Goal: Task Accomplishment & Management: Manage account settings

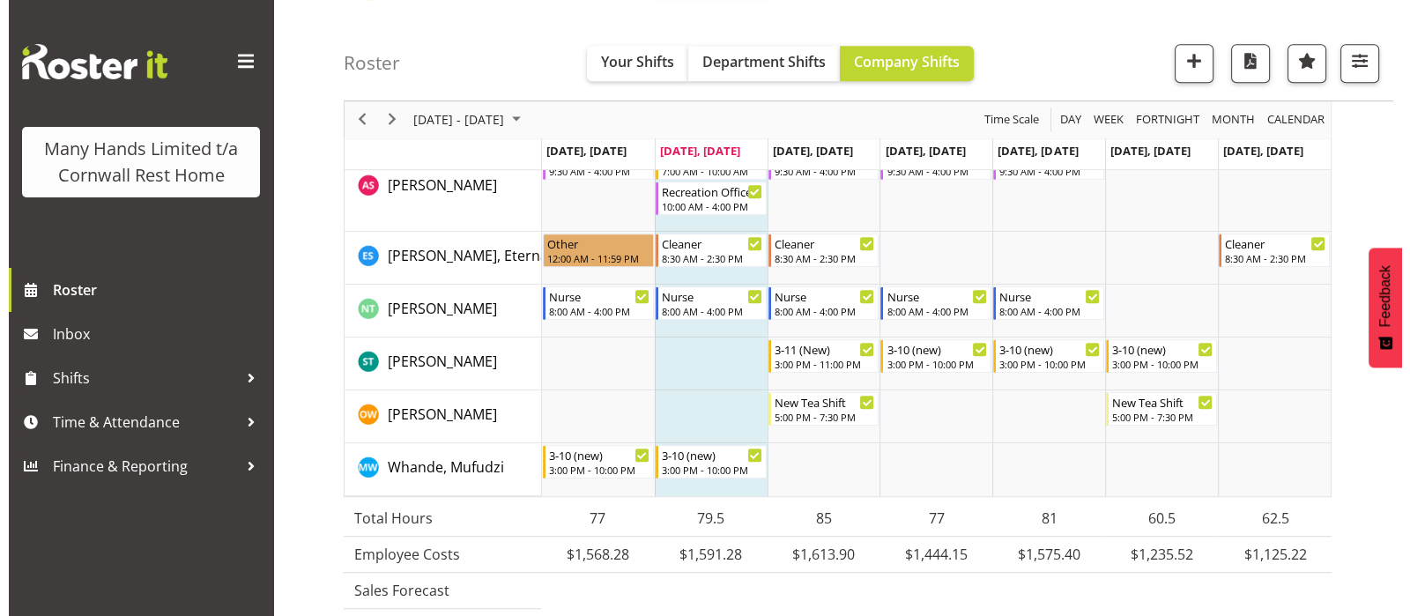
scroll to position [1431, 0]
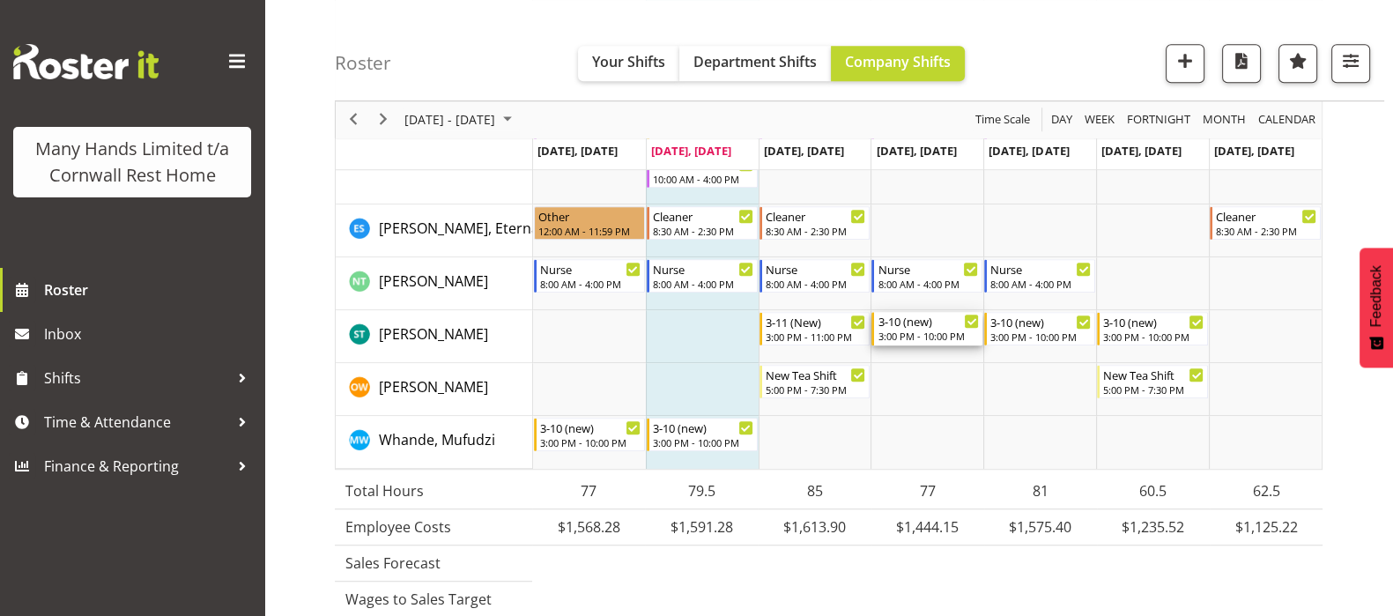
click at [910, 331] on div "3:00 PM - 10:00 PM" at bounding box center [928, 336] width 101 height 14
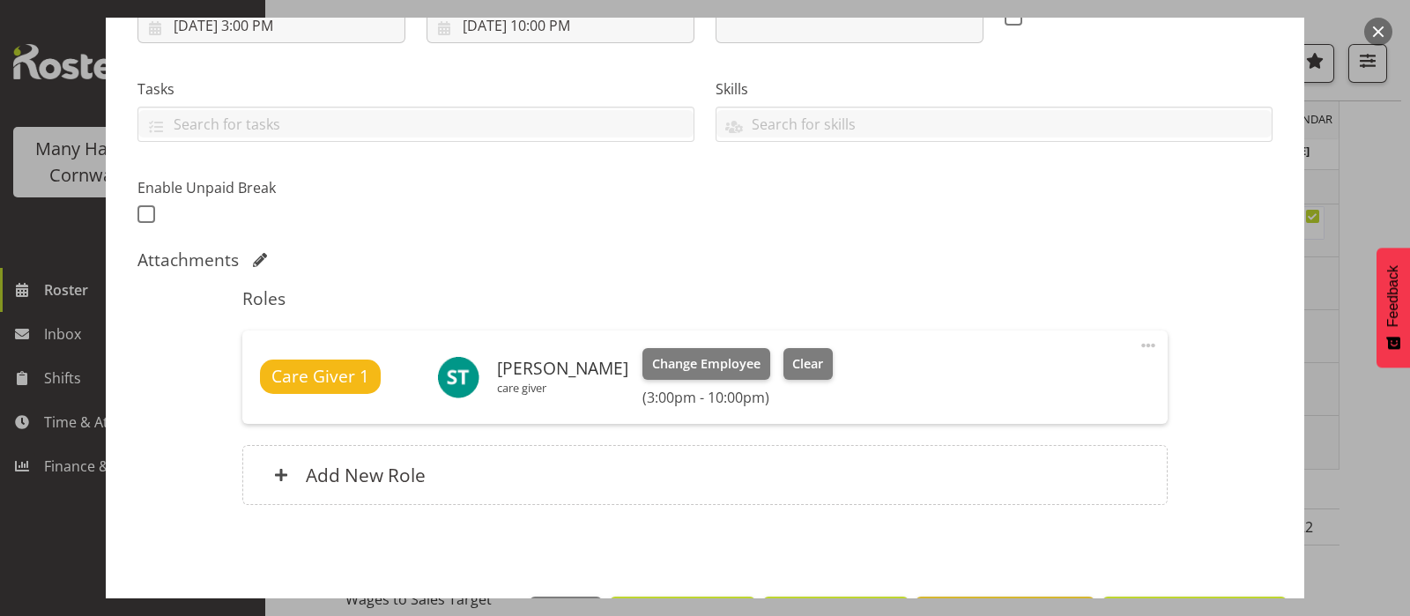
scroll to position [331, 0]
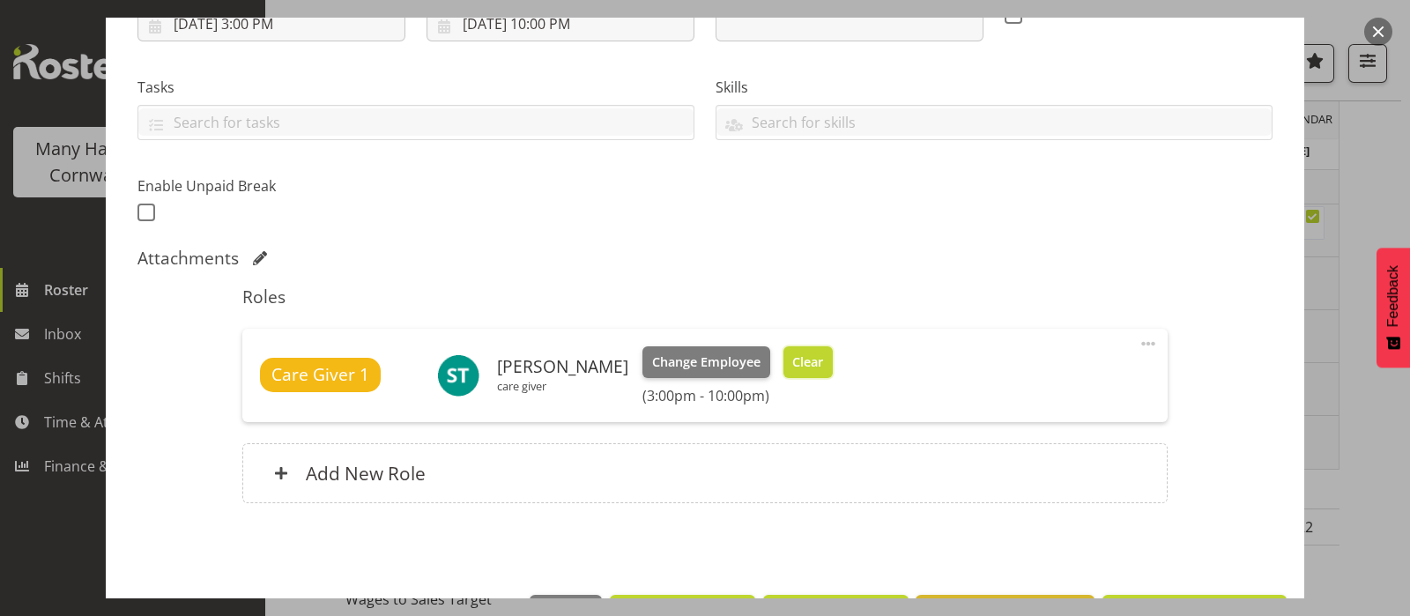
click at [811, 361] on span "Clear" at bounding box center [807, 362] width 31 height 19
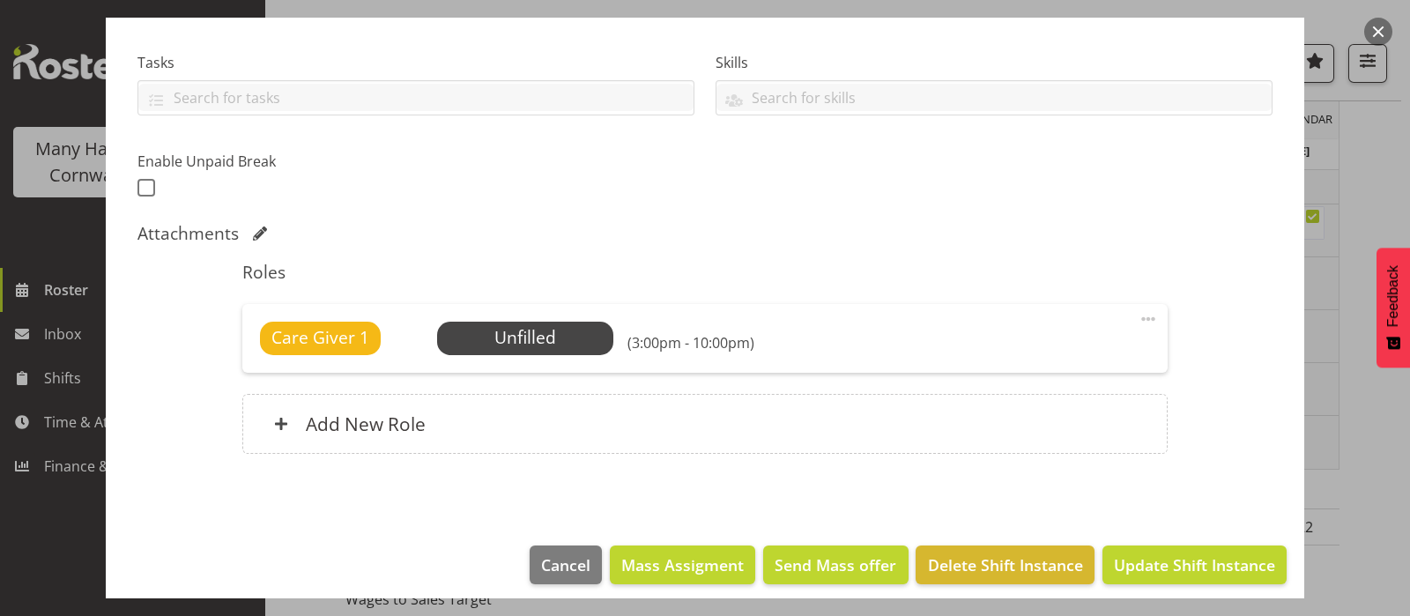
scroll to position [366, 0]
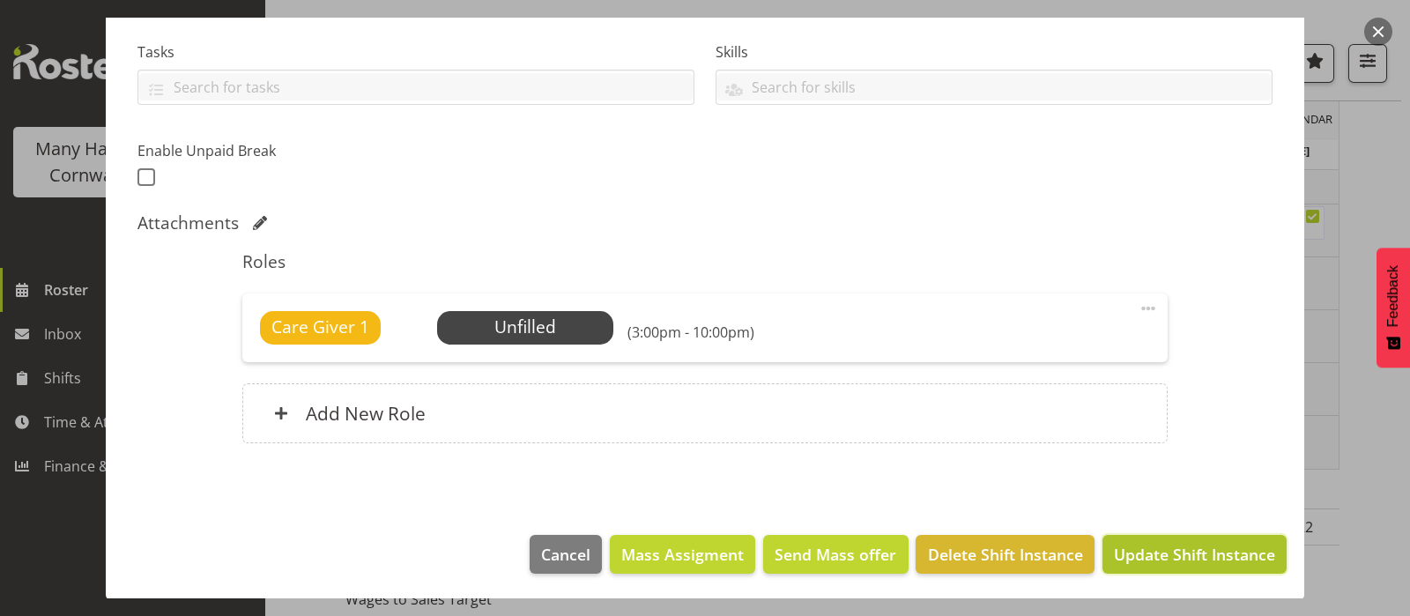
click at [1194, 558] on span "Update Shift Instance" at bounding box center [1194, 554] width 161 height 23
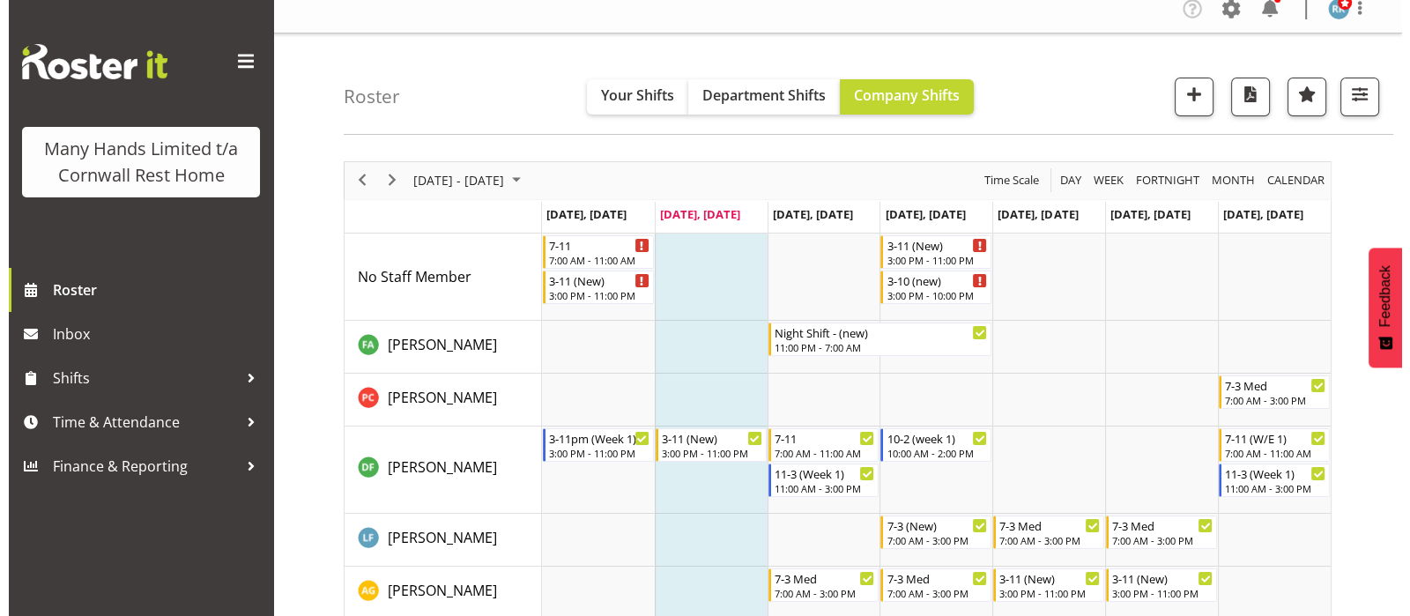
scroll to position [0, 0]
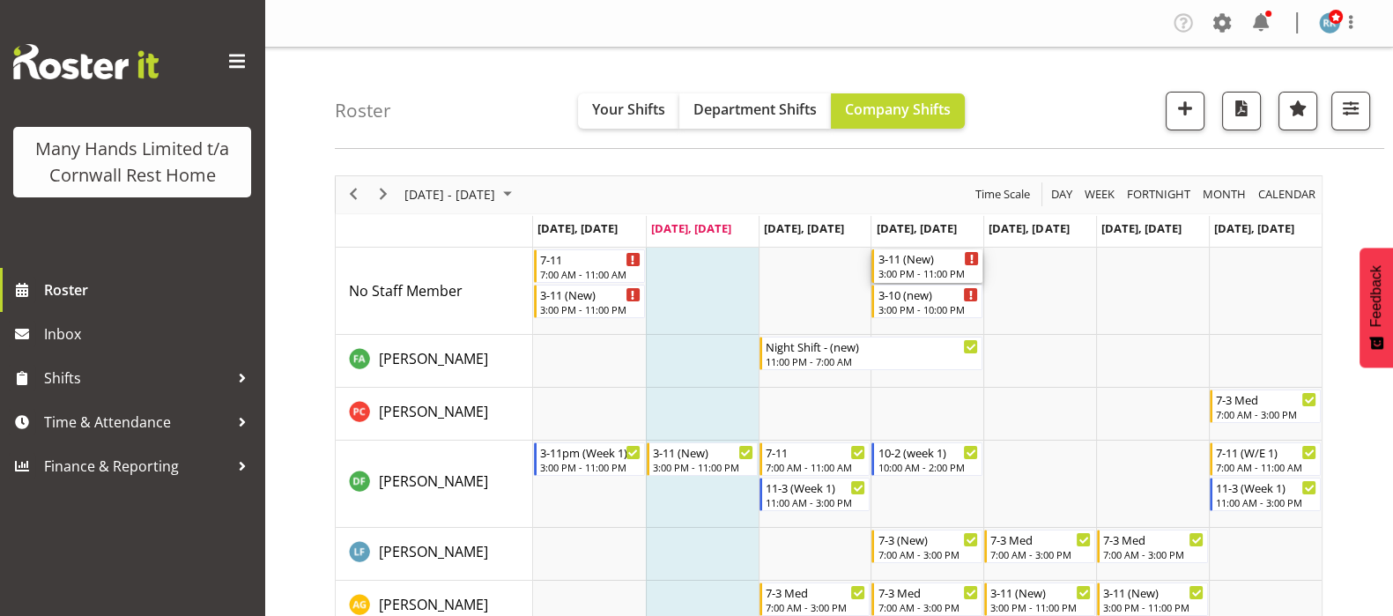
click at [918, 266] on div "3-11 (New) 3:00 PM - 11:00 PM" at bounding box center [928, 265] width 101 height 33
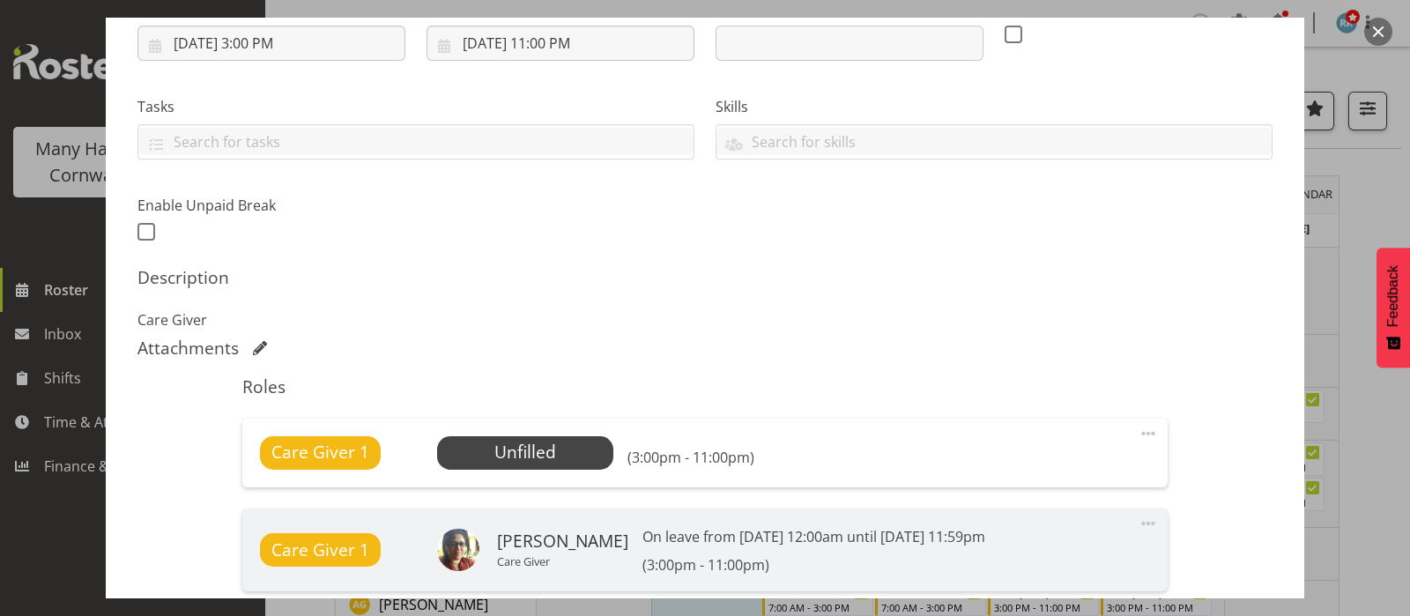
scroll to position [331, 0]
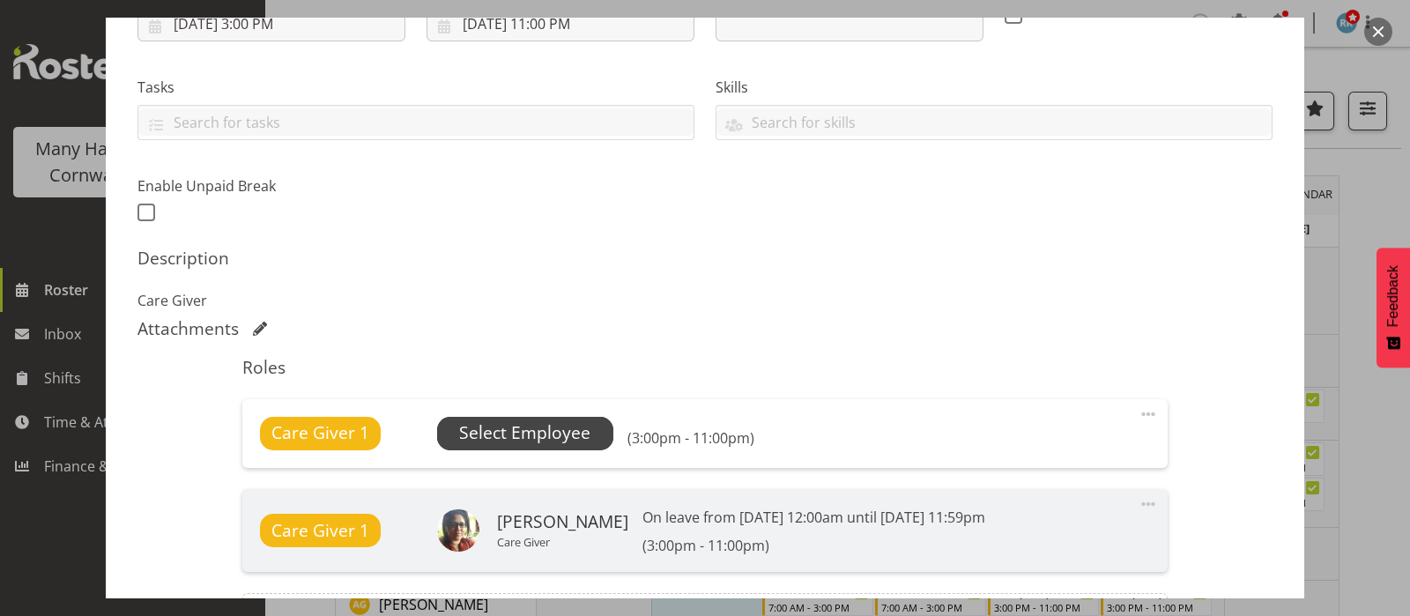
click at [526, 430] on span "Select Employee" at bounding box center [524, 433] width 131 height 26
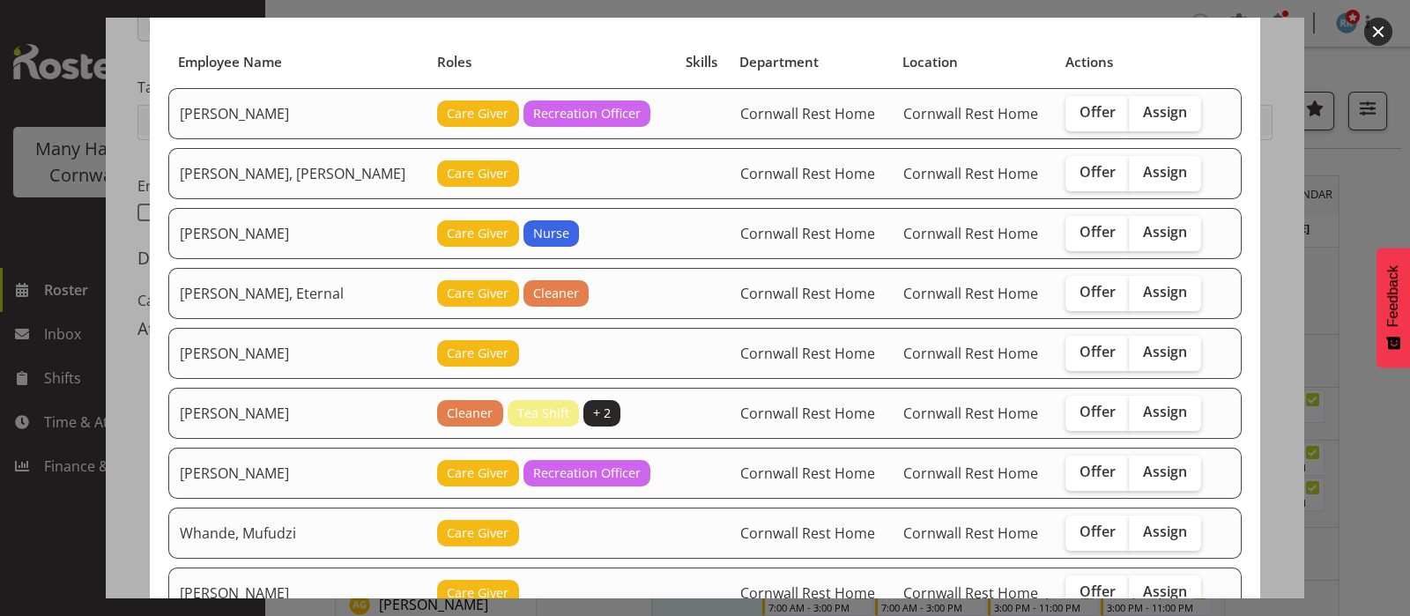
scroll to position [219, 0]
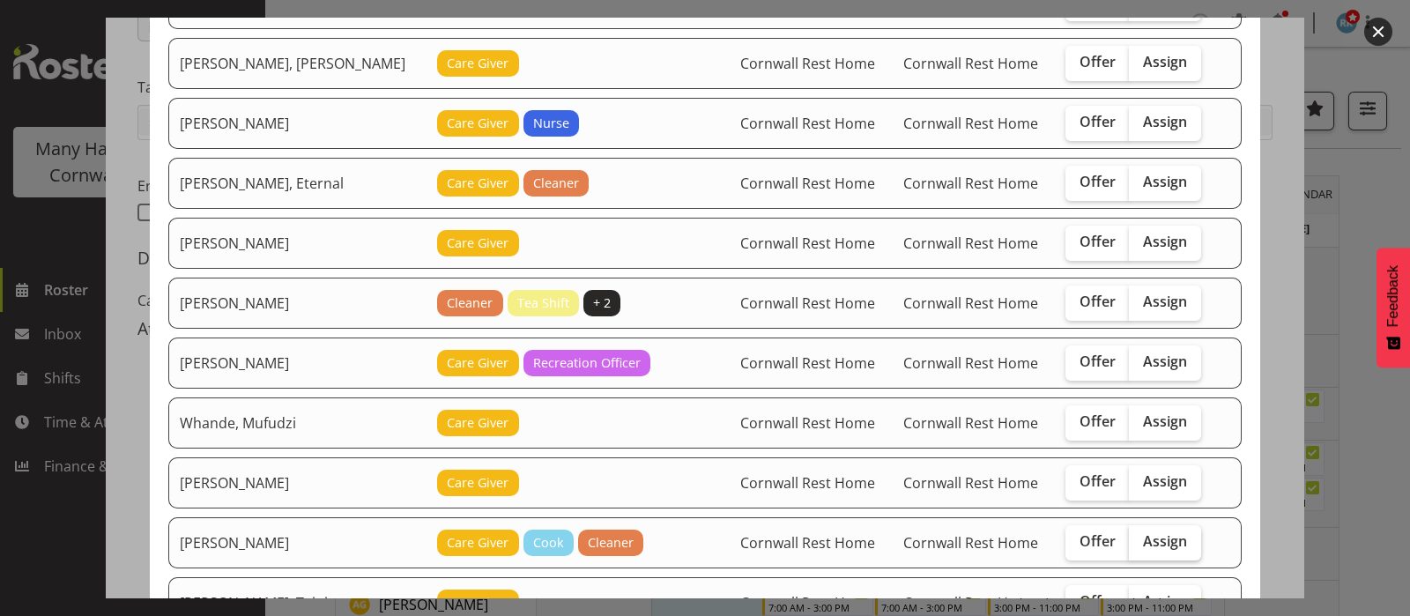
drag, startPoint x: 1146, startPoint y: 539, endPoint x: 1133, endPoint y: 517, distance: 25.7
click at [1146, 538] on span "Assign" at bounding box center [1165, 541] width 44 height 18
click at [1141, 538] on input "Assign" at bounding box center [1134, 541] width 11 height 11
checkbox input "true"
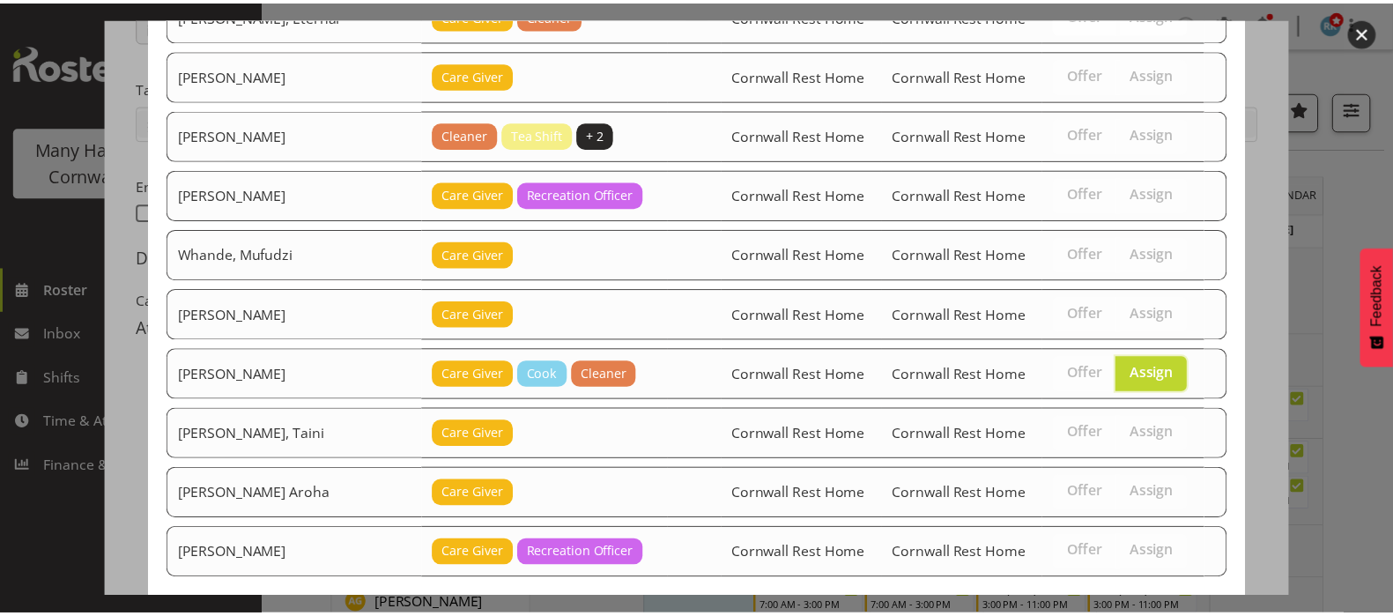
scroll to position [475, 0]
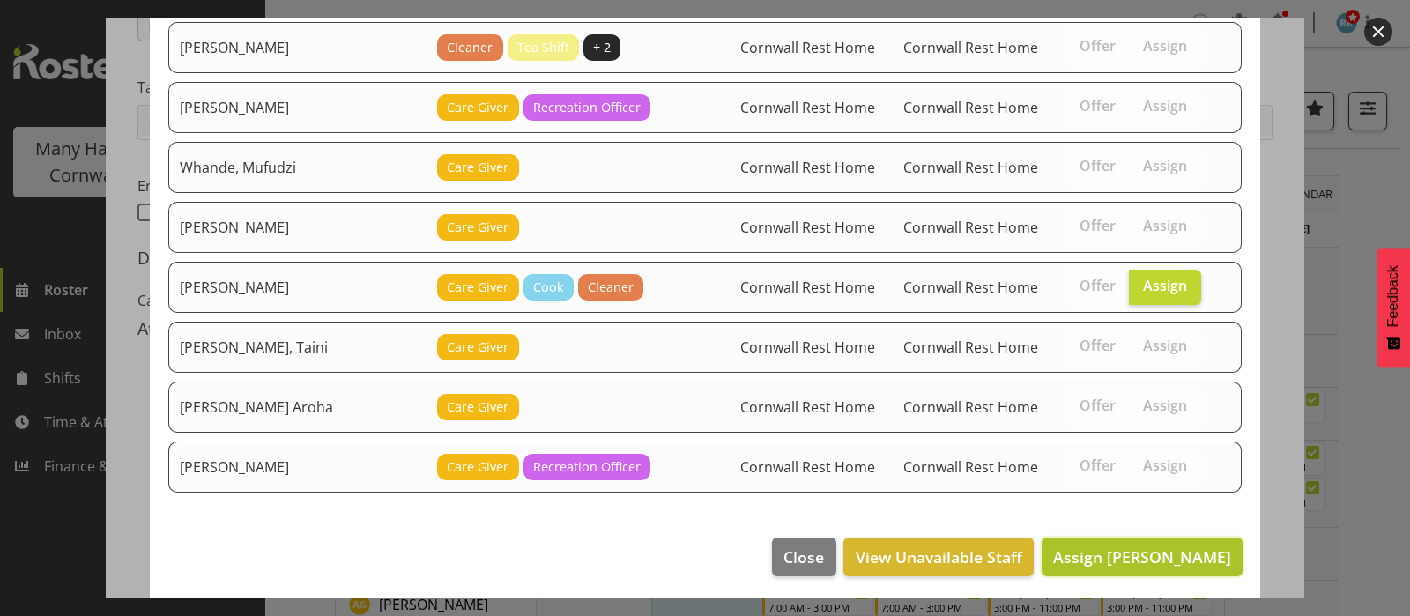
click at [1122, 549] on span "Assign Tocker, Shannon" at bounding box center [1142, 556] width 178 height 21
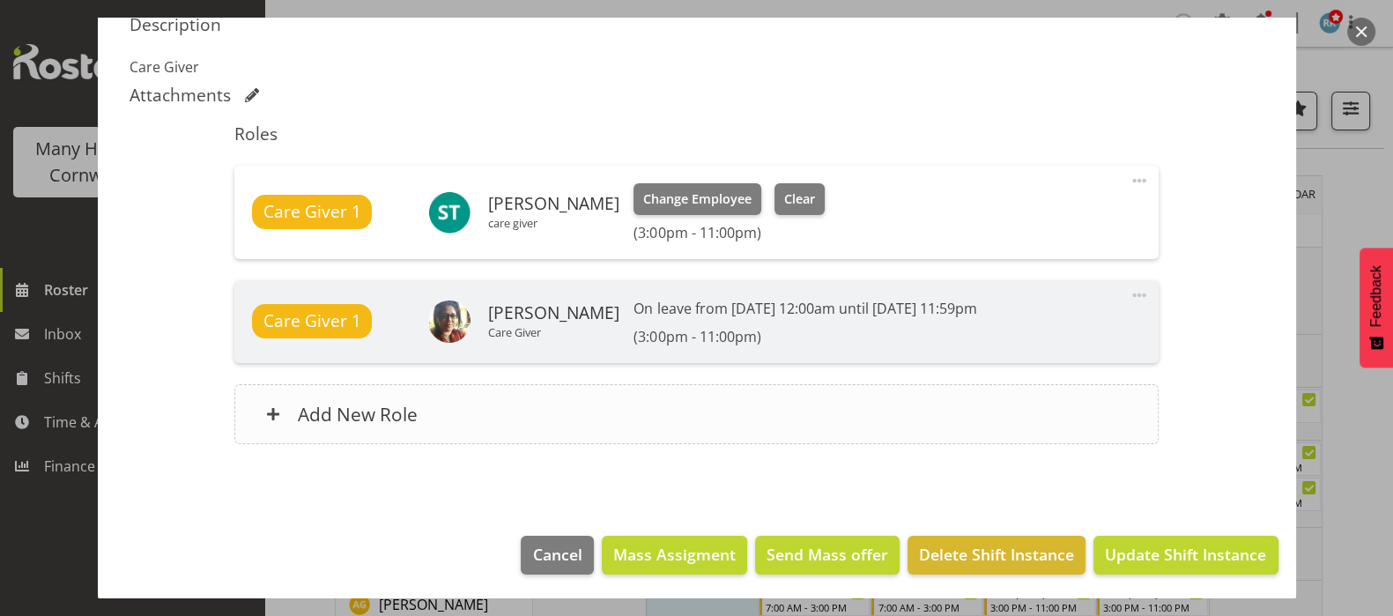
scroll to position [565, 0]
click at [1155, 542] on span "Update Shift Instance" at bounding box center [1185, 553] width 161 height 23
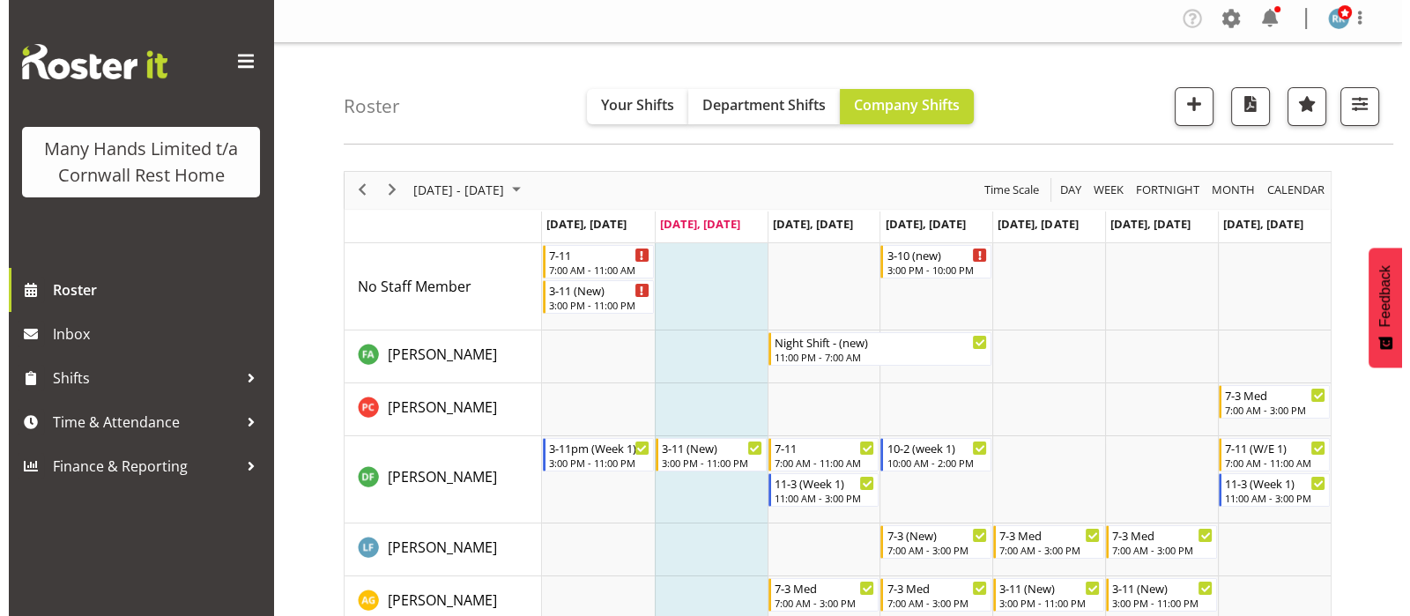
scroll to position [0, 0]
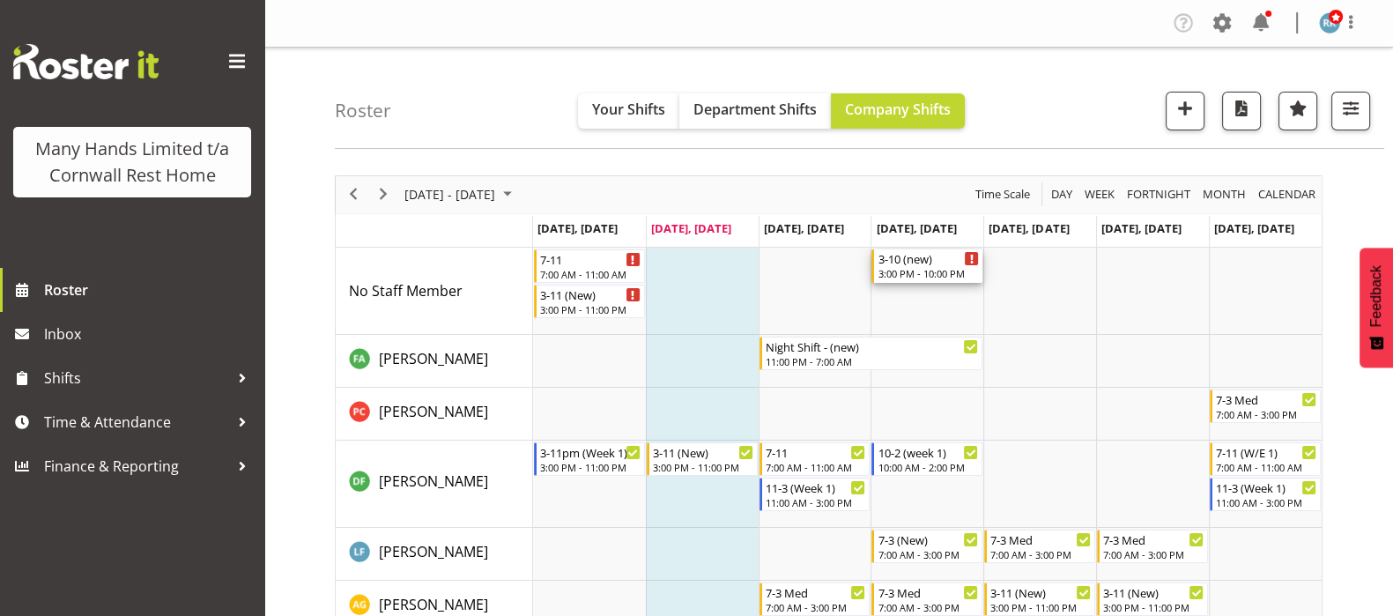
click at [928, 263] on div "3-10 (new)" at bounding box center [928, 258] width 101 height 18
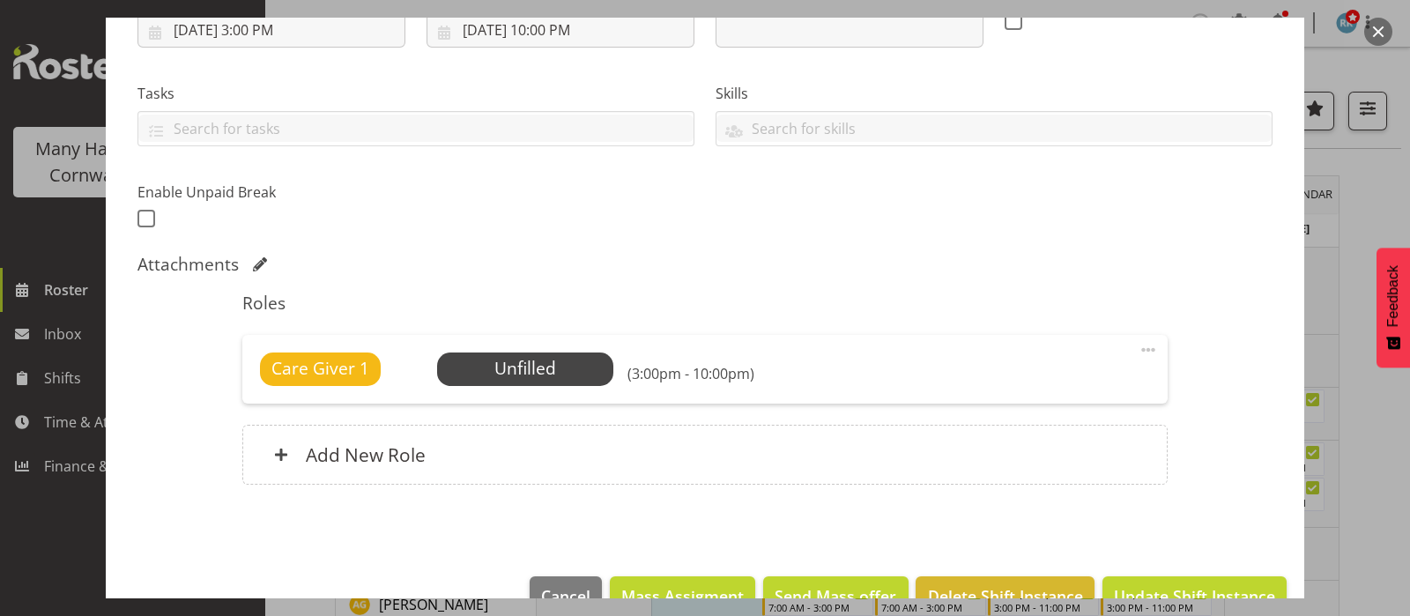
scroll to position [366, 0]
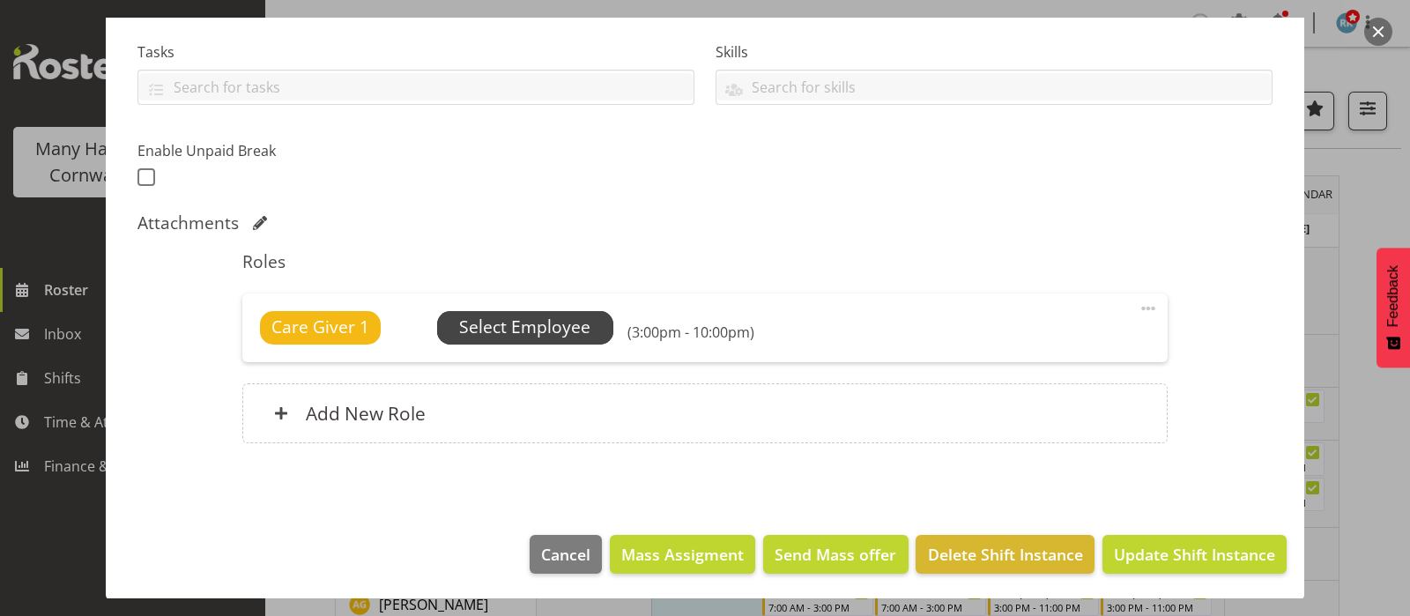
click at [517, 328] on span "Select Employee" at bounding box center [524, 328] width 131 height 26
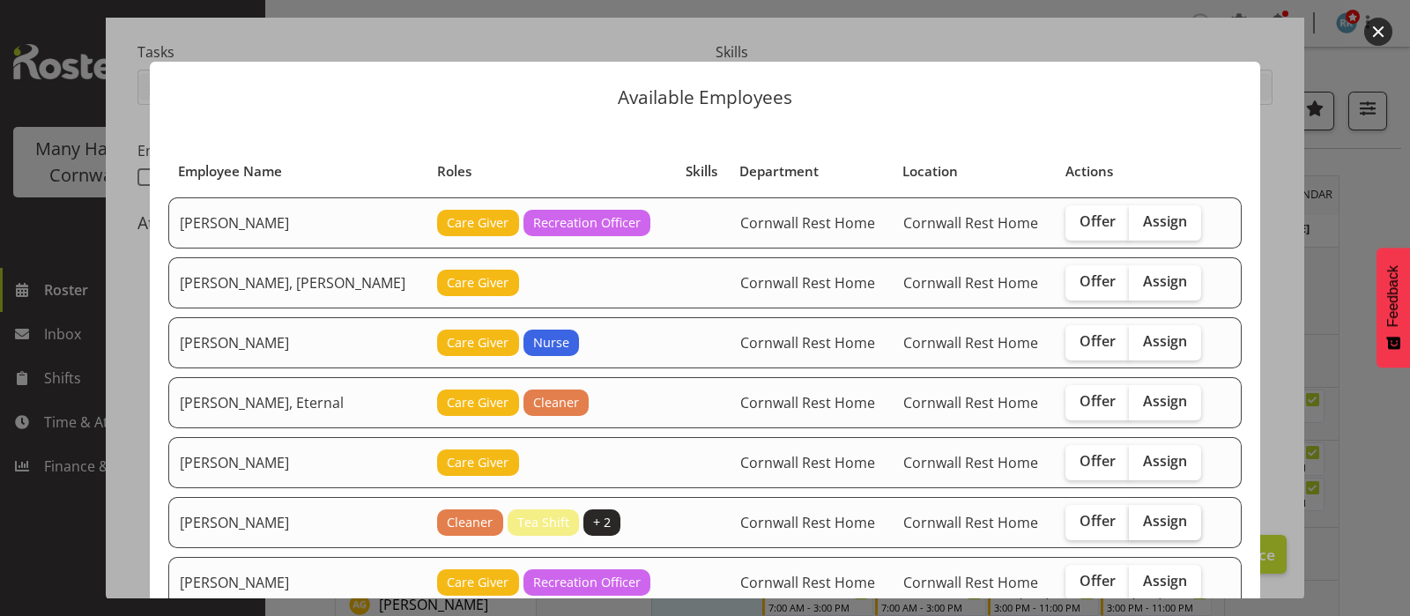
click at [1154, 520] on span "Assign" at bounding box center [1165, 521] width 44 height 18
click at [1141, 520] on input "Assign" at bounding box center [1134, 521] width 11 height 11
checkbox input "true"
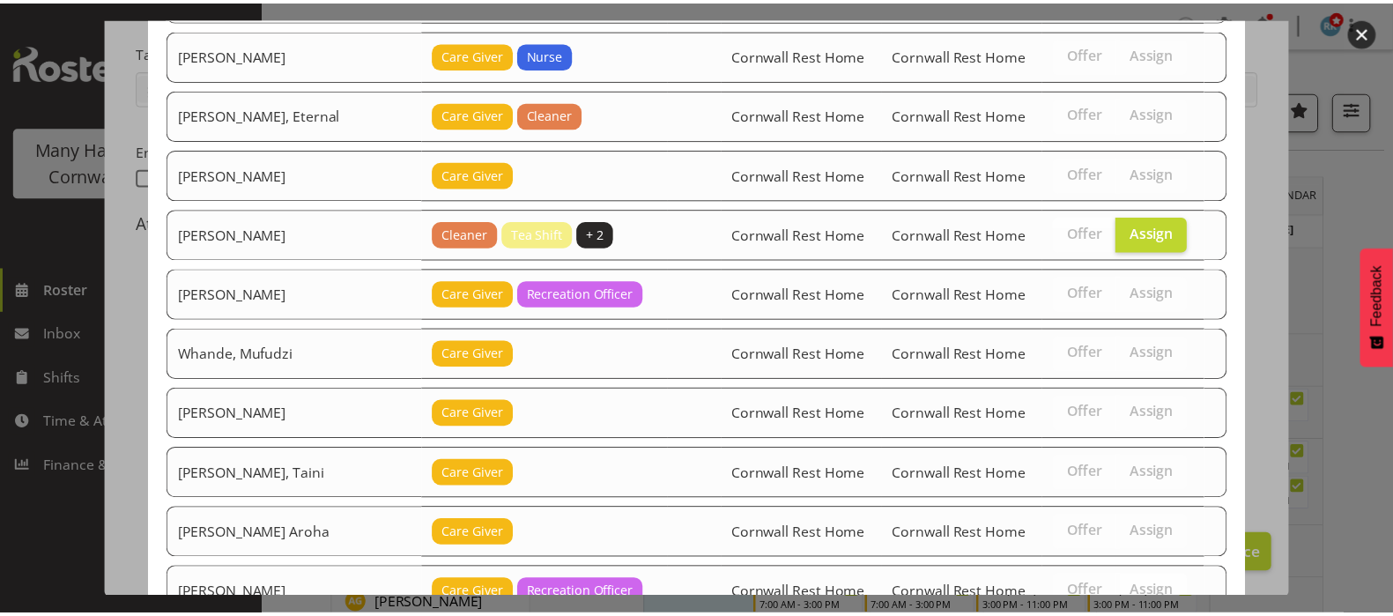
scroll to position [414, 0]
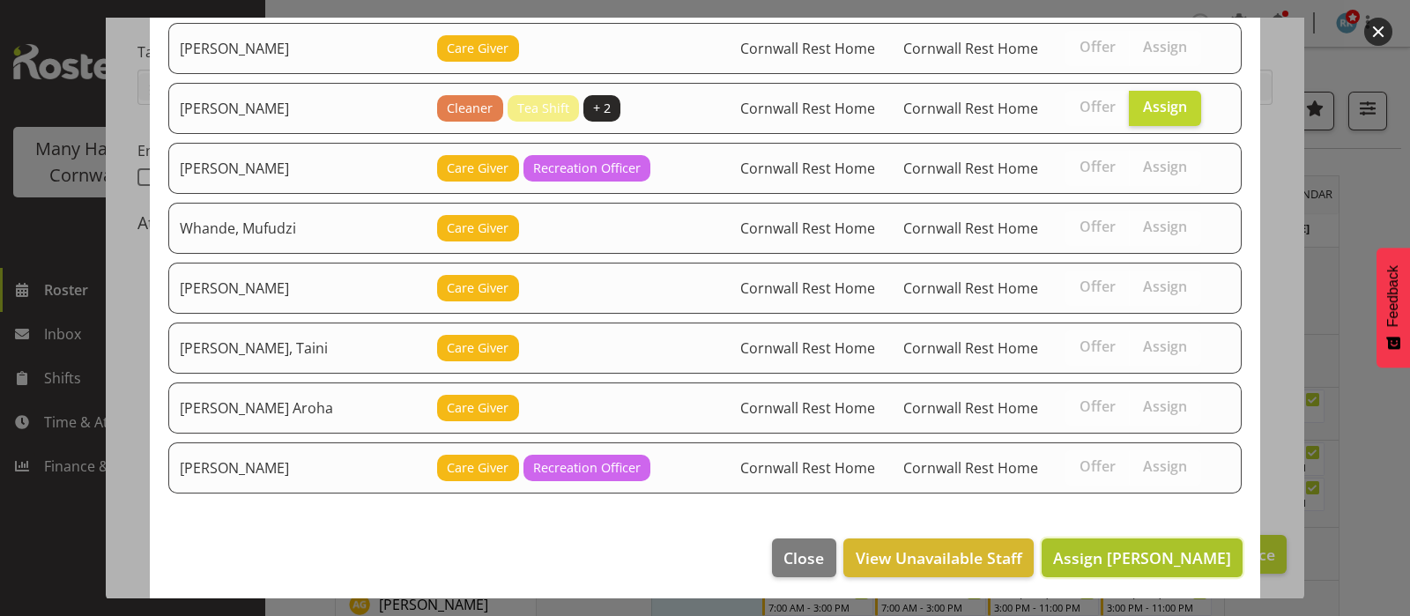
click at [1113, 551] on span "Assign Richardson, Kirsty" at bounding box center [1142, 557] width 178 height 21
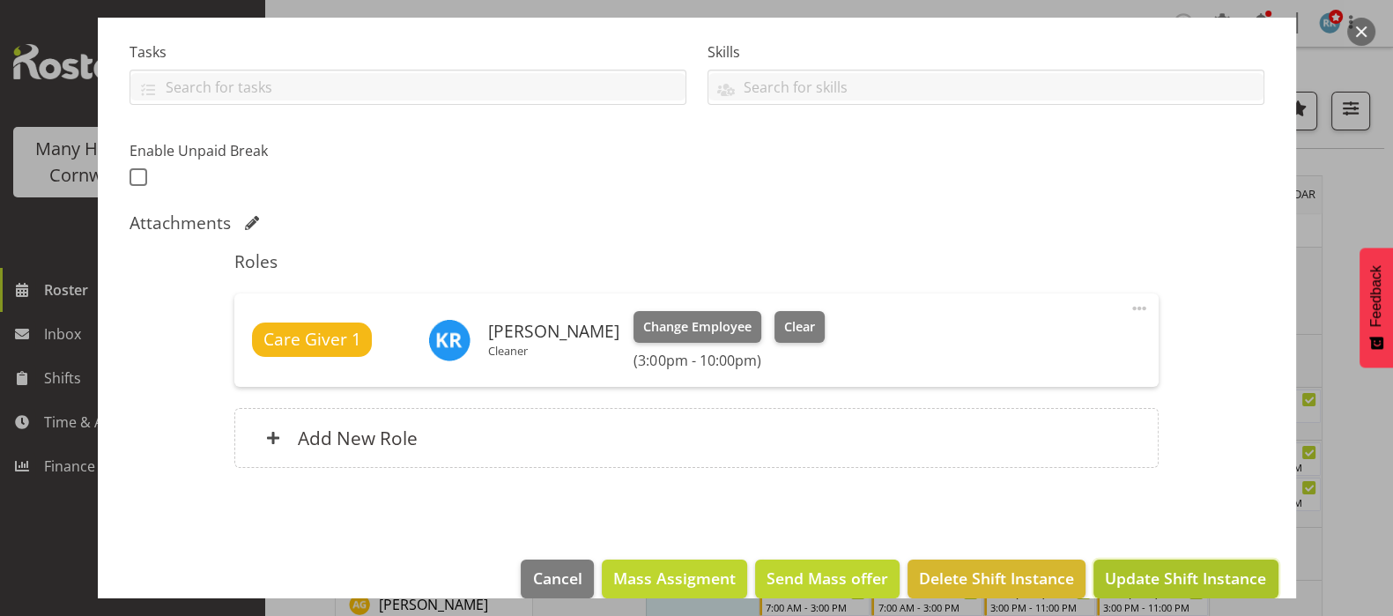
click at [1146, 567] on span "Update Shift Instance" at bounding box center [1185, 578] width 161 height 23
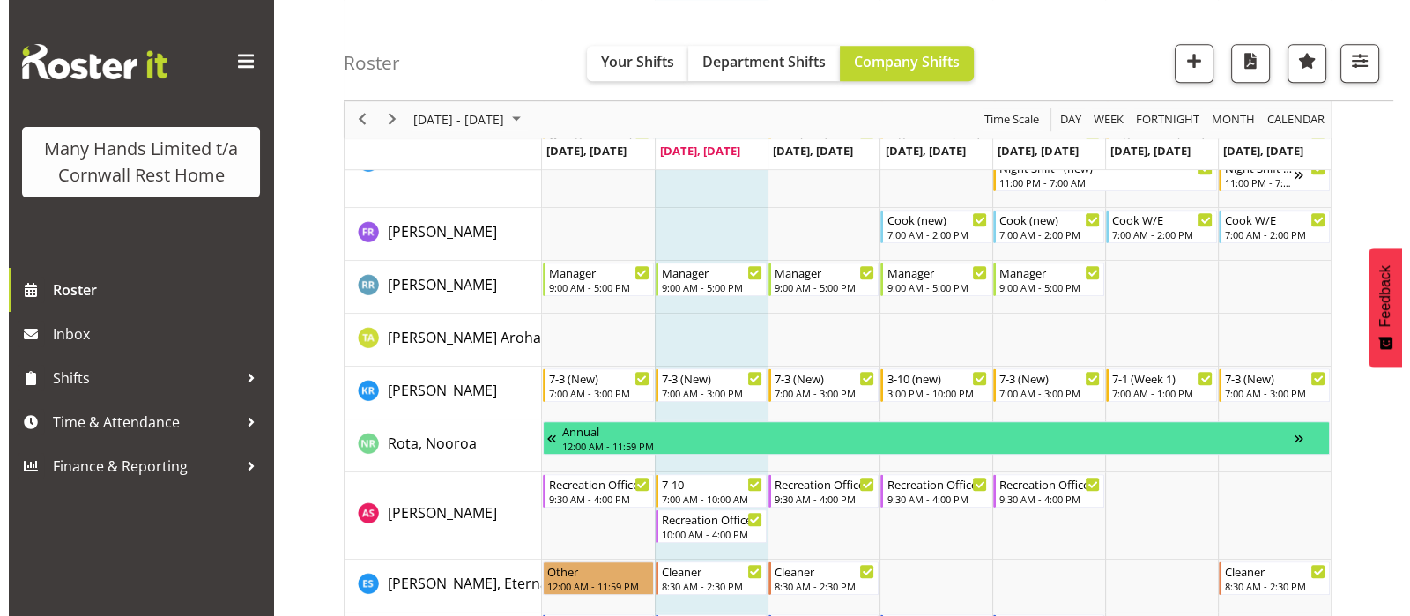
scroll to position [1102, 0]
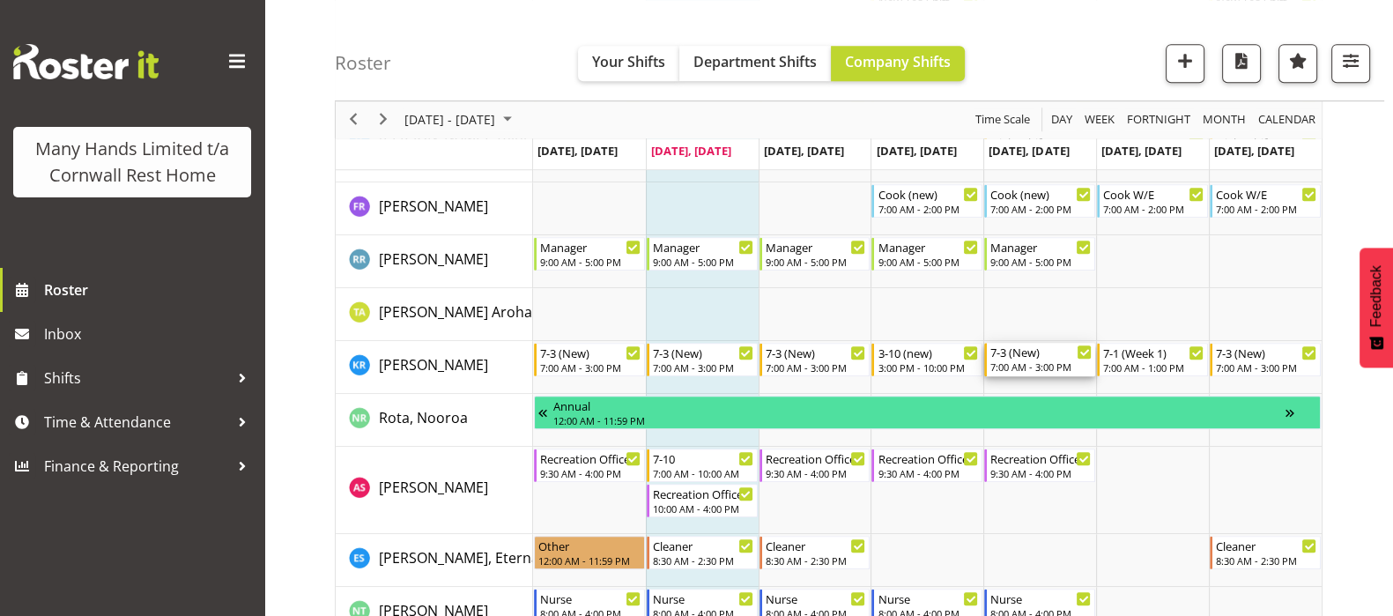
click at [1029, 355] on div "7-3 (New)" at bounding box center [1041, 352] width 101 height 18
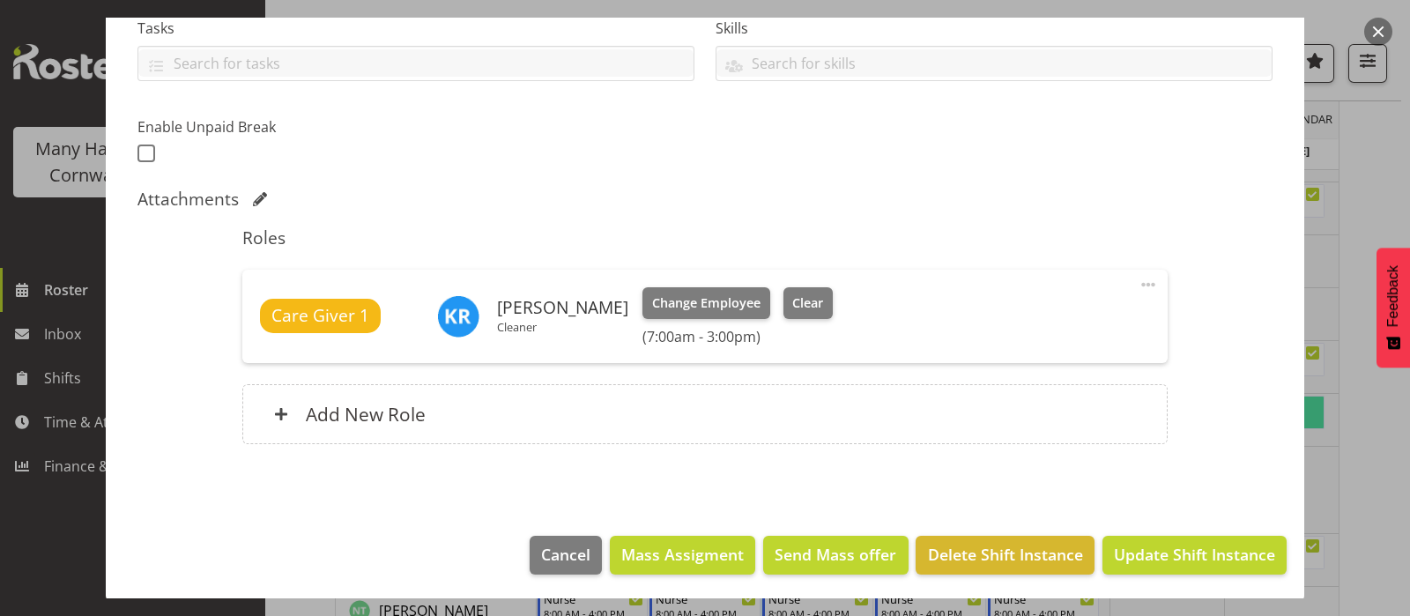
scroll to position [390, 0]
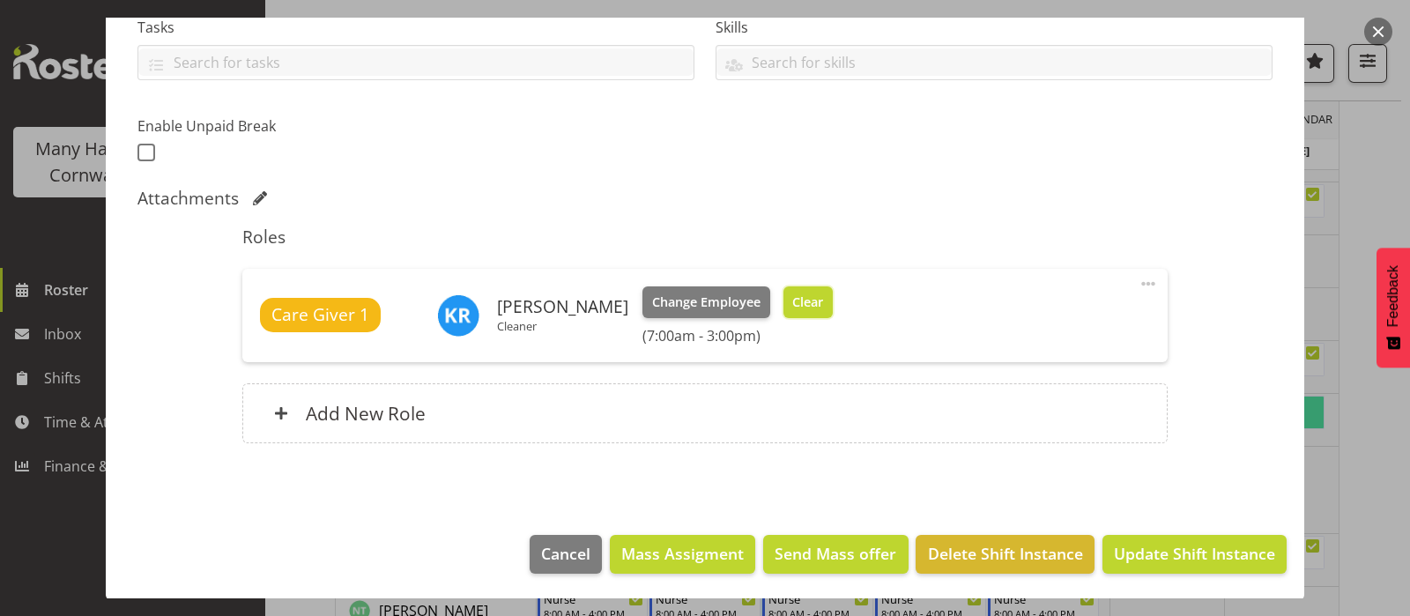
click at [820, 307] on span "Clear" at bounding box center [807, 302] width 31 height 19
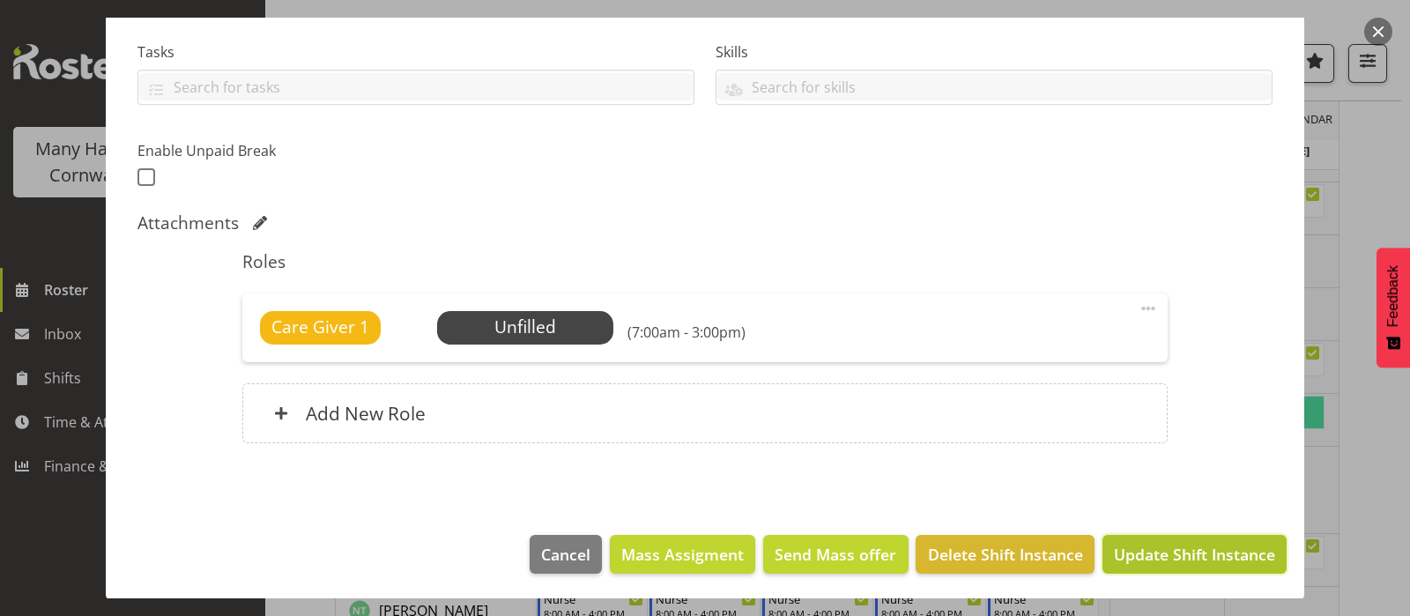
click at [1150, 562] on span "Update Shift Instance" at bounding box center [1194, 554] width 161 height 23
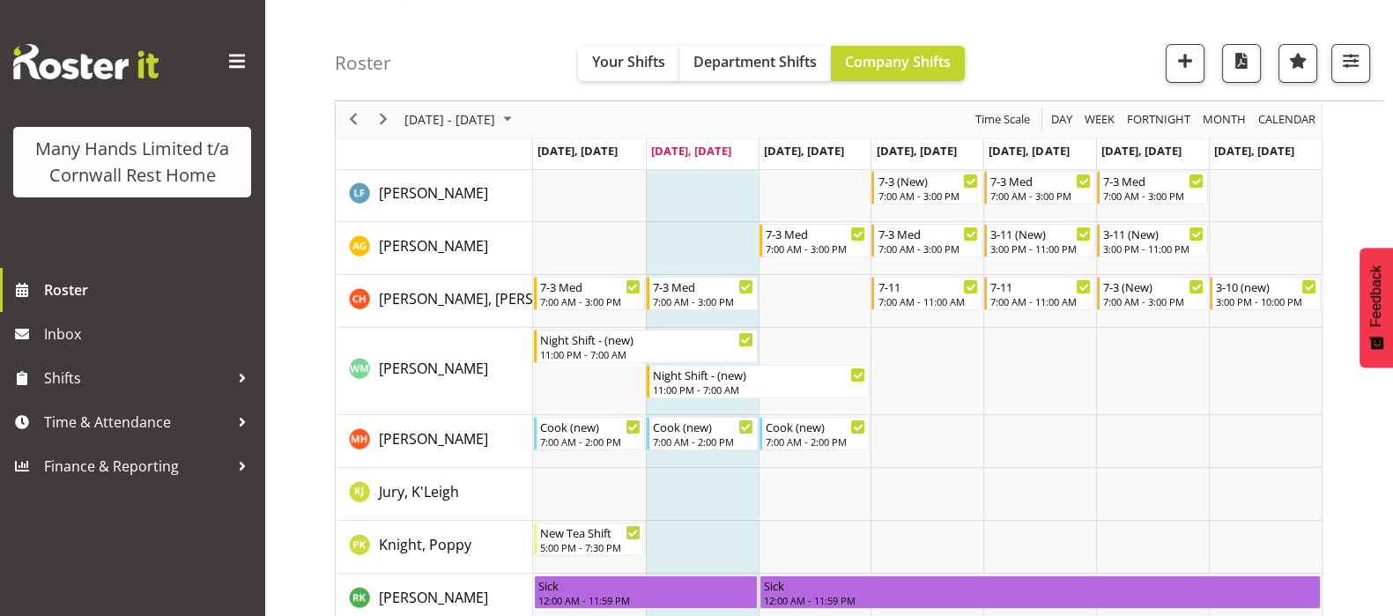
scroll to position [0, 0]
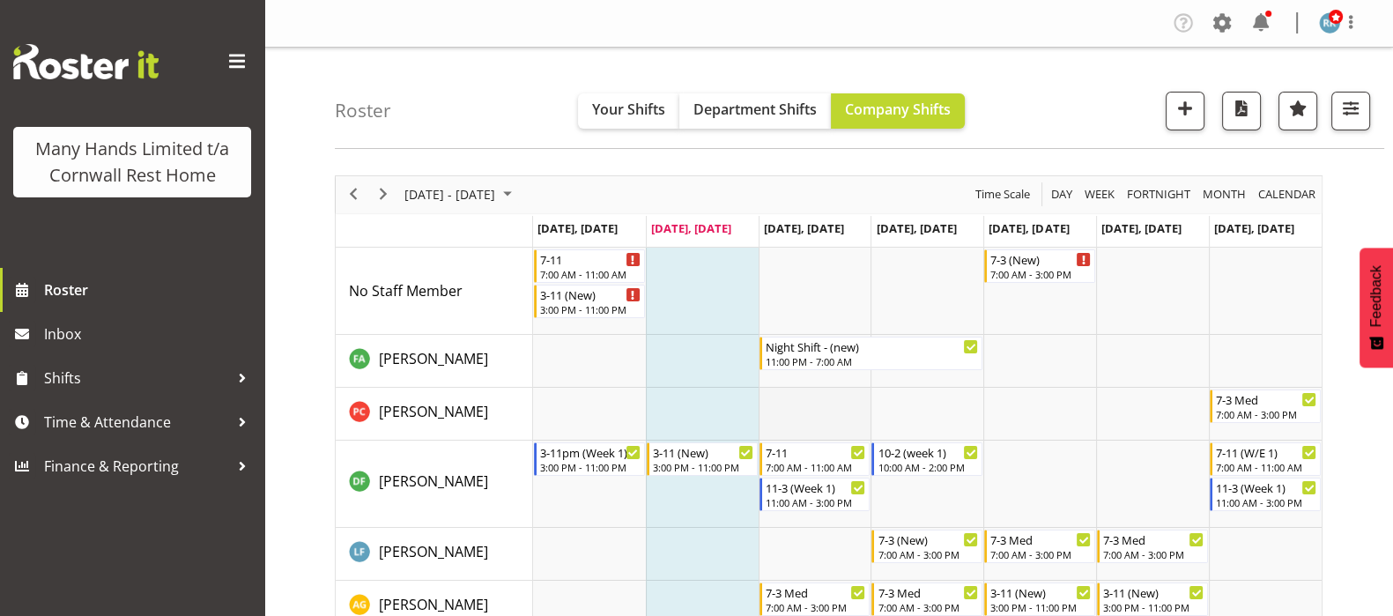
click at [858, 415] on td "Timeline Week of August 19, 2025" at bounding box center [815, 414] width 113 height 53
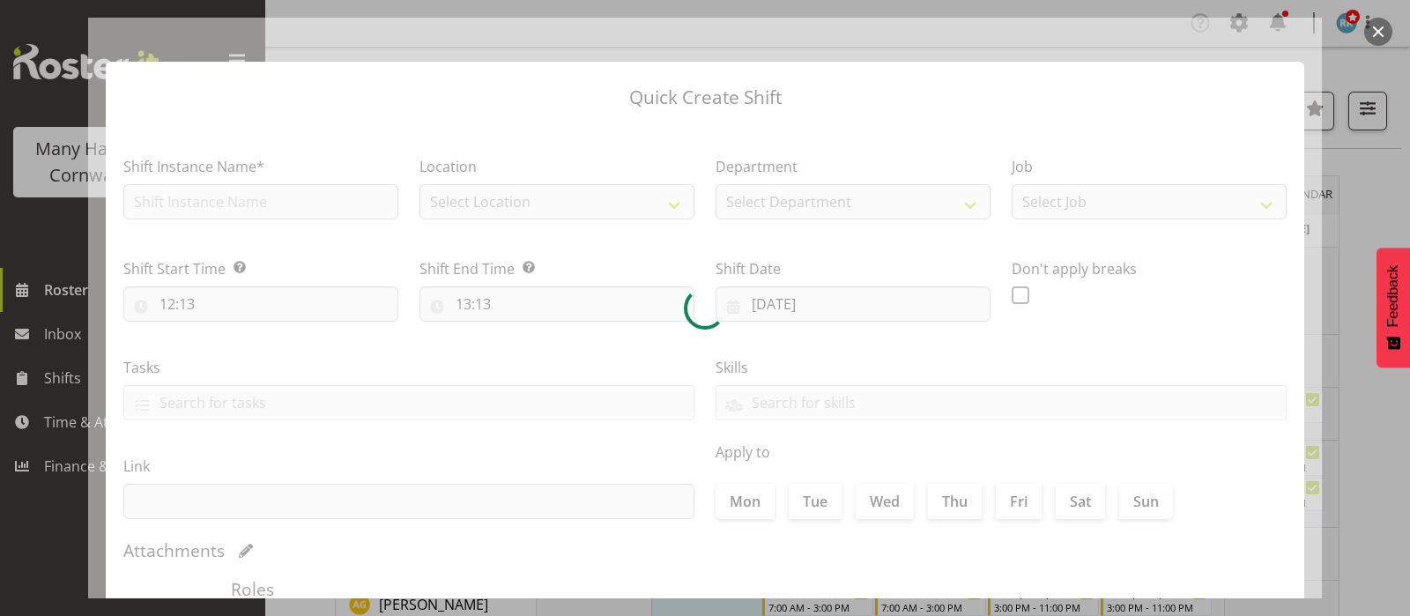
type input "20/08/2025"
checkbox input "true"
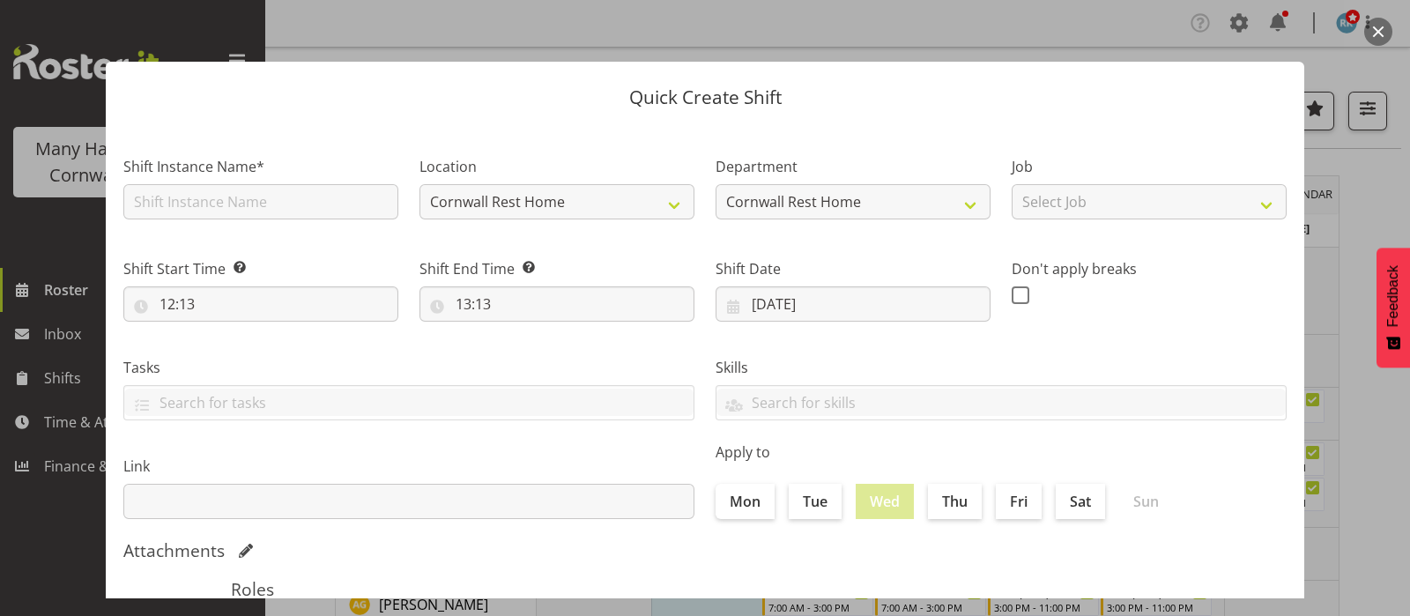
click at [1379, 31] on button "button" at bounding box center [1378, 32] width 28 height 28
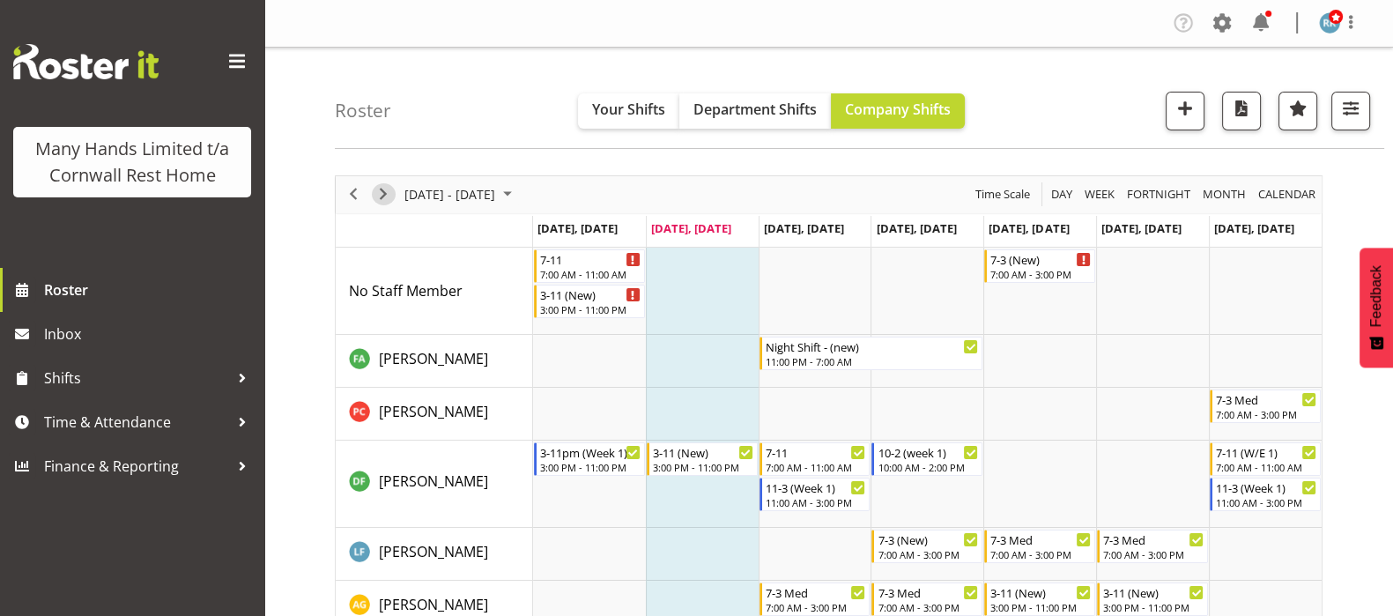
click at [383, 193] on span "Next" at bounding box center [383, 194] width 21 height 22
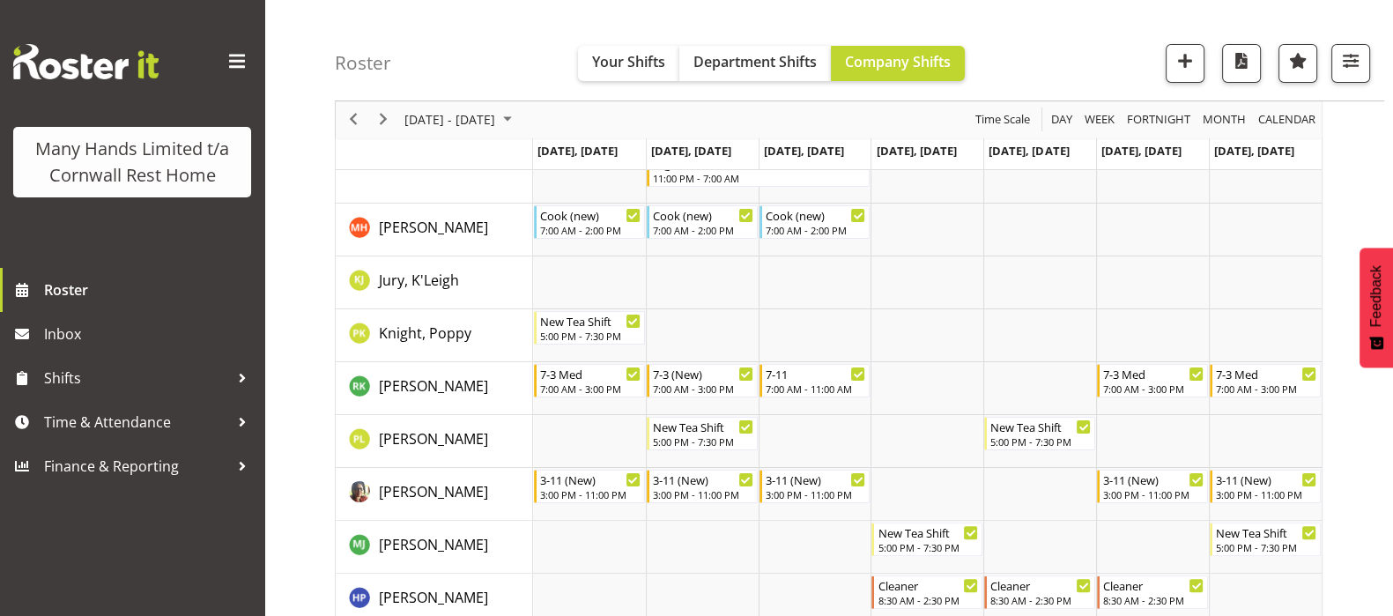
scroll to position [551, 0]
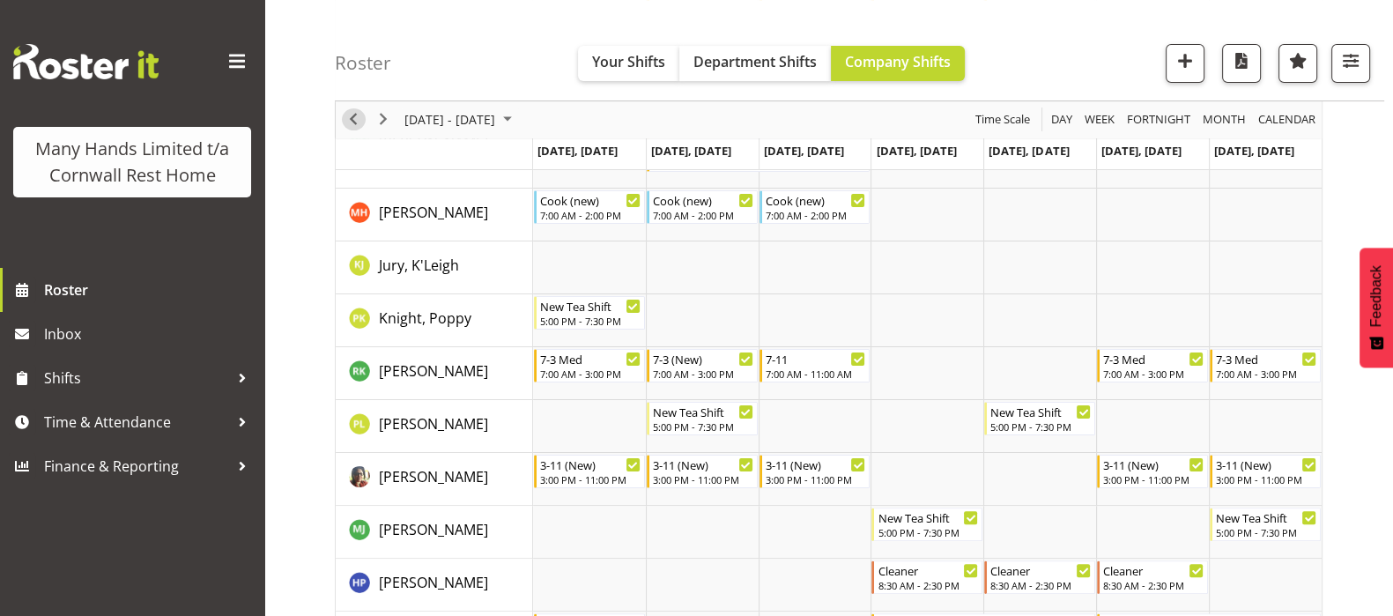
click at [352, 114] on span "Previous" at bounding box center [353, 120] width 21 height 22
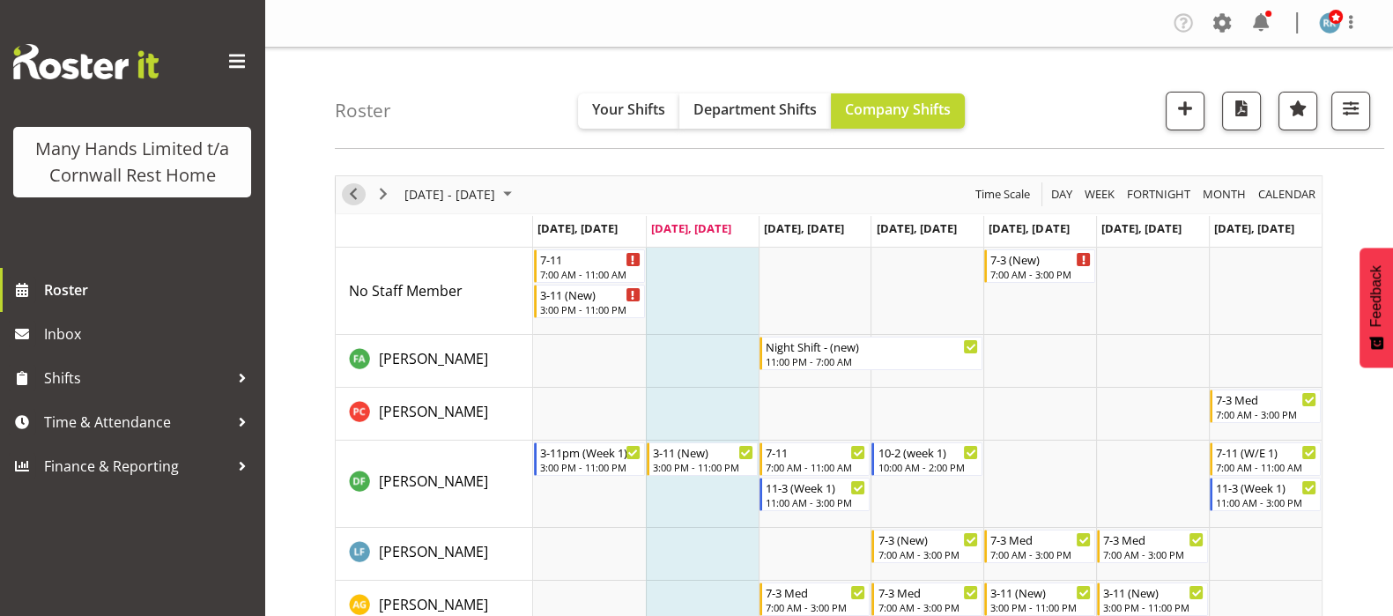
click at [353, 191] on span "Previous" at bounding box center [353, 194] width 21 height 22
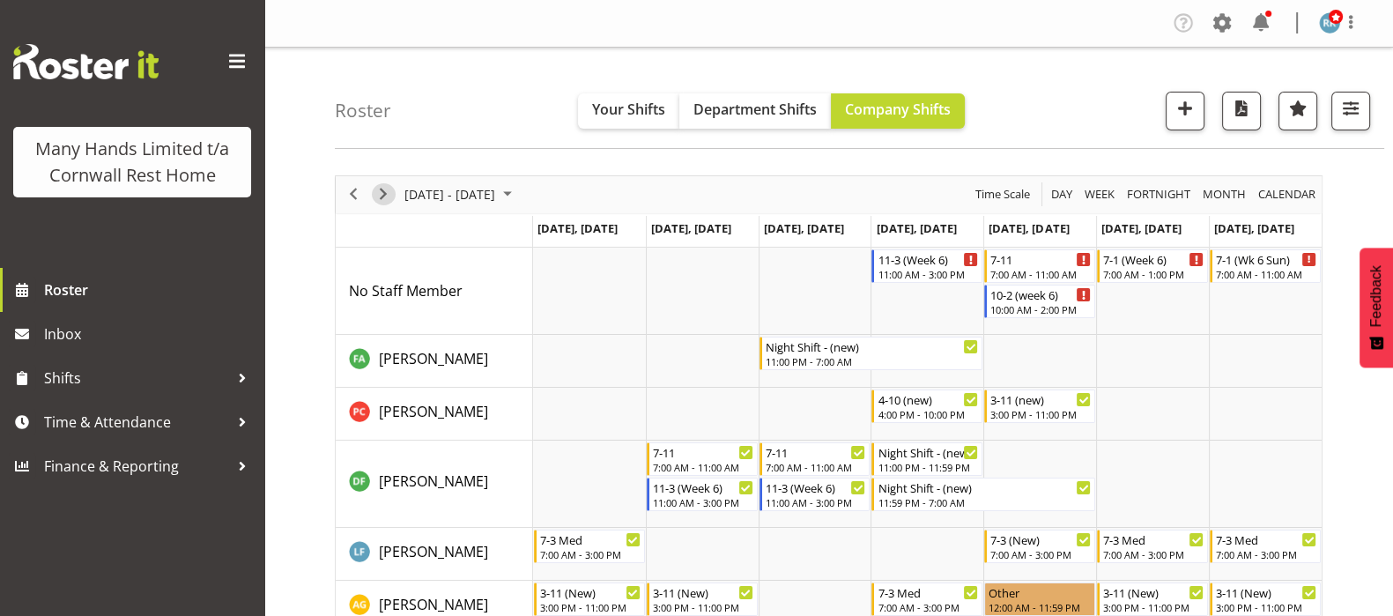
click at [383, 200] on span "Next" at bounding box center [383, 194] width 21 height 22
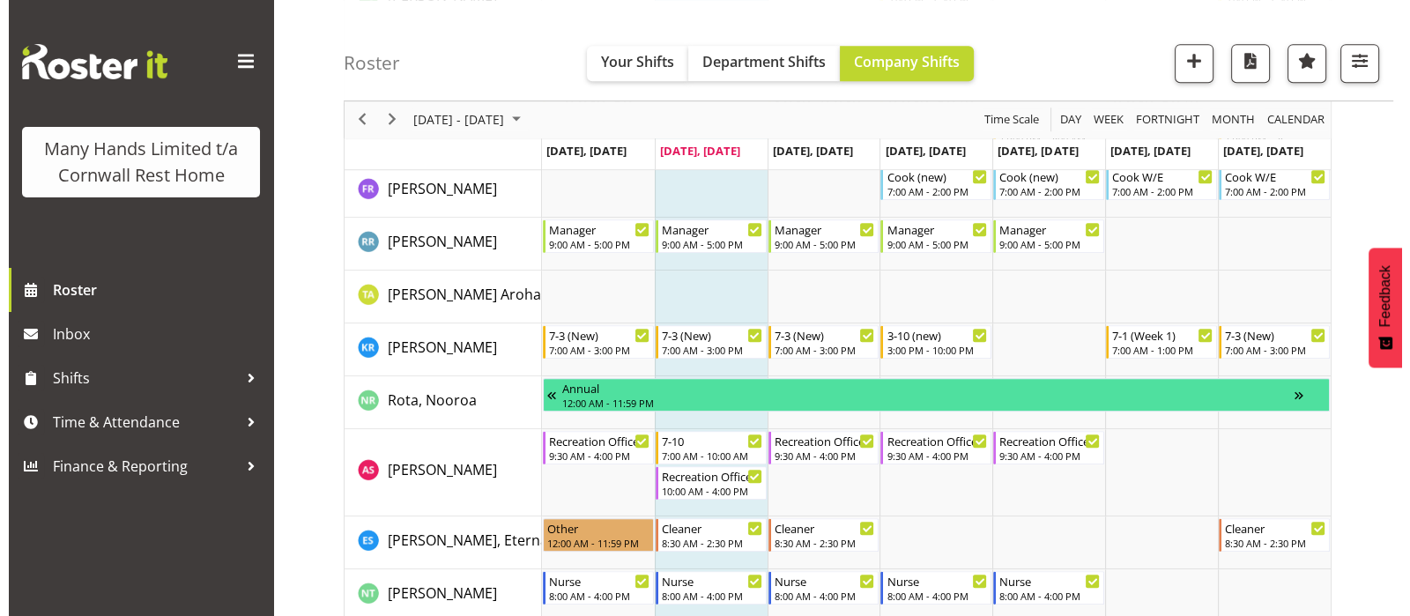
scroll to position [1100, 0]
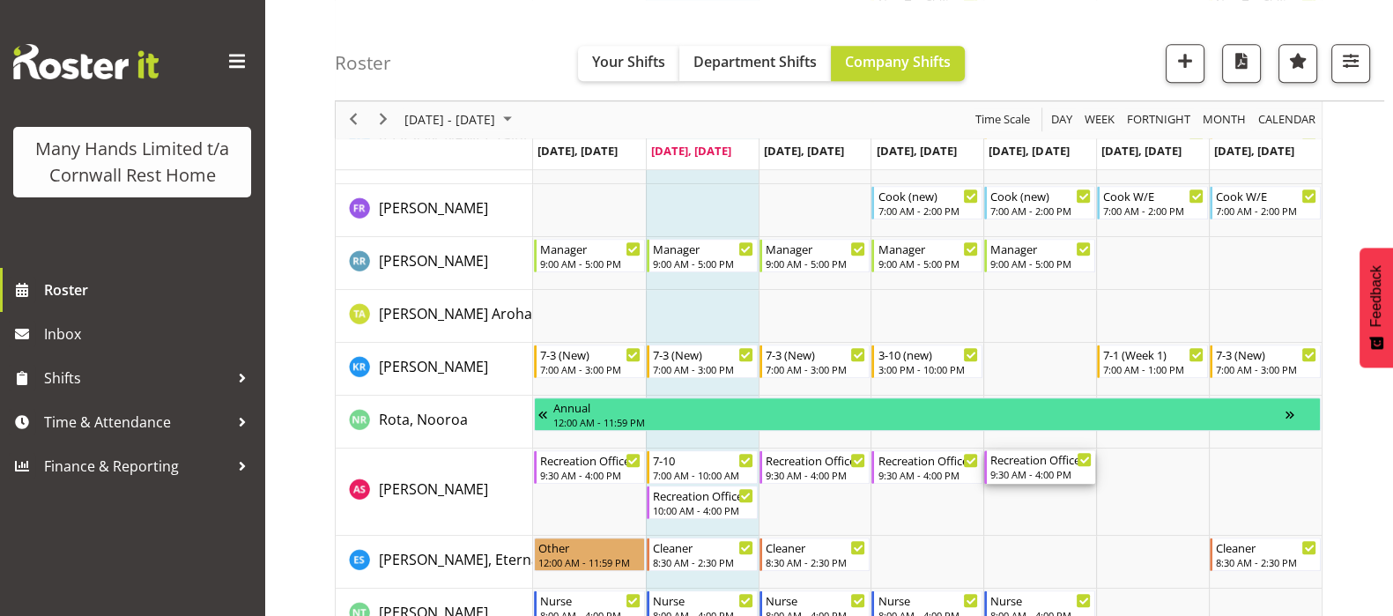
click at [1018, 468] on div "9:30 AM - 4:00 PM" at bounding box center [1041, 474] width 101 height 14
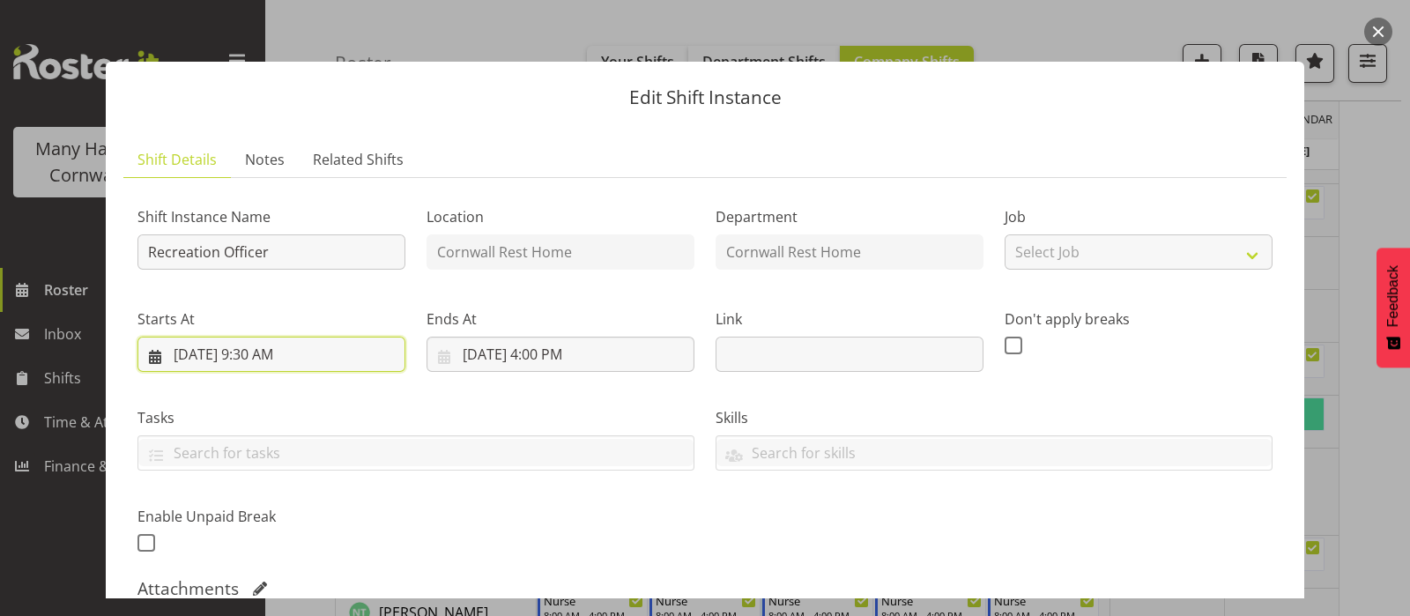
click at [259, 357] on input "8/22/2025, 9:30 AM" at bounding box center [271, 354] width 268 height 35
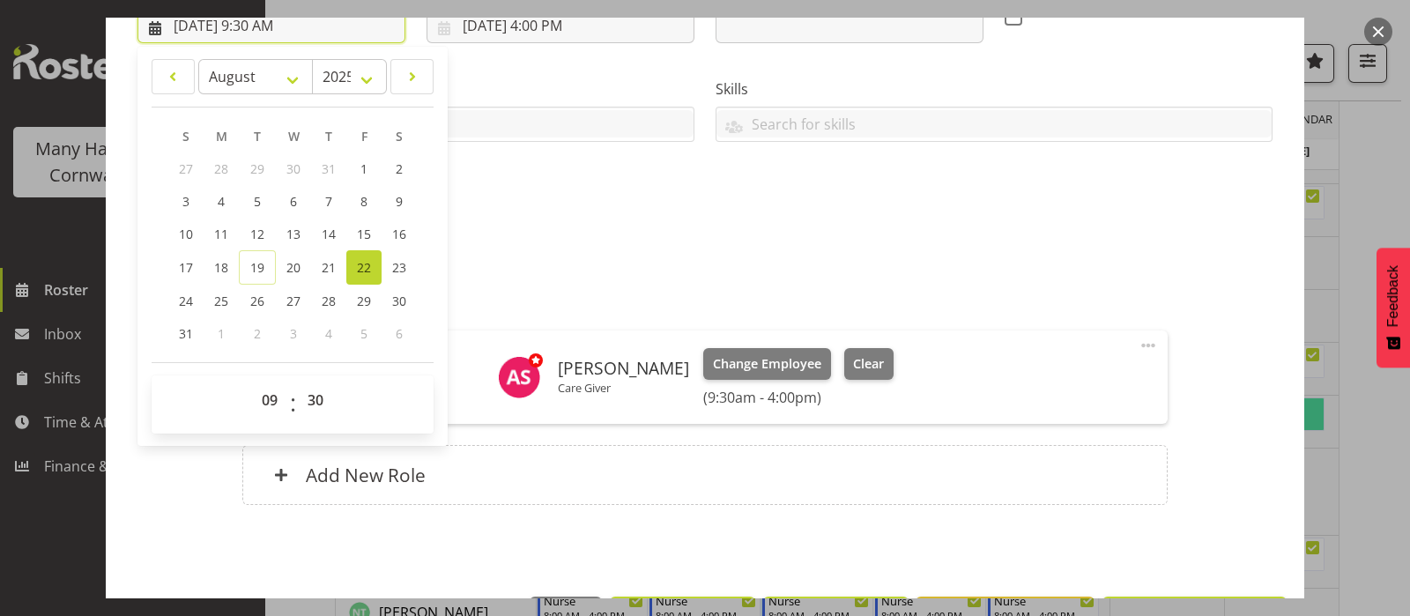
scroll to position [331, 0]
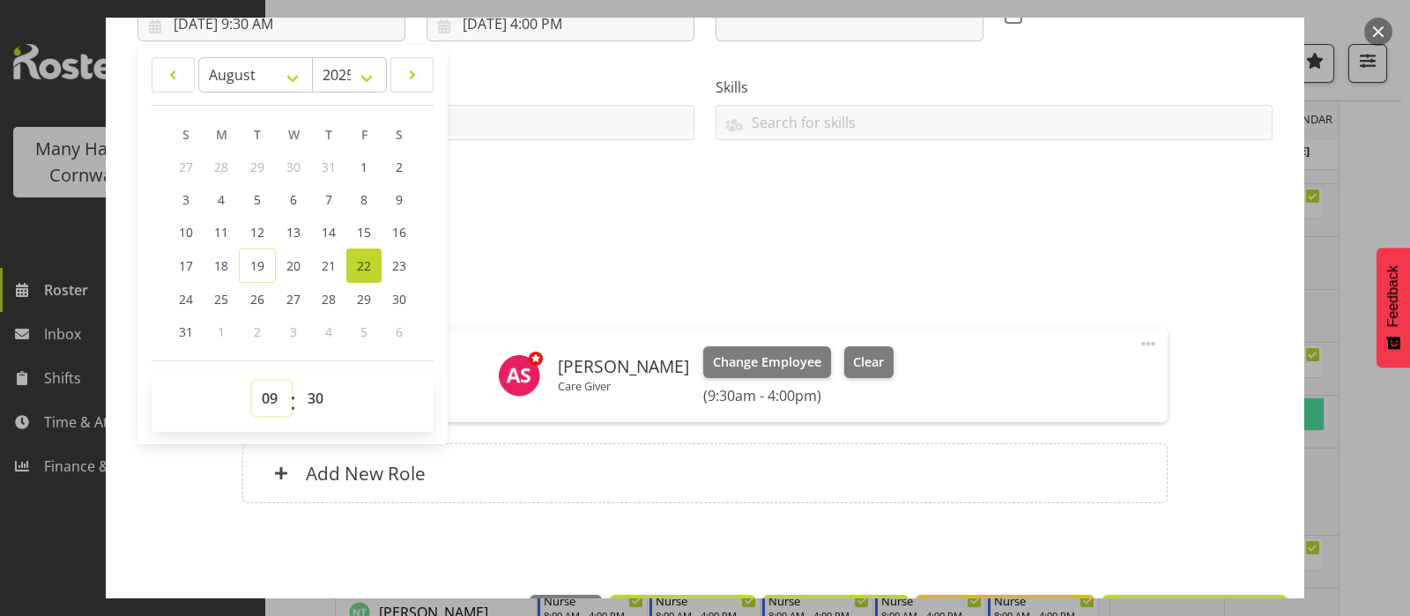
click at [267, 391] on select "00 01 02 03 04 05 06 07 08 09 10 11 12 13 14 15 16 17 18 19 20 21 22 23" at bounding box center [272, 398] width 40 height 35
select select "10"
click at [252, 381] on select "00 01 02 03 04 05 06 07 08 09 10 11 12 13 14 15 16 17 18 19 20 21 22 23" at bounding box center [272, 398] width 40 height 35
type input "8/22/2025, 10:30 AM"
click at [313, 399] on select "00 01 02 03 04 05 06 07 08 09 10 11 12 13 14 15 16 17 18 19 20 21 22 23 24 25 2…" at bounding box center [318, 398] width 40 height 35
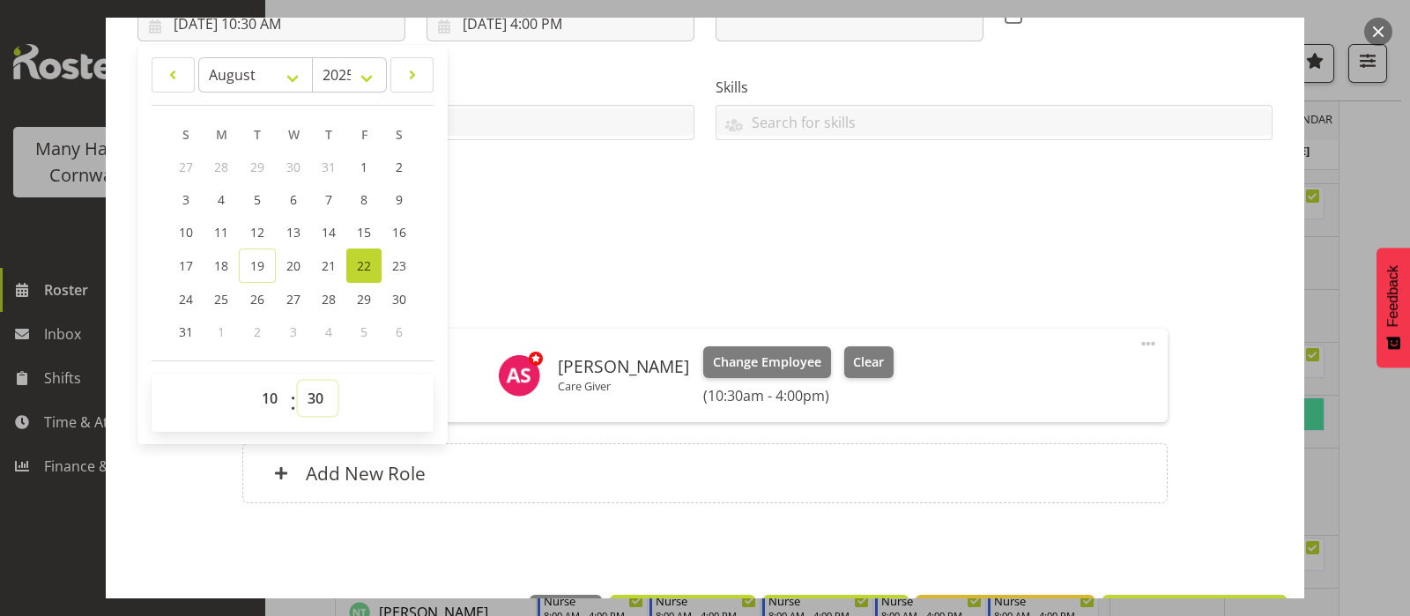
select select "0"
click at [298, 381] on select "00 01 02 03 04 05 06 07 08 09 10 11 12 13 14 15 16 17 18 19 20 21 22 23 24 25 2…" at bounding box center [318, 398] width 40 height 35
type input "8/22/2025, 10:00 AM"
click at [1227, 325] on div "Shift Instance Name Recreation Officer Location Cornwall Rest Home Department C…" at bounding box center [704, 193] width 1135 height 663
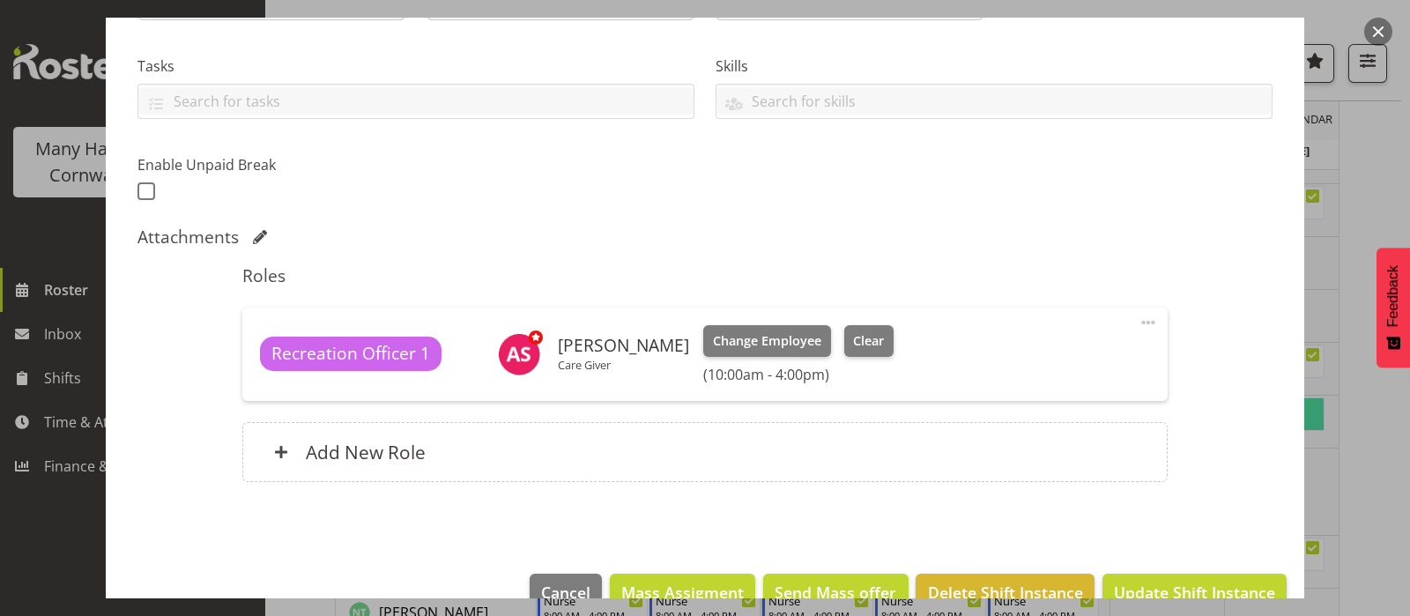
scroll to position [390, 0]
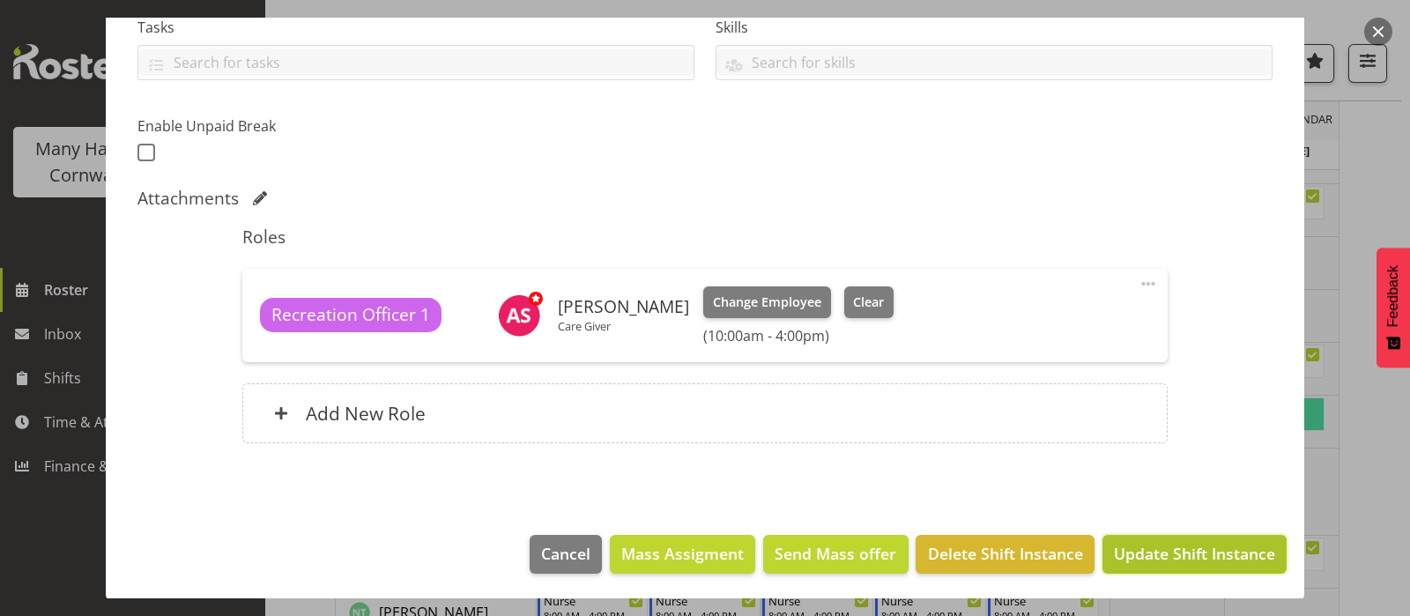
click at [1175, 549] on span "Update Shift Instance" at bounding box center [1194, 553] width 161 height 23
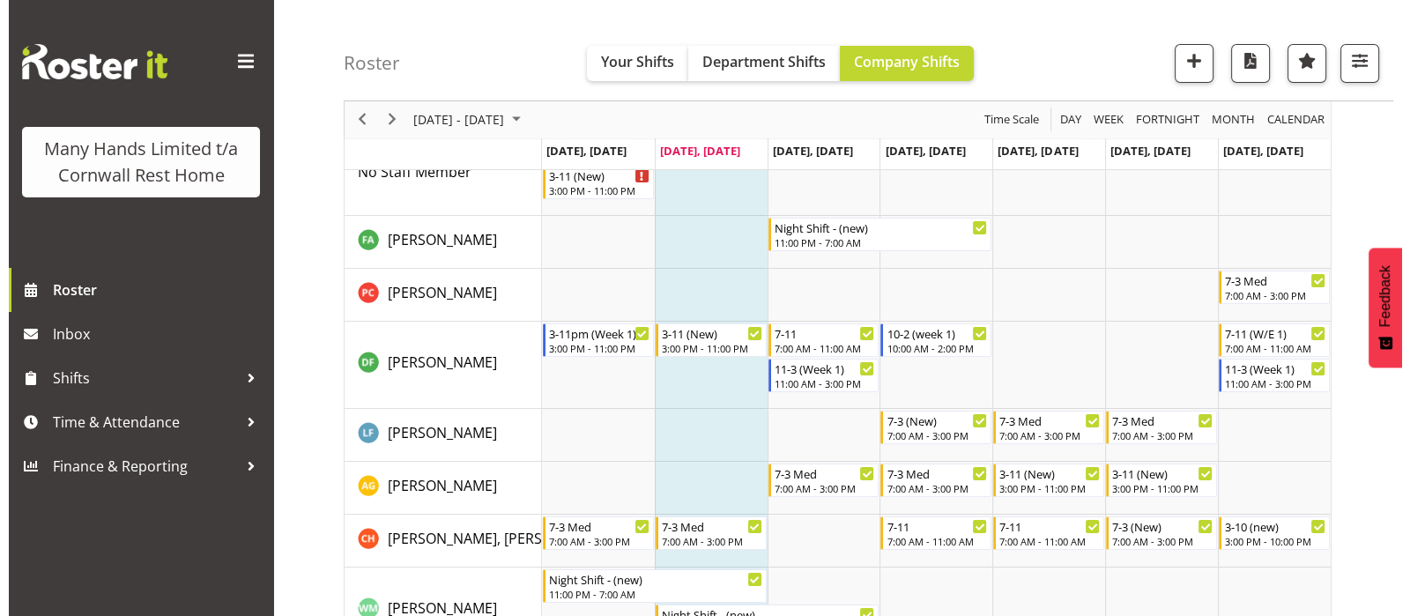
scroll to position [108, 0]
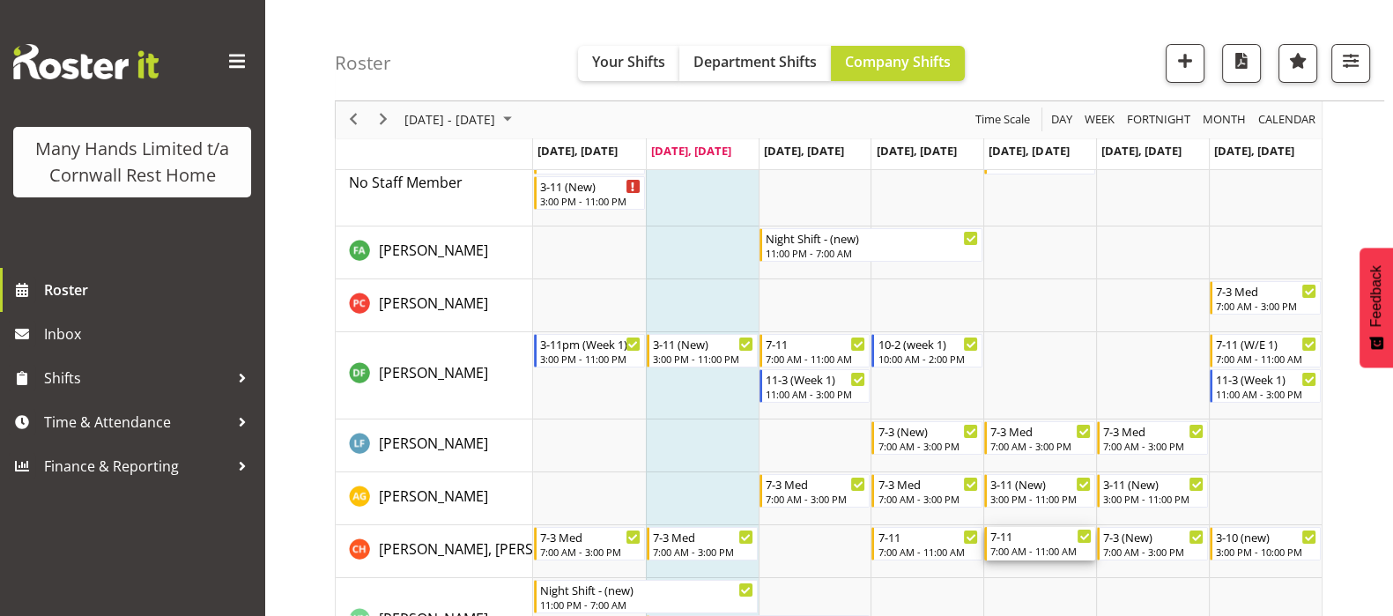
click at [1023, 544] on div "7:00 AM - 11:00 AM" at bounding box center [1041, 551] width 101 height 14
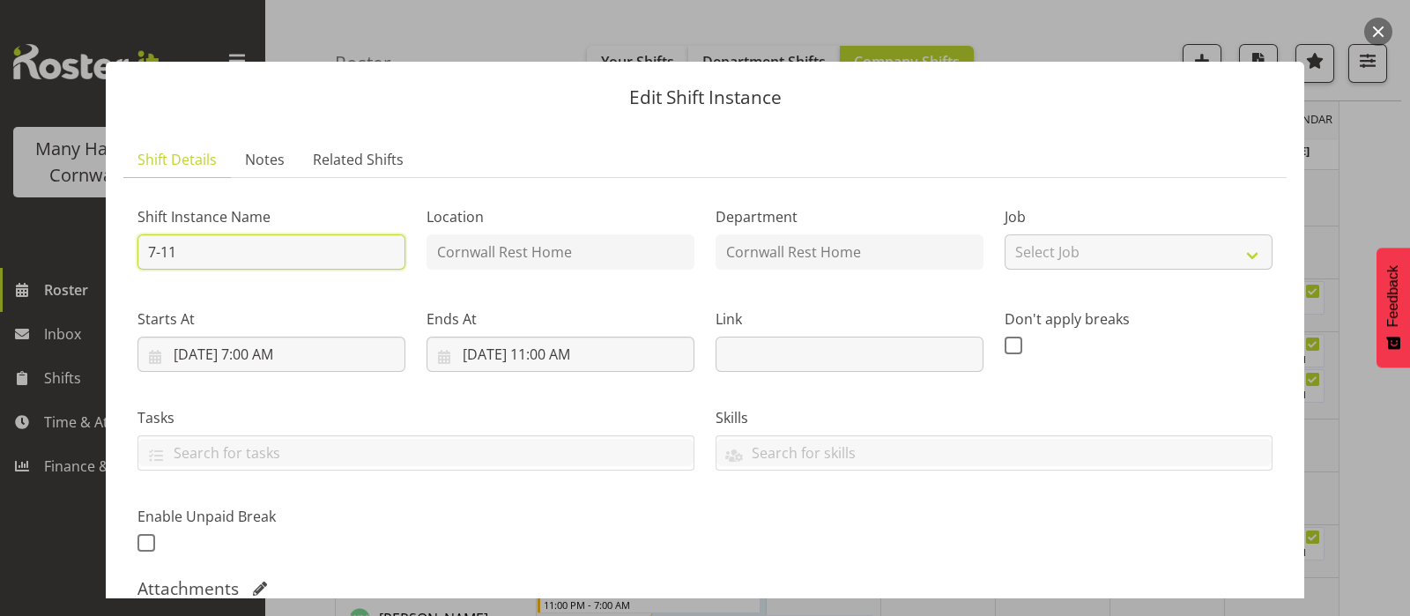
click at [233, 254] on input "7-11" at bounding box center [271, 251] width 268 height 35
type input "7-10"
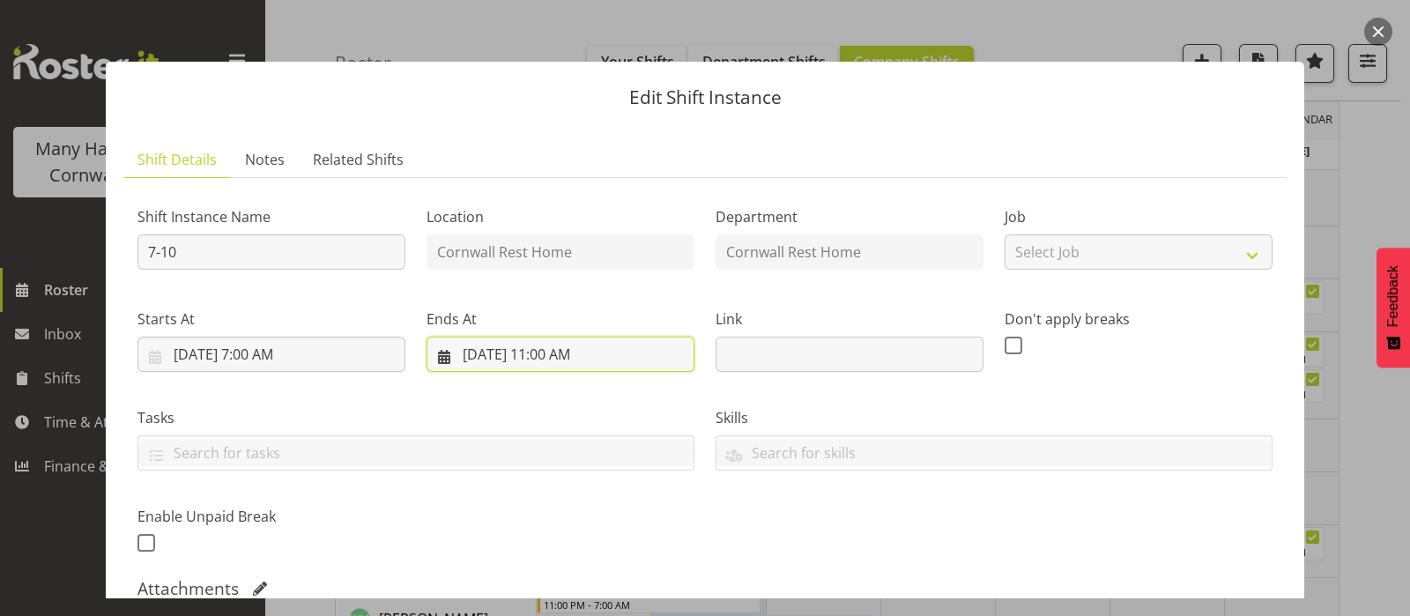
click at [537, 350] on input "8/22/2025, 11:00 AM" at bounding box center [561, 354] width 268 height 35
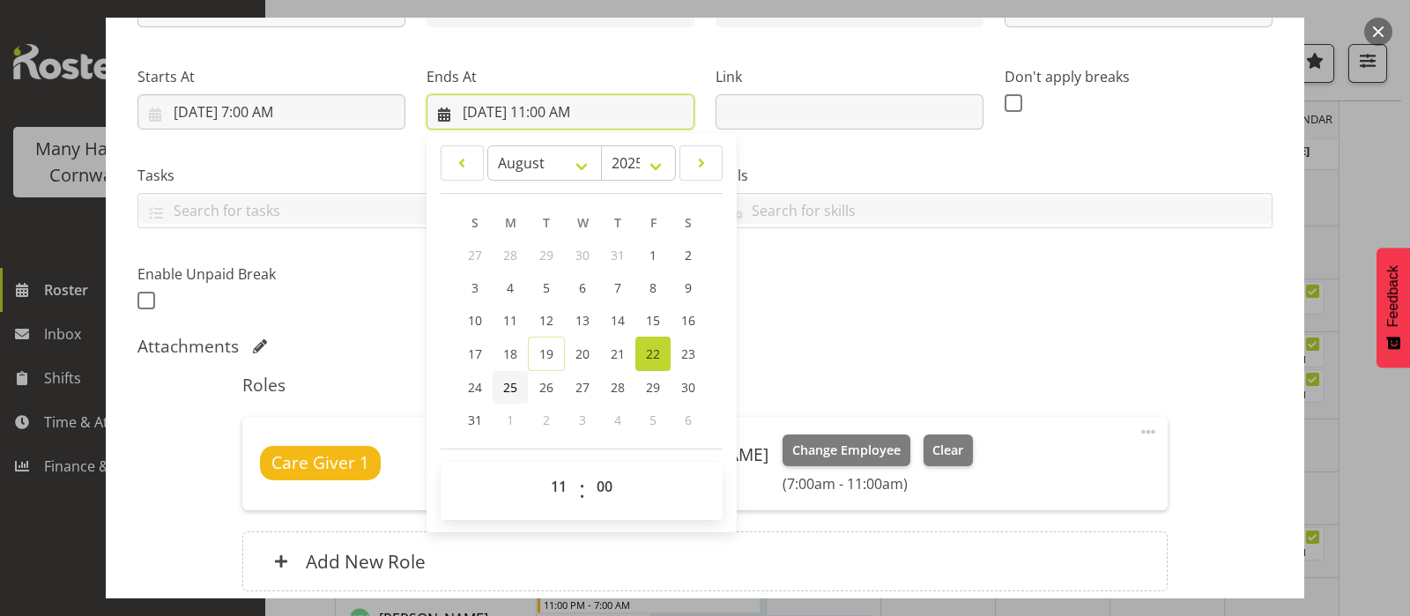
scroll to position [331, 0]
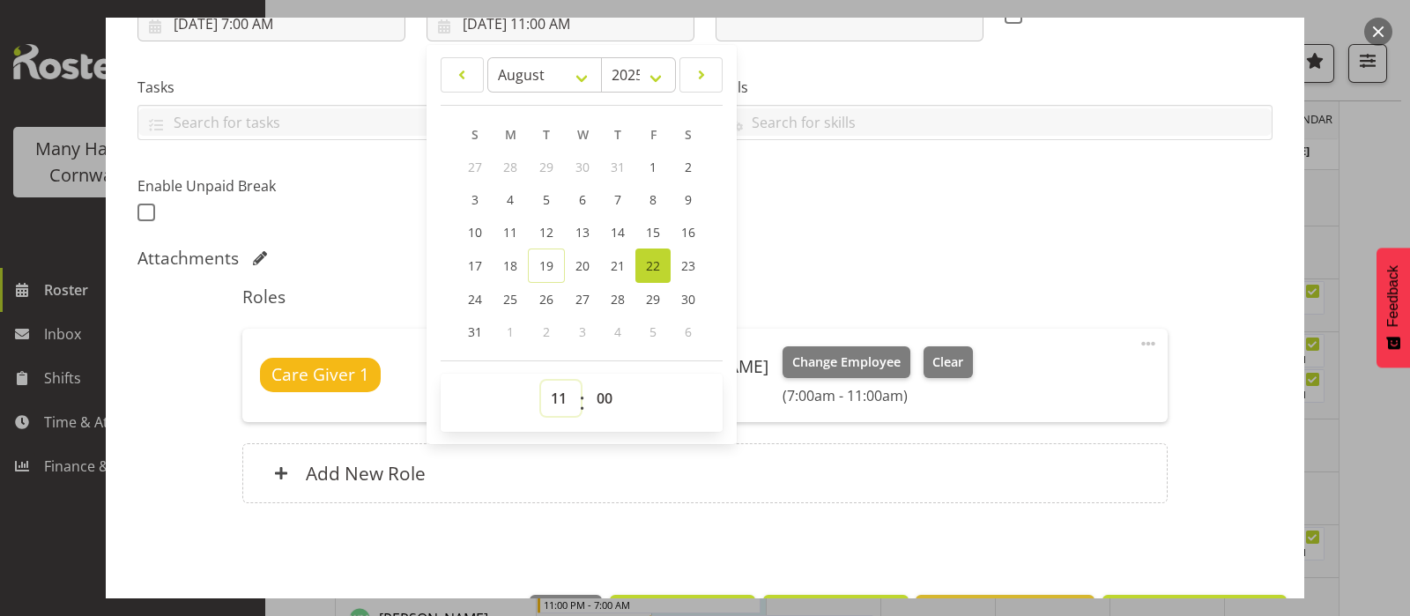
click at [555, 405] on select "00 01 02 03 04 05 06 07 08 09 10 11 12 13 14 15 16 17 18 19 20 21 22 23" at bounding box center [561, 398] width 40 height 35
select select "10"
click at [541, 381] on select "00 01 02 03 04 05 06 07 08 09 10 11 12 13 14 15 16 17 18 19 20 21 22 23" at bounding box center [561, 398] width 40 height 35
type input "8/22/2025, 10:00 AM"
click at [809, 235] on div "Shift Instance Name 7-10 Location Cornwall Rest Home Department Cornwall Rest H…" at bounding box center [705, 44] width 1156 height 386
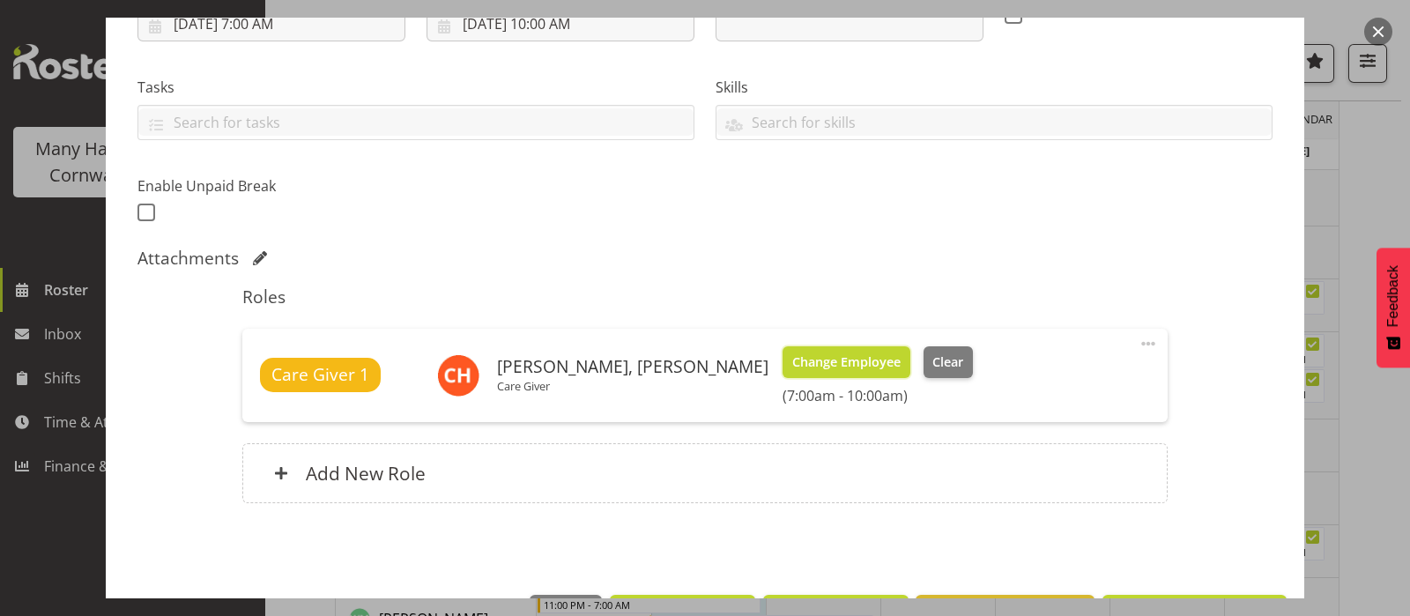
click at [792, 356] on span "Change Employee" at bounding box center [846, 362] width 108 height 19
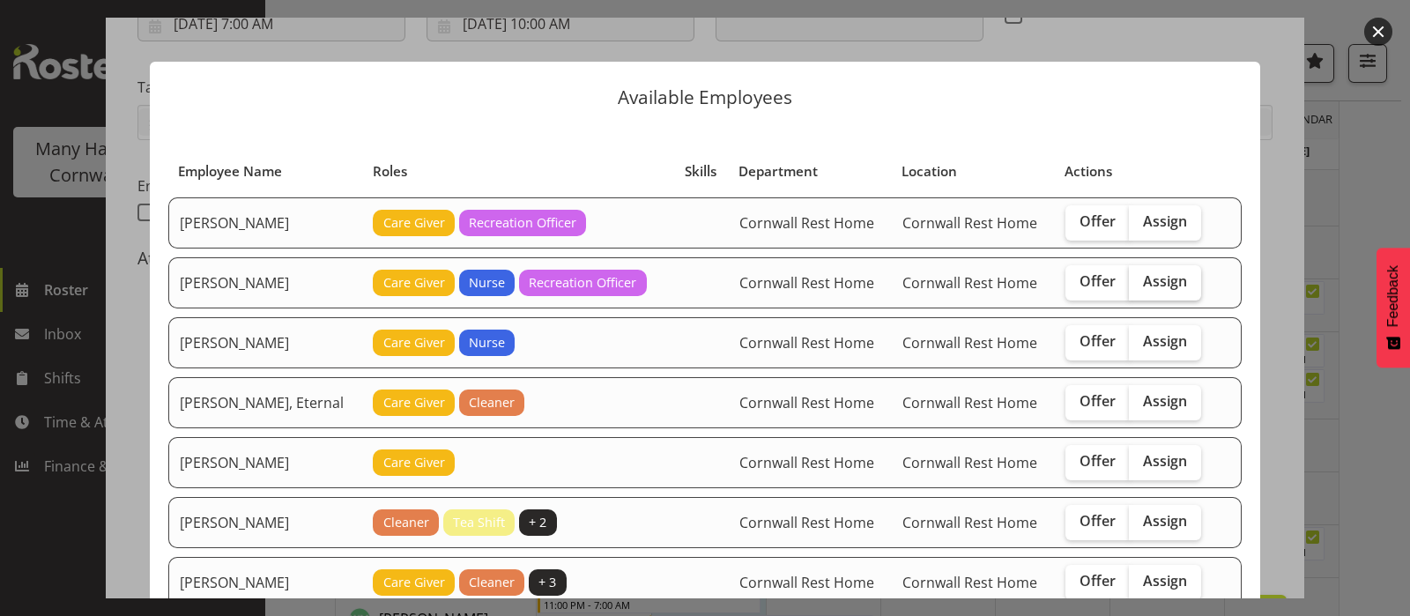
click at [1147, 273] on span "Assign" at bounding box center [1165, 281] width 44 height 18
click at [1141, 276] on input "Assign" at bounding box center [1134, 281] width 11 height 11
checkbox input "true"
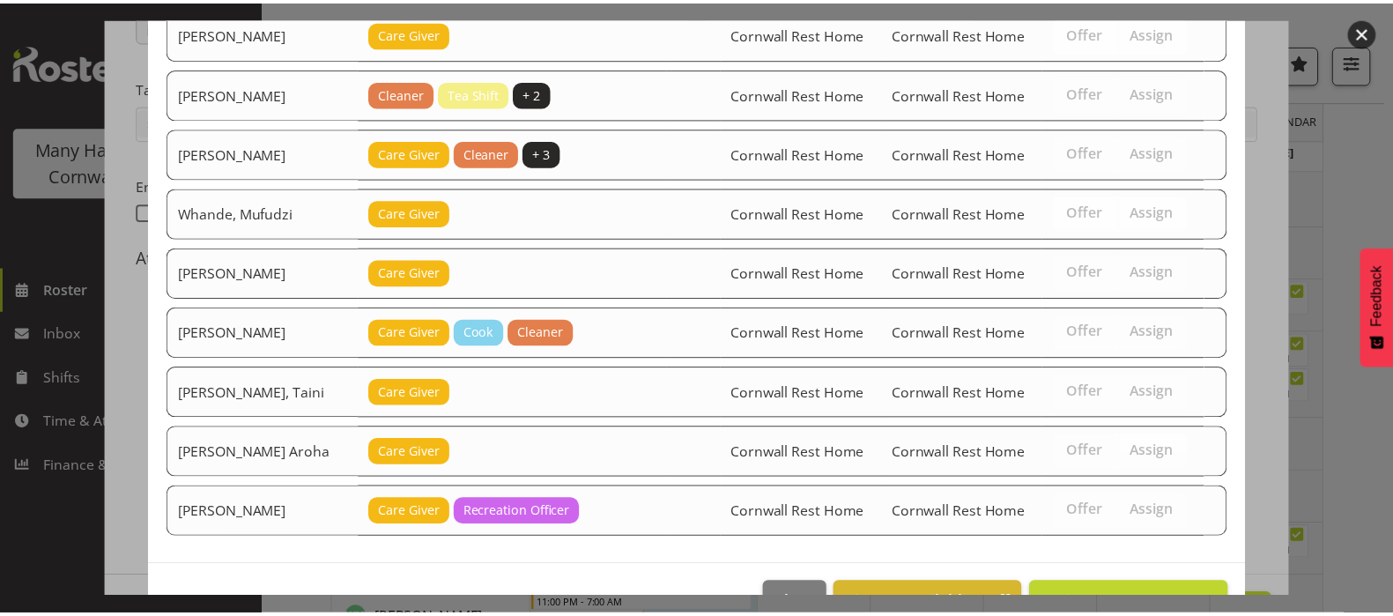
scroll to position [475, 0]
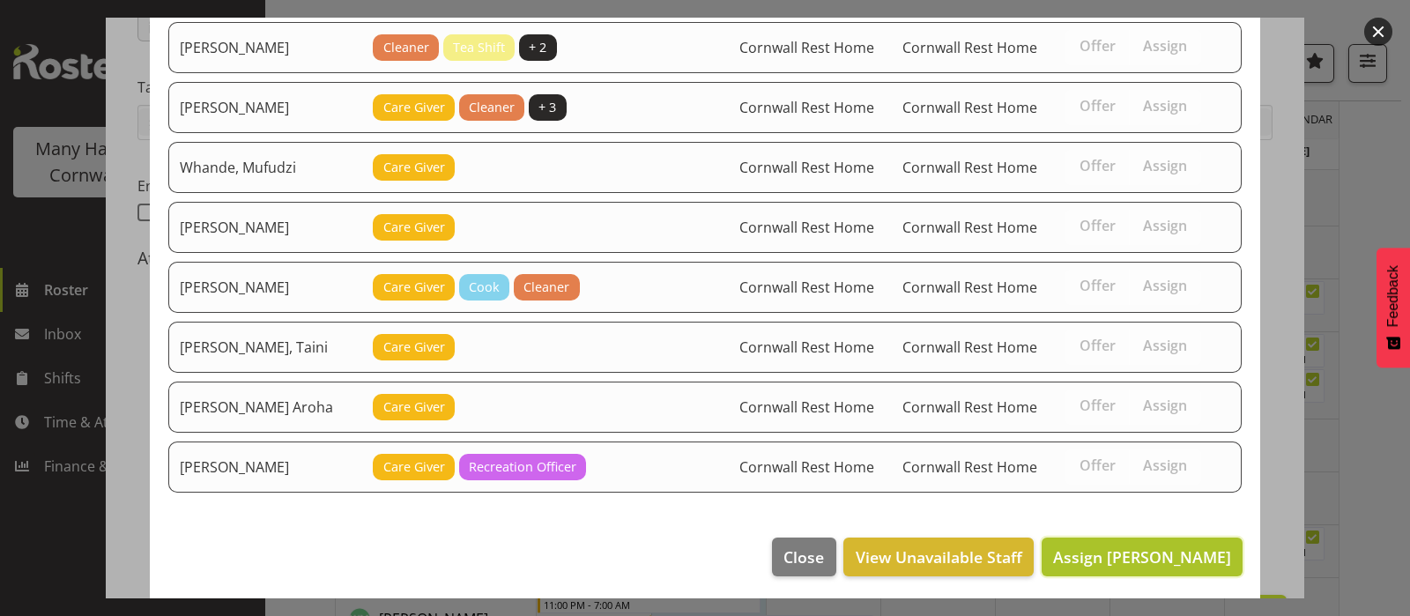
click at [1111, 553] on span "Assign Sargison, Annmarie" at bounding box center [1142, 556] width 178 height 21
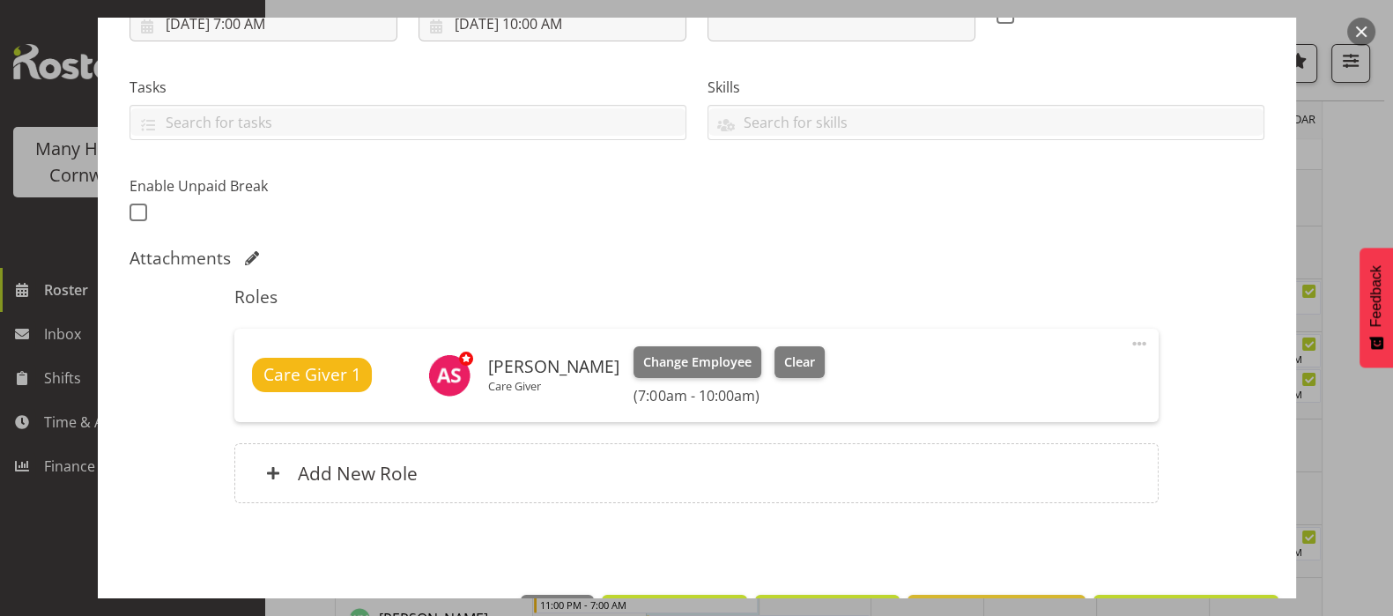
scroll to position [390, 0]
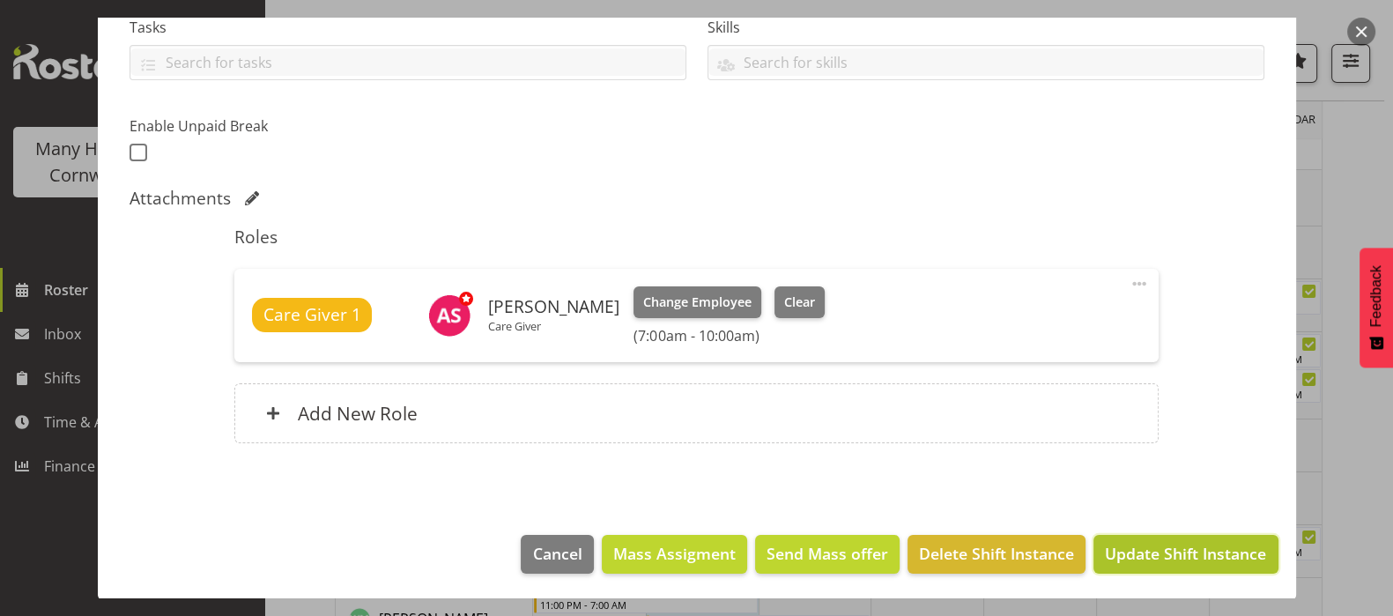
click at [1141, 555] on span "Update Shift Instance" at bounding box center [1185, 553] width 161 height 23
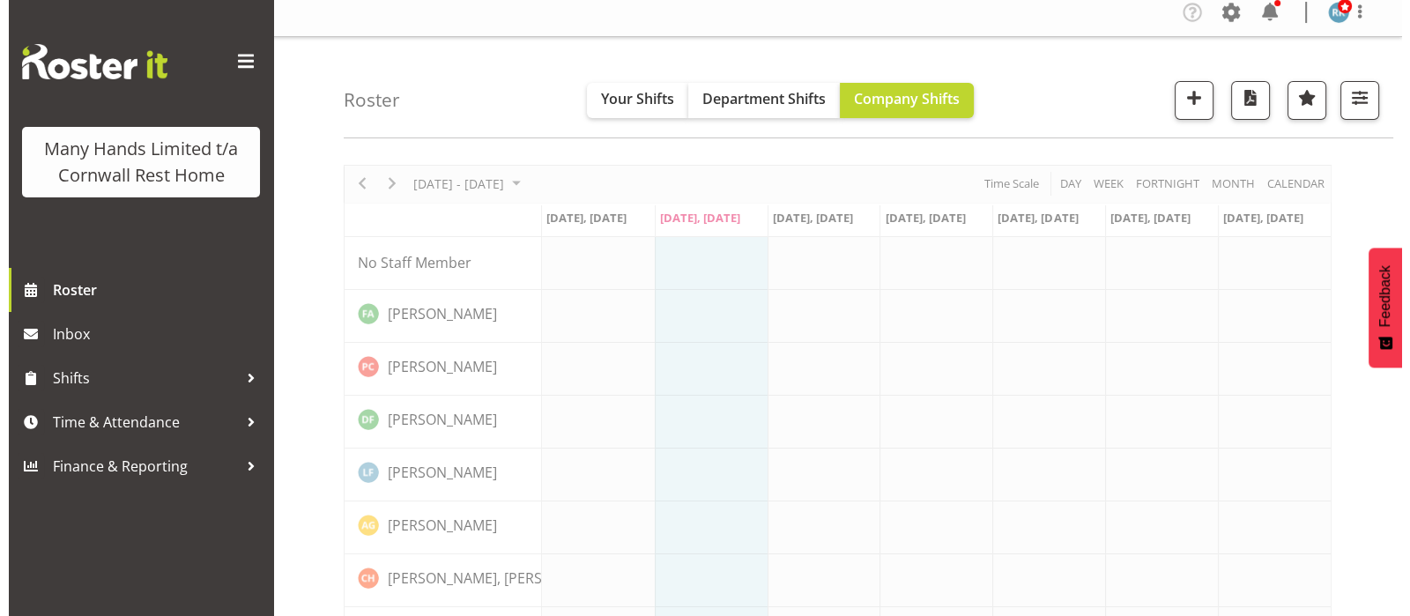
scroll to position [0, 0]
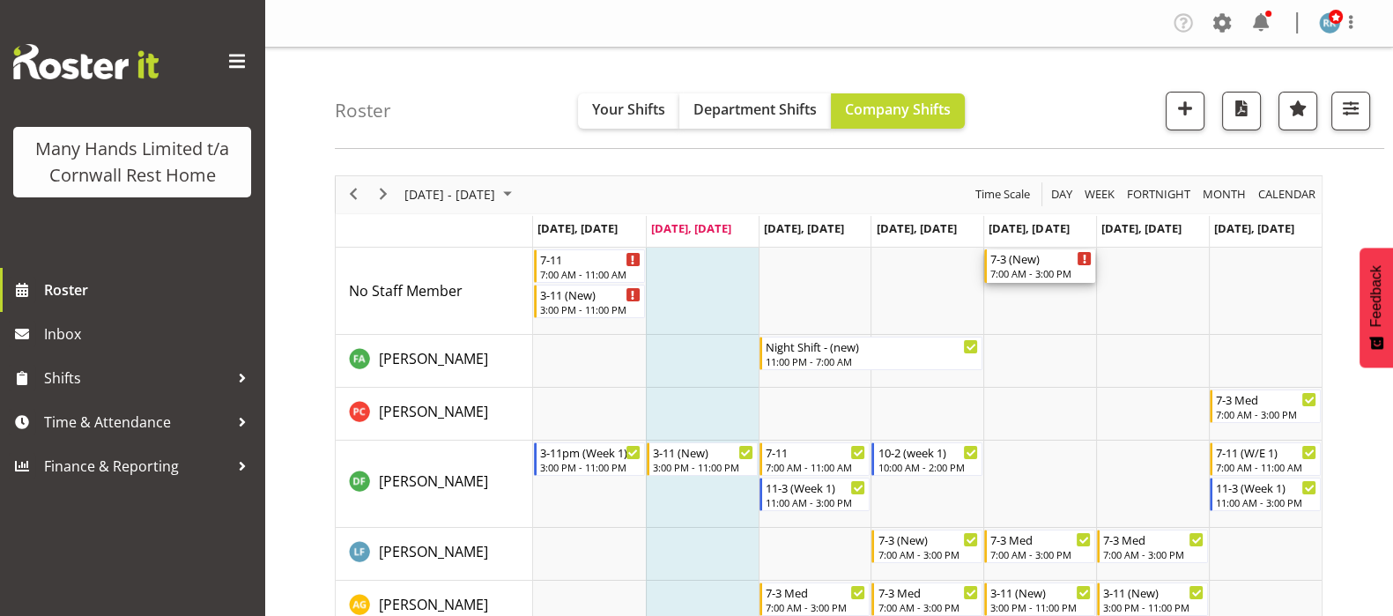
click at [1022, 261] on div "7-3 (New)" at bounding box center [1041, 258] width 101 height 18
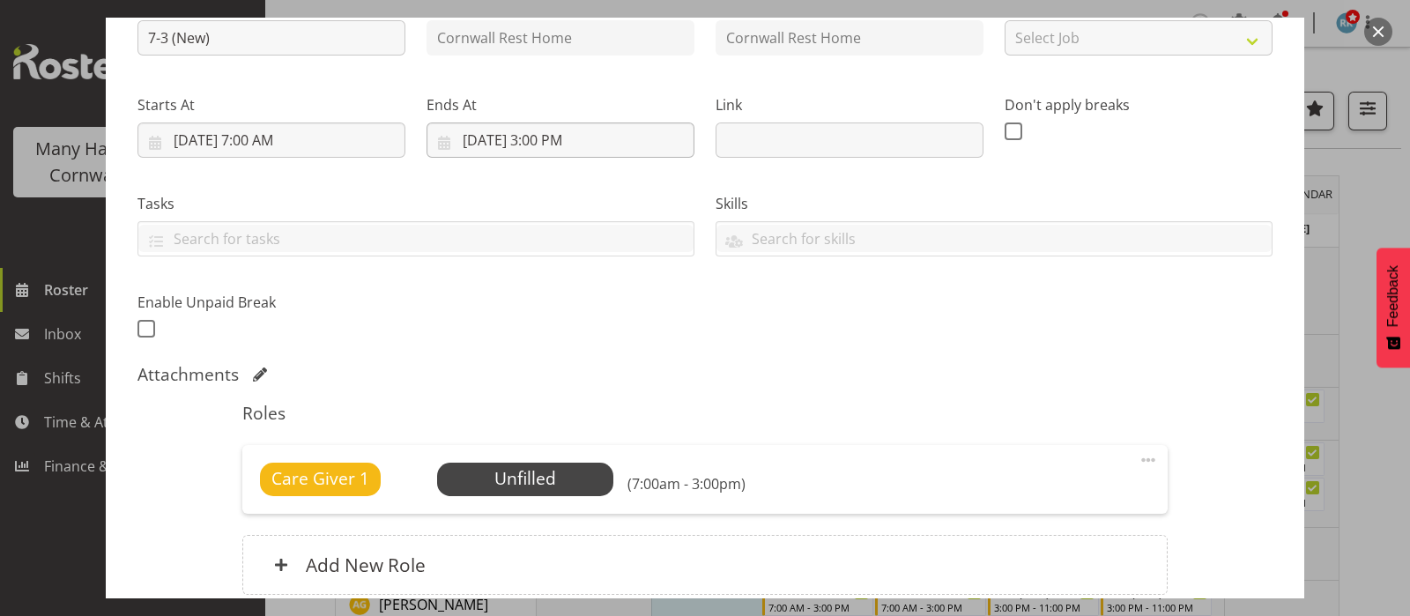
scroll to position [219, 0]
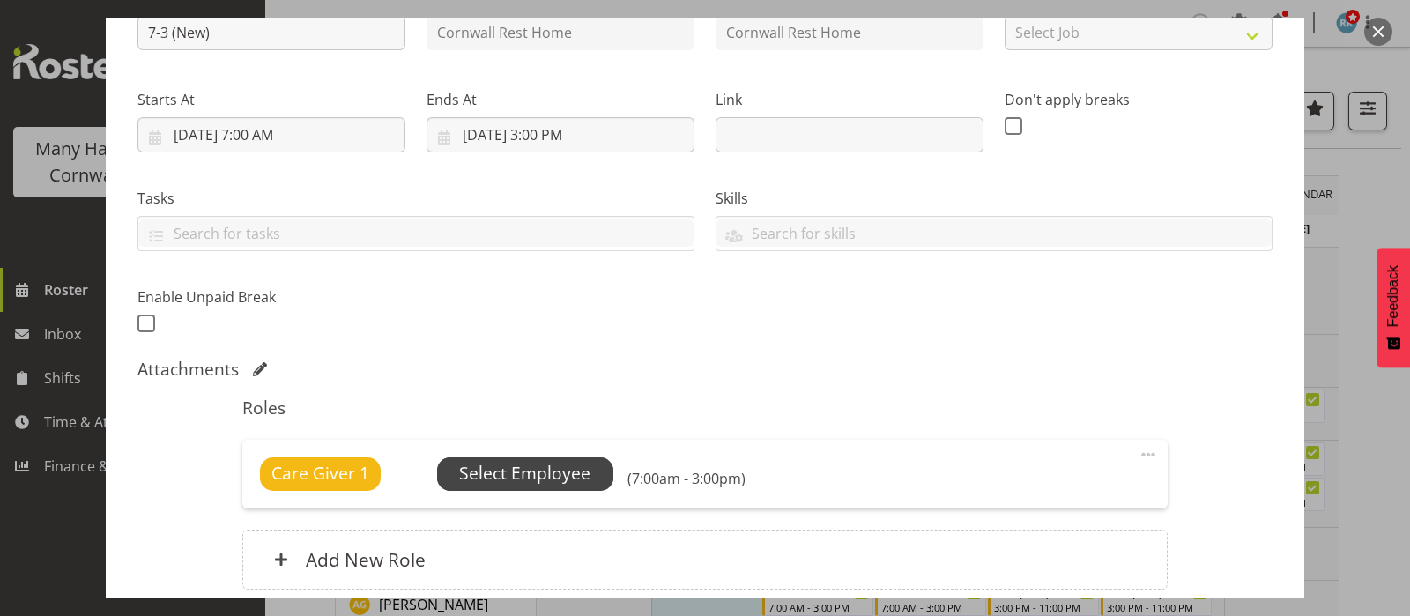
click at [520, 478] on span "Select Employee" at bounding box center [524, 474] width 131 height 26
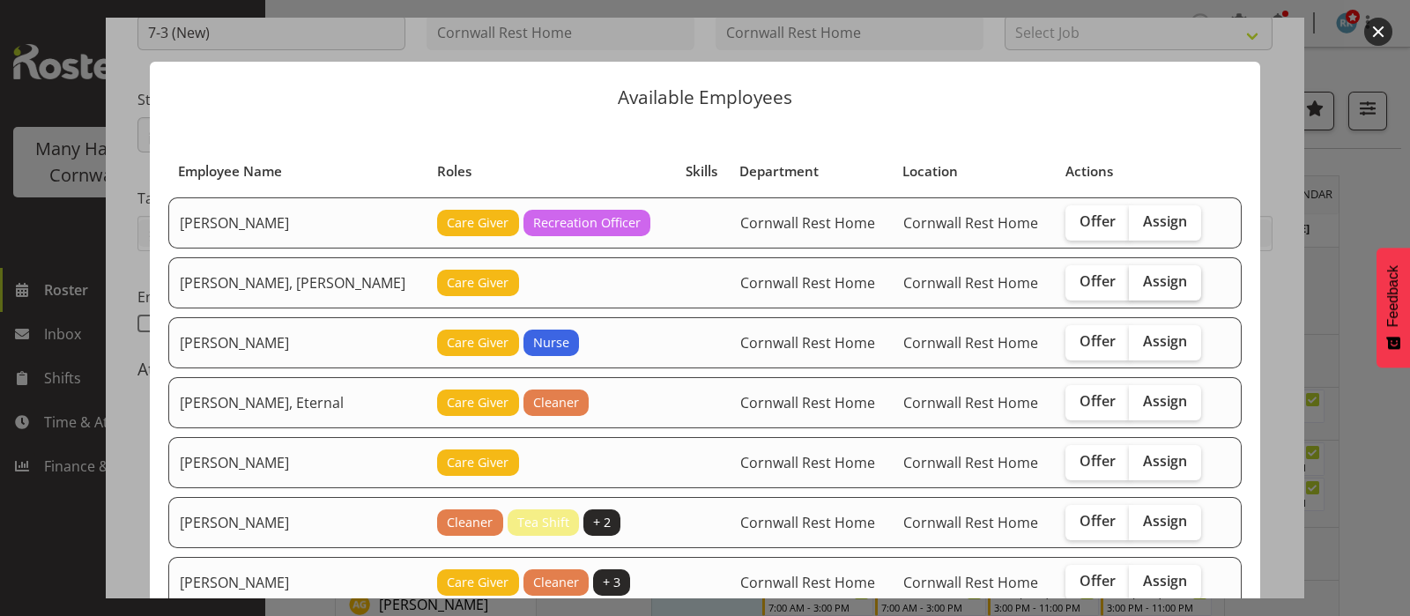
click at [1143, 279] on span "Assign" at bounding box center [1165, 281] width 44 height 18
click at [1141, 279] on input "Assign" at bounding box center [1134, 281] width 11 height 11
checkbox input "true"
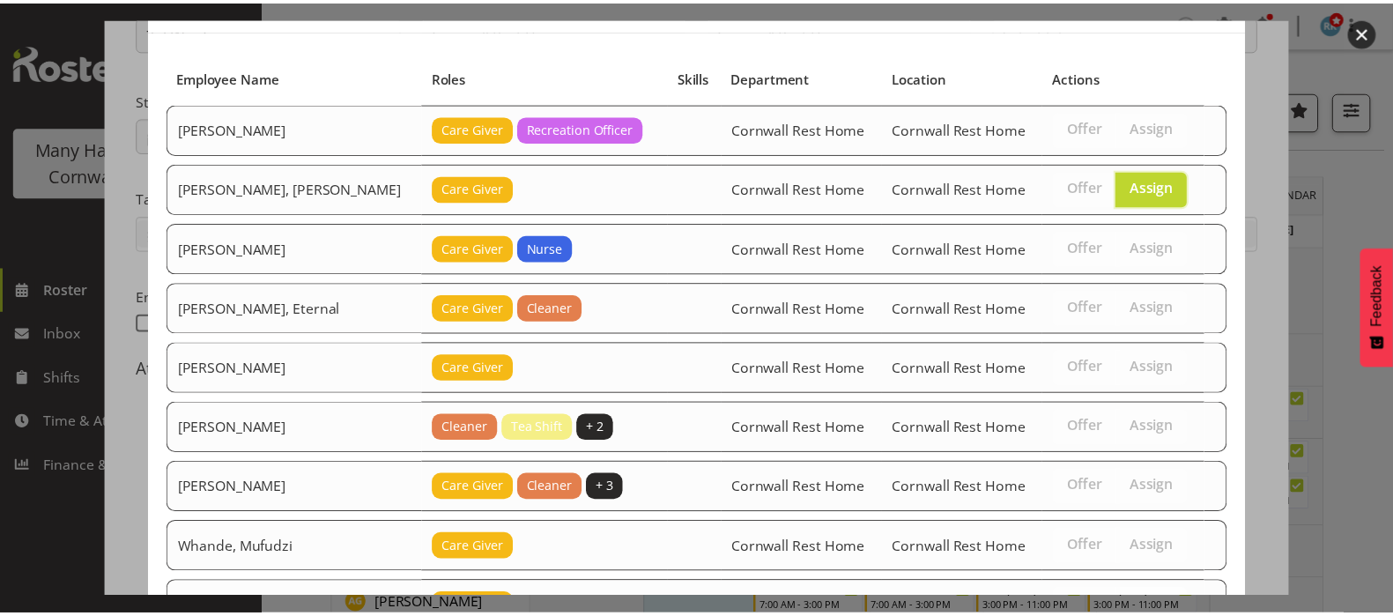
scroll to position [475, 0]
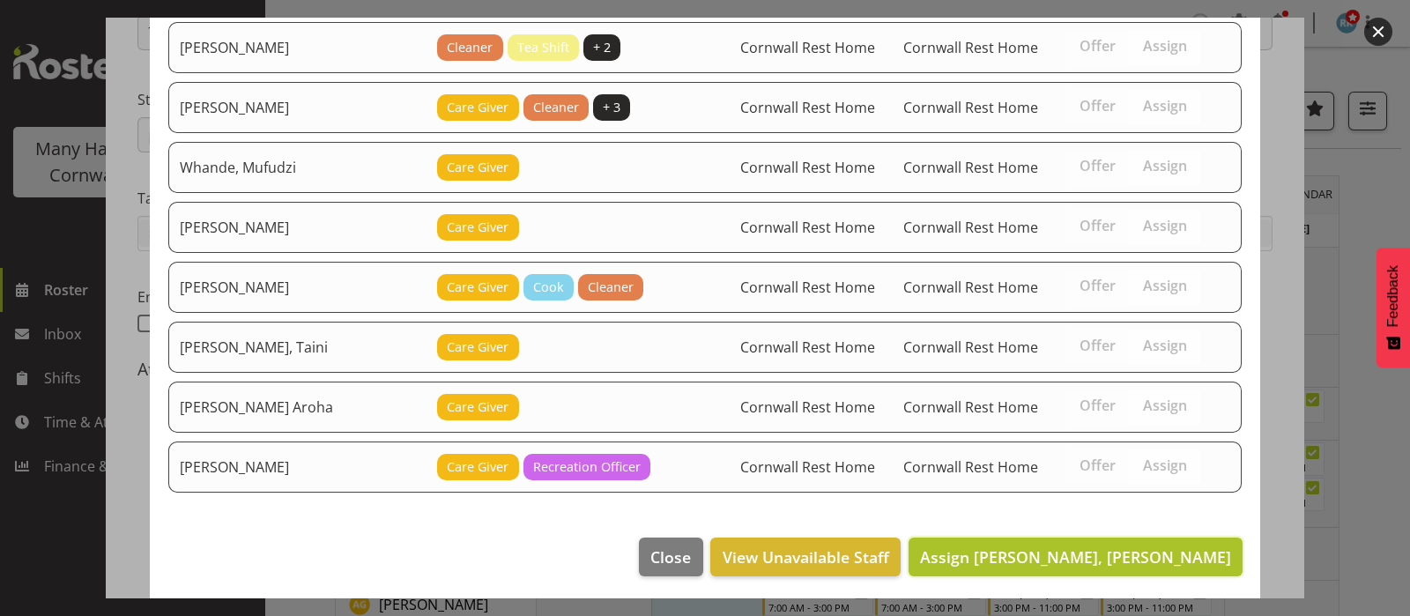
click at [1118, 551] on span "Assign Hannecart, Charline" at bounding box center [1075, 556] width 311 height 21
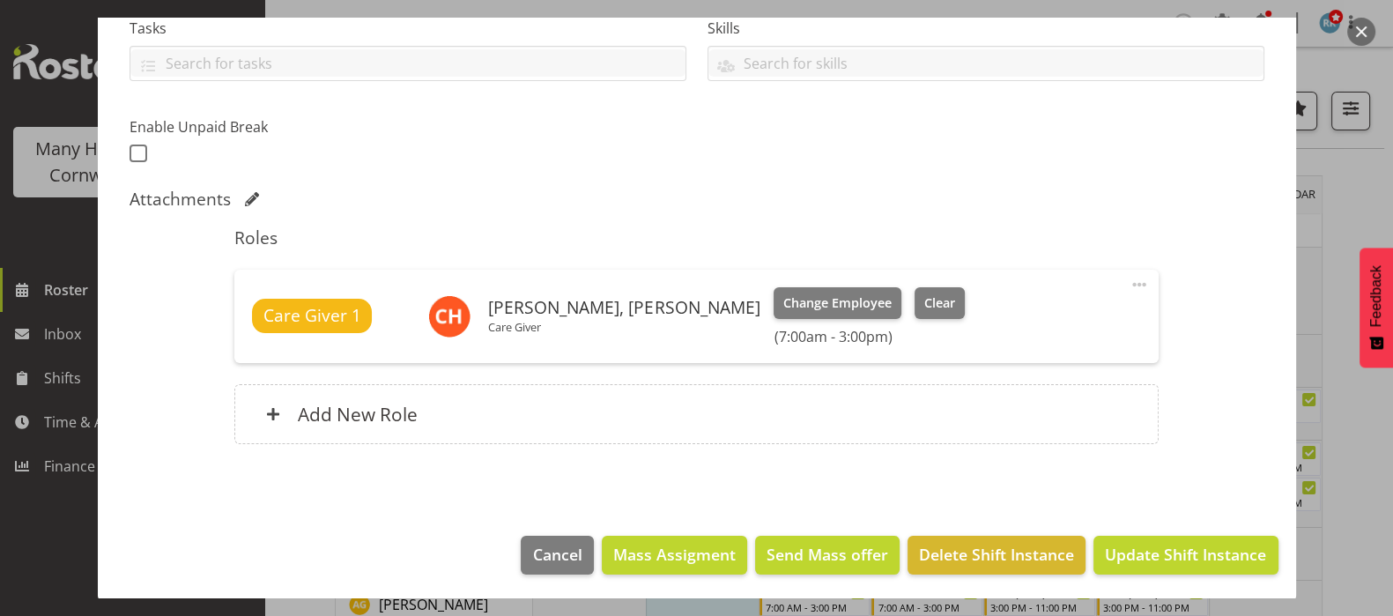
scroll to position [390, 0]
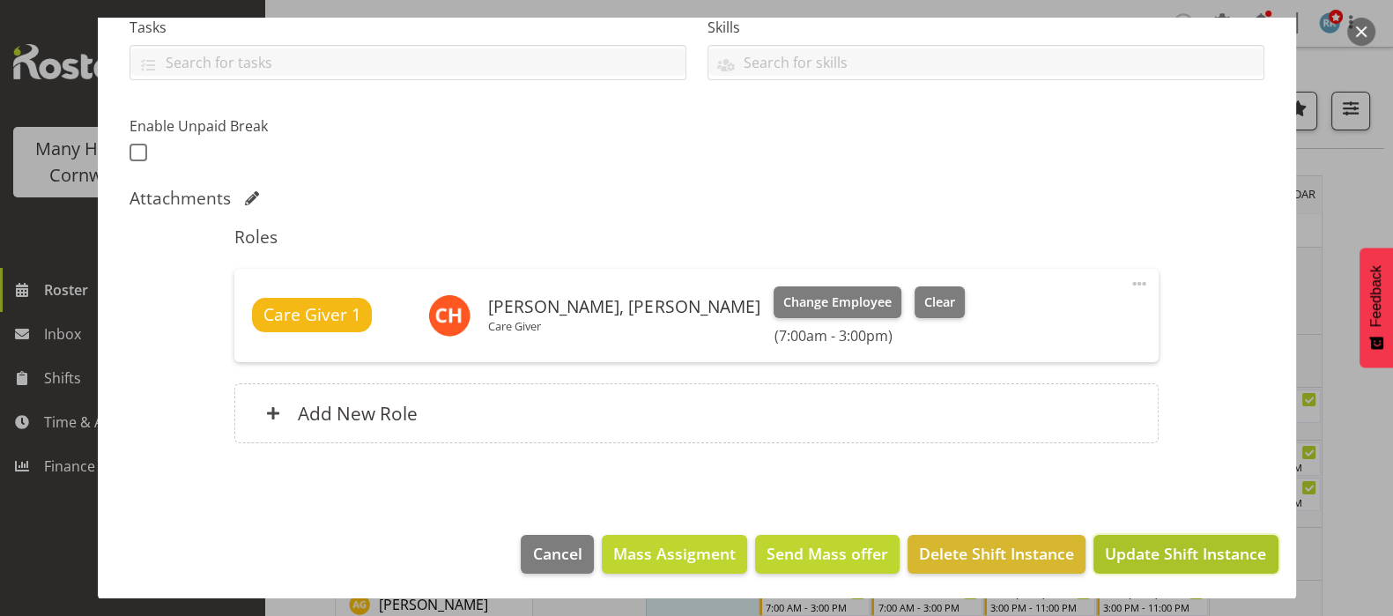
click at [1177, 542] on span "Update Shift Instance" at bounding box center [1185, 553] width 161 height 23
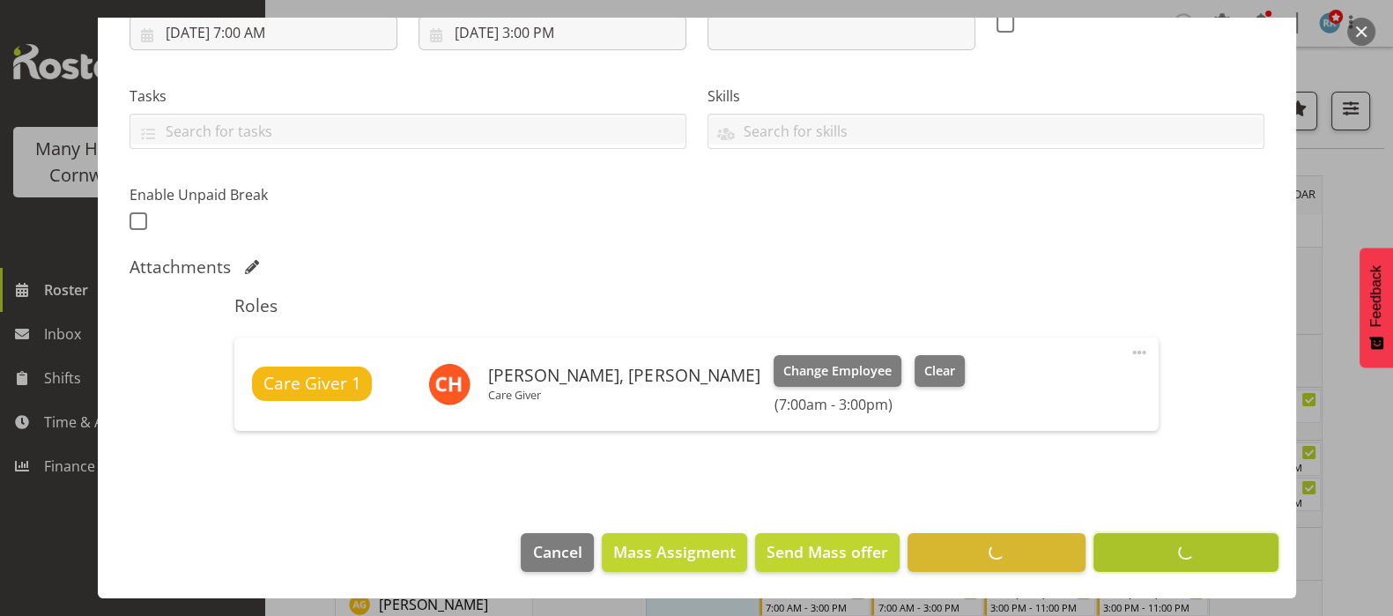
scroll to position [321, 0]
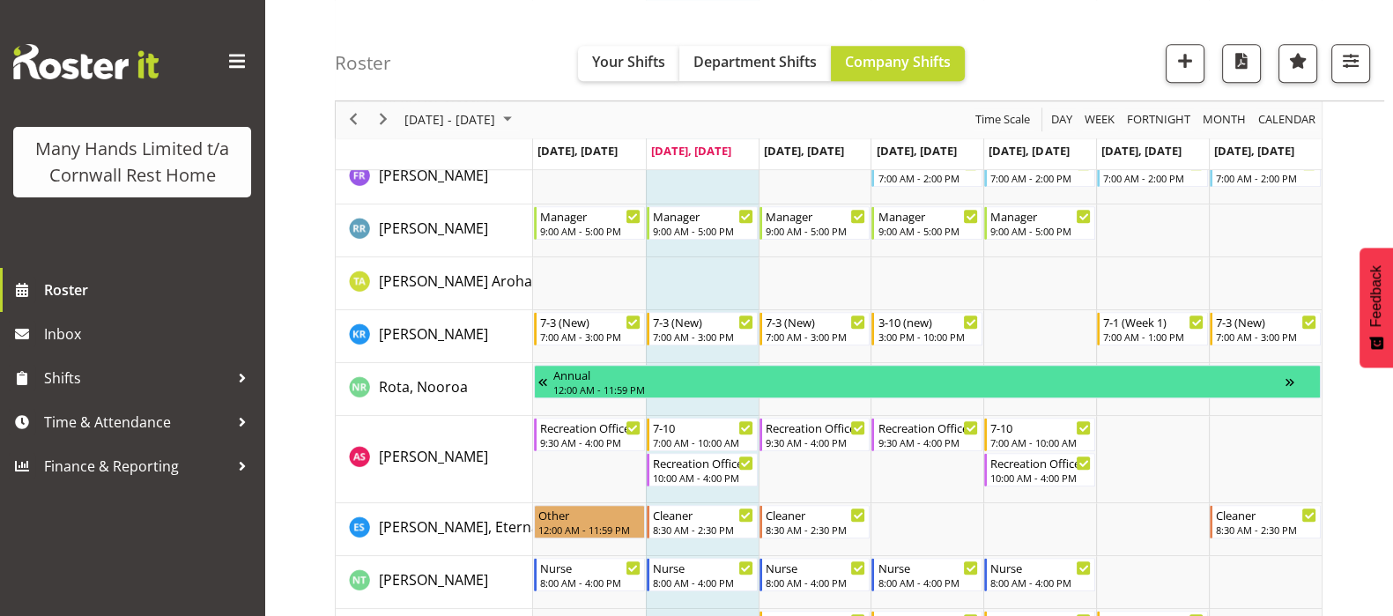
scroll to position [1102, 0]
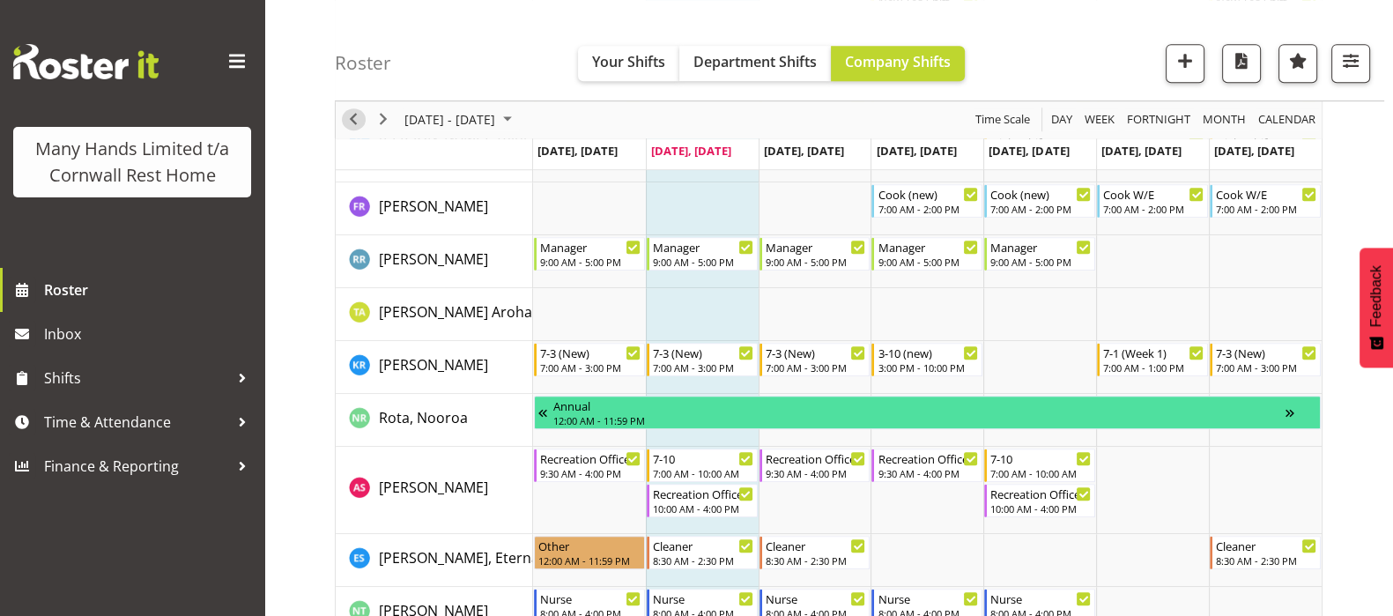
click at [354, 123] on span "Previous" at bounding box center [353, 120] width 21 height 22
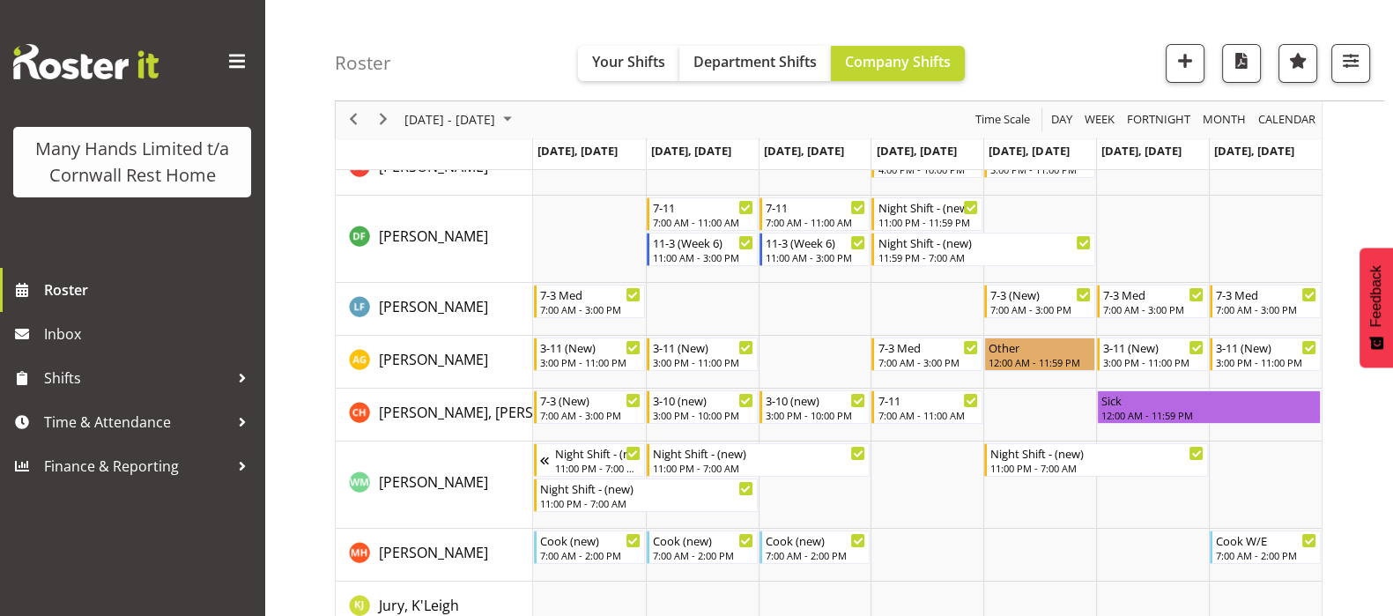
scroll to position [212, 0]
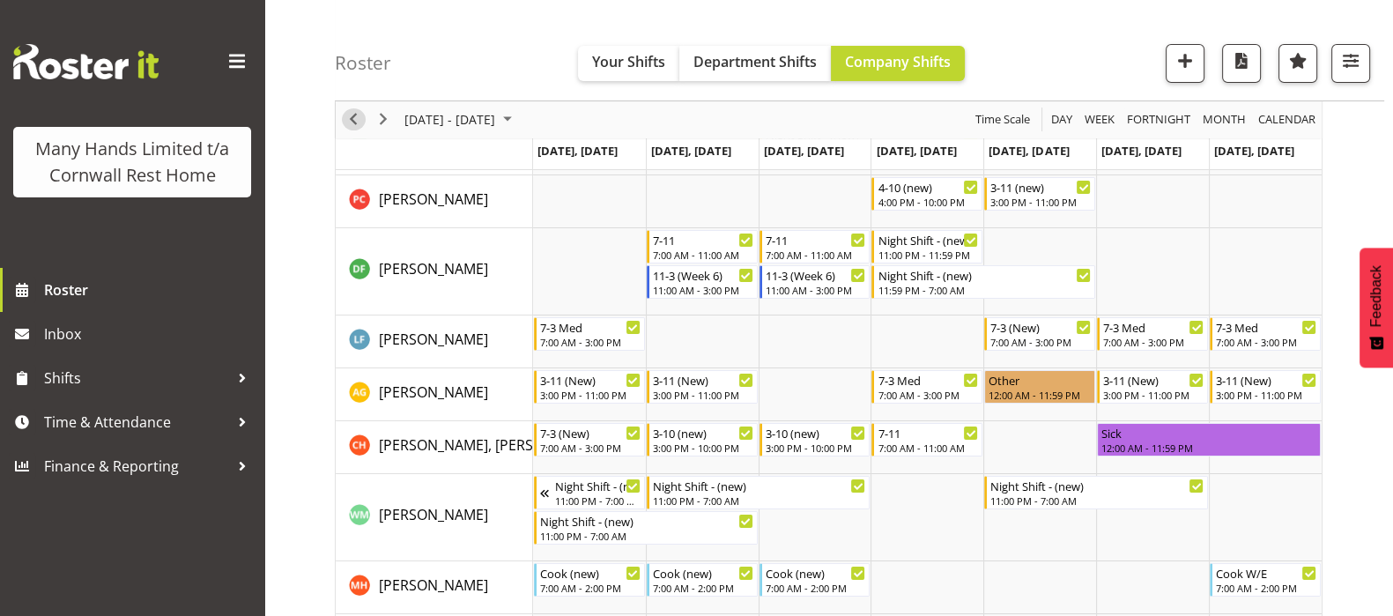
click at [354, 118] on span "Previous" at bounding box center [353, 120] width 21 height 22
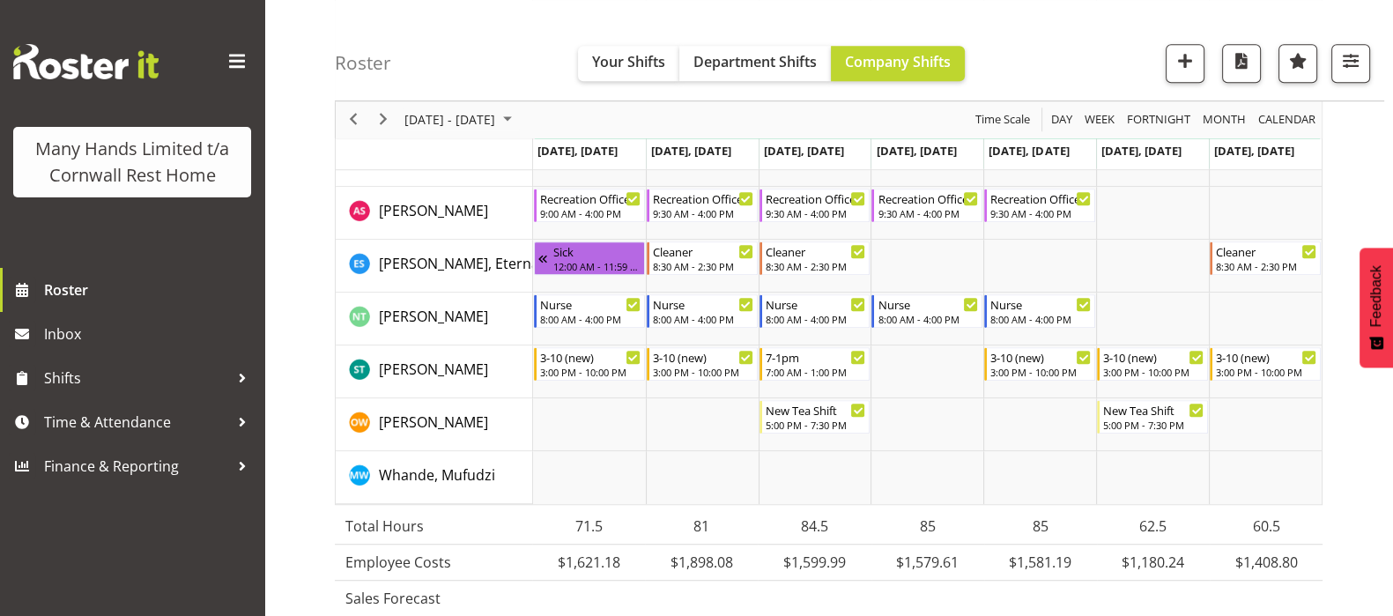
scroll to position [1424, 0]
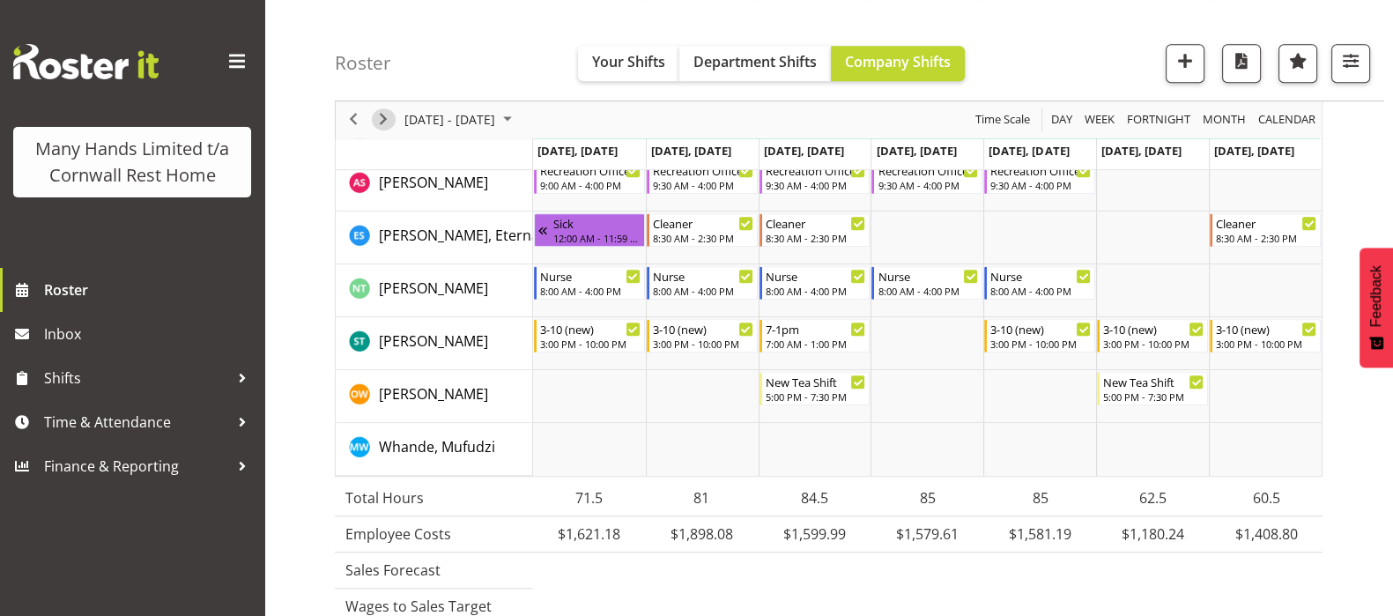
click at [381, 123] on span "Next" at bounding box center [383, 120] width 21 height 22
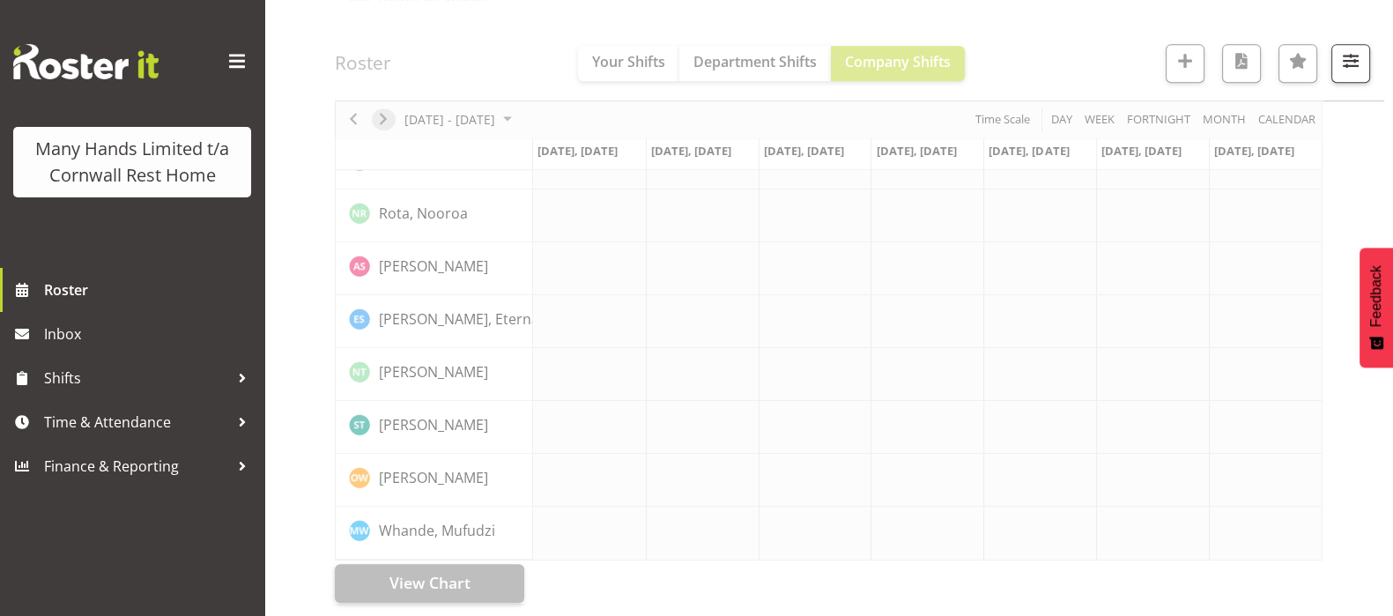
scroll to position [1168, 0]
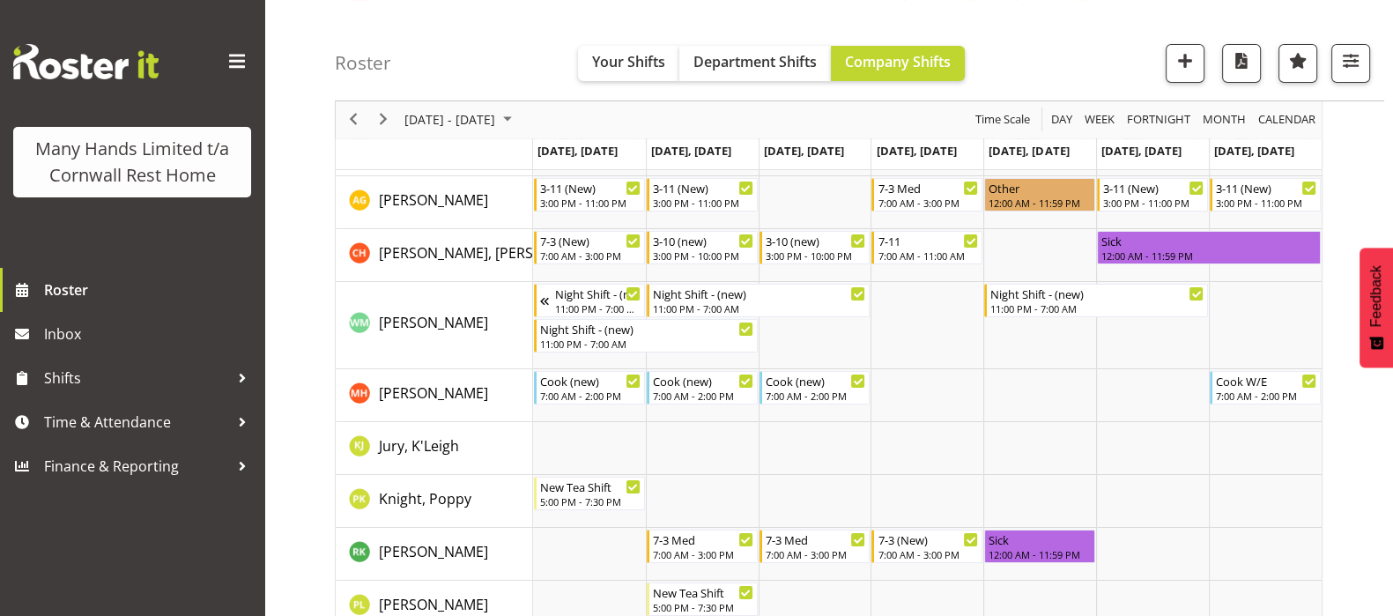
scroll to position [294, 0]
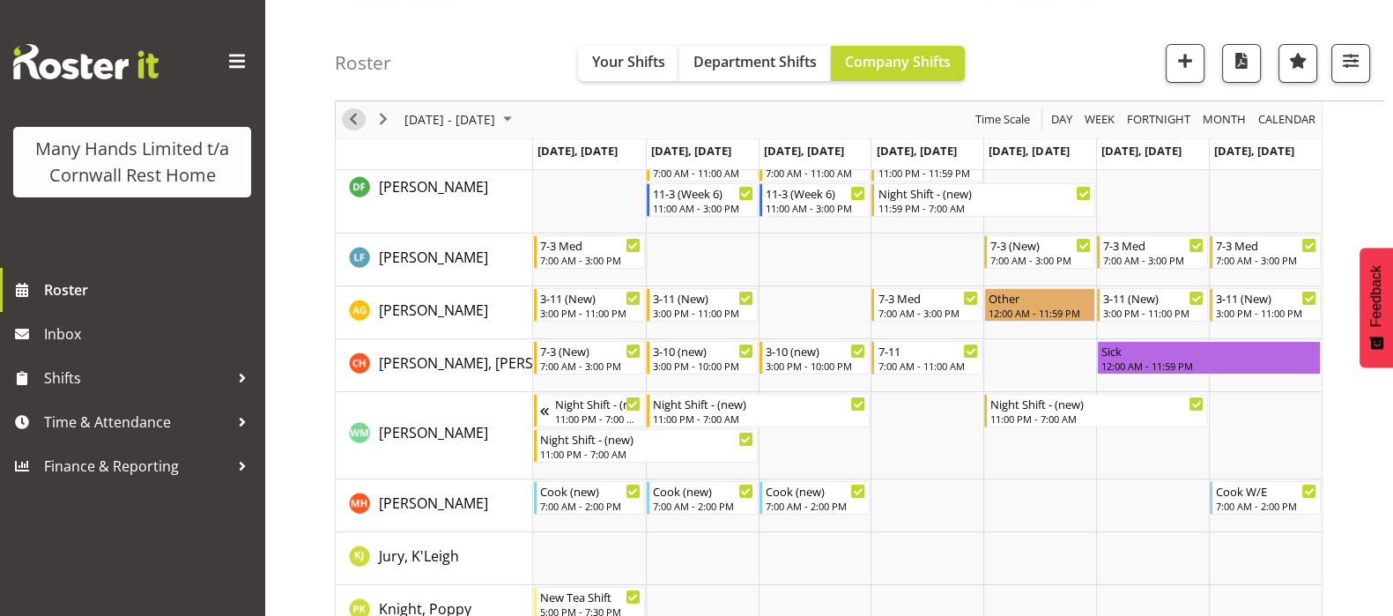
click at [352, 115] on span "Previous" at bounding box center [353, 120] width 21 height 22
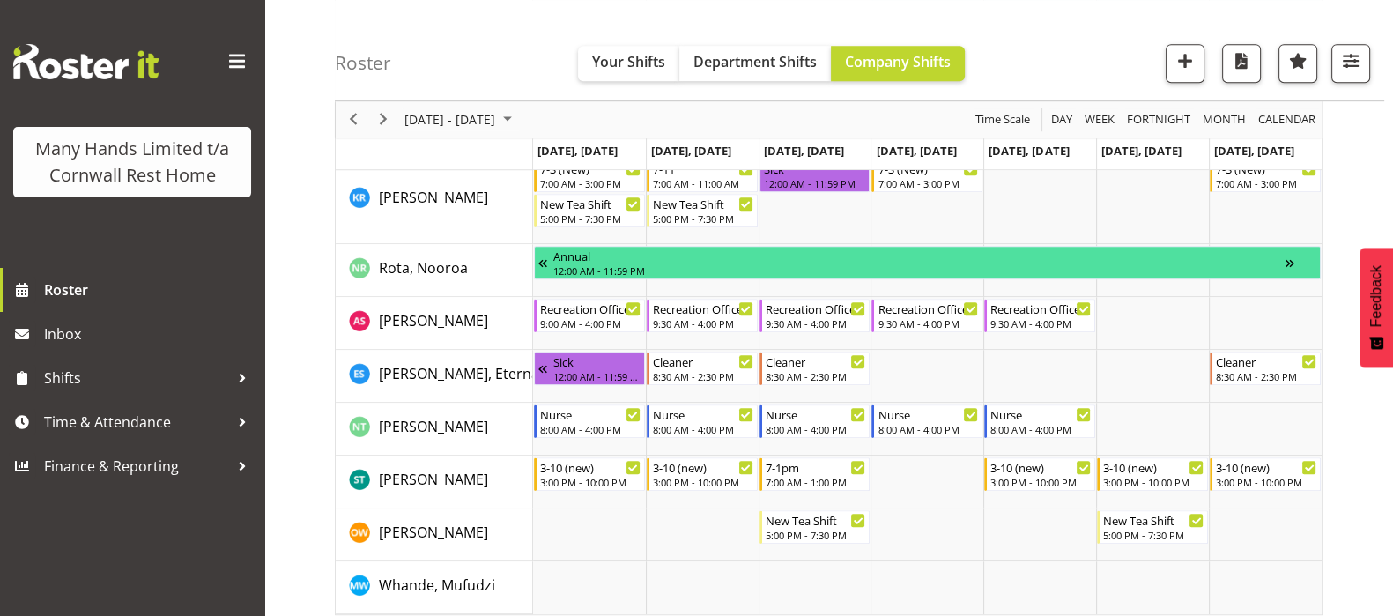
scroll to position [1396, 0]
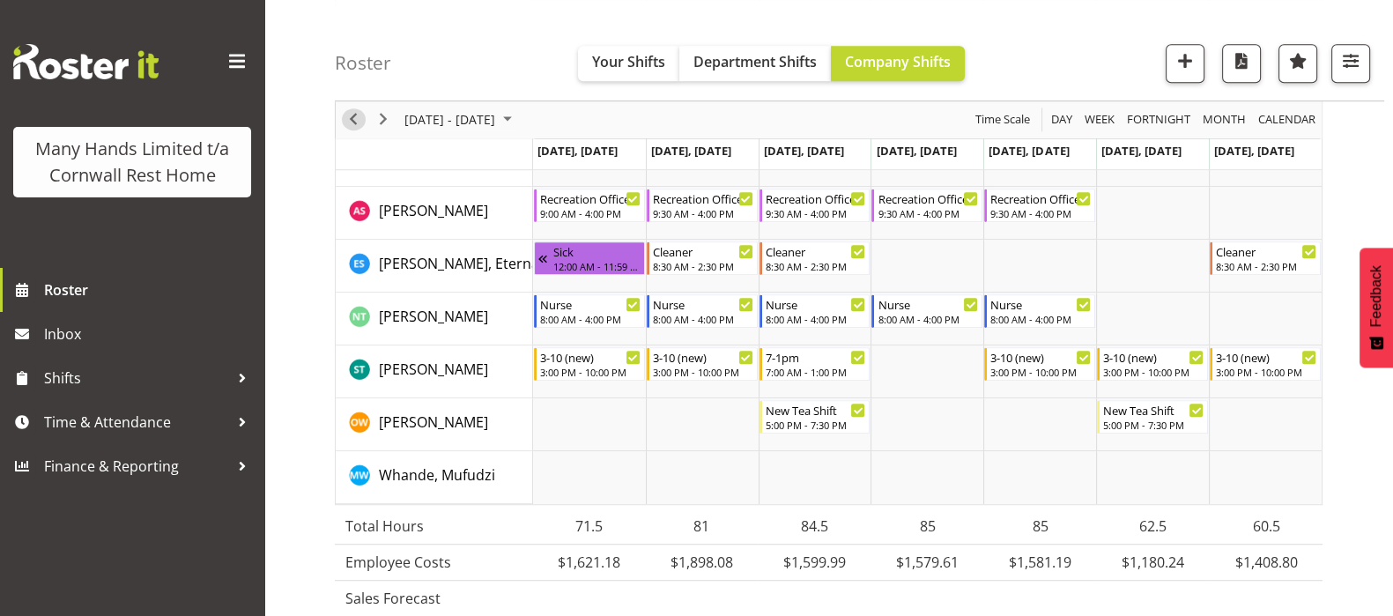
click at [347, 118] on span "Previous" at bounding box center [353, 120] width 21 height 22
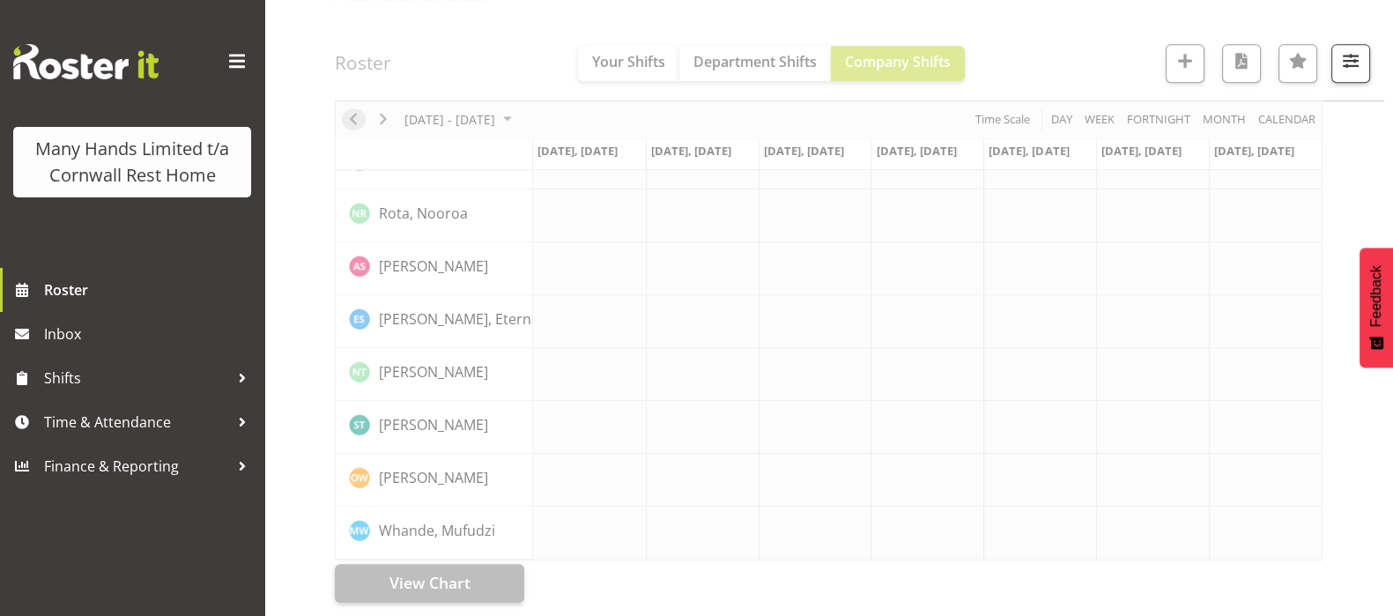
scroll to position [1168, 0]
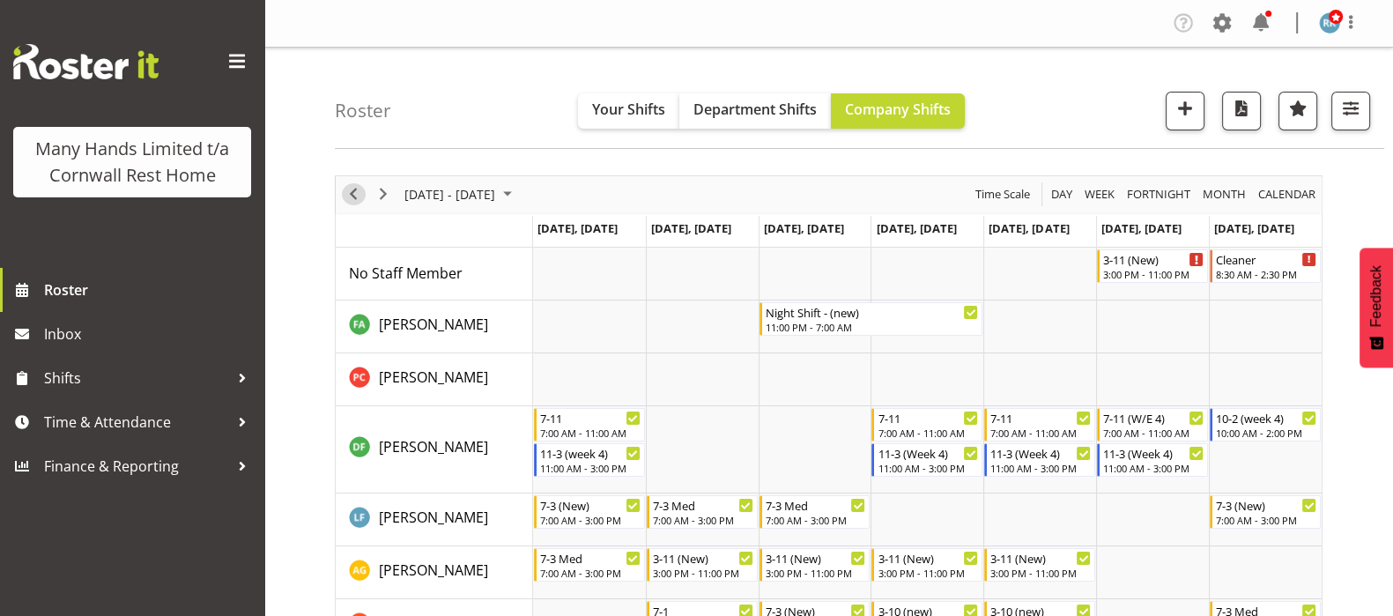
click at [349, 191] on span "Previous" at bounding box center [353, 194] width 21 height 22
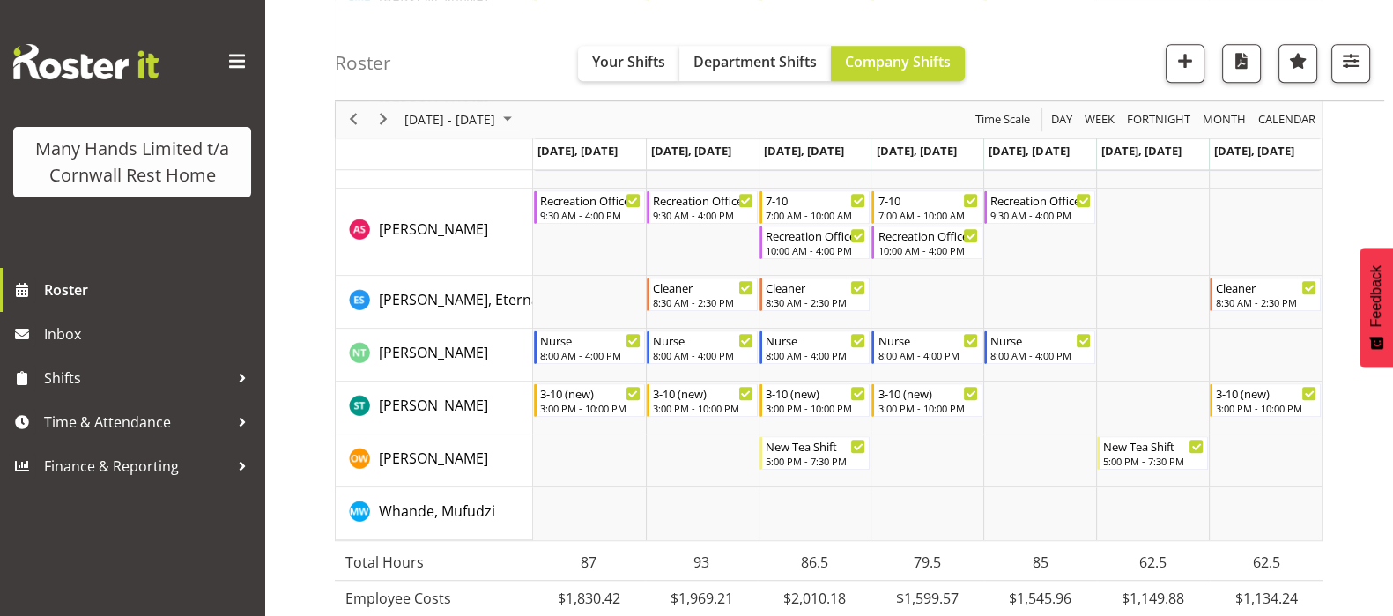
scroll to position [1542, 0]
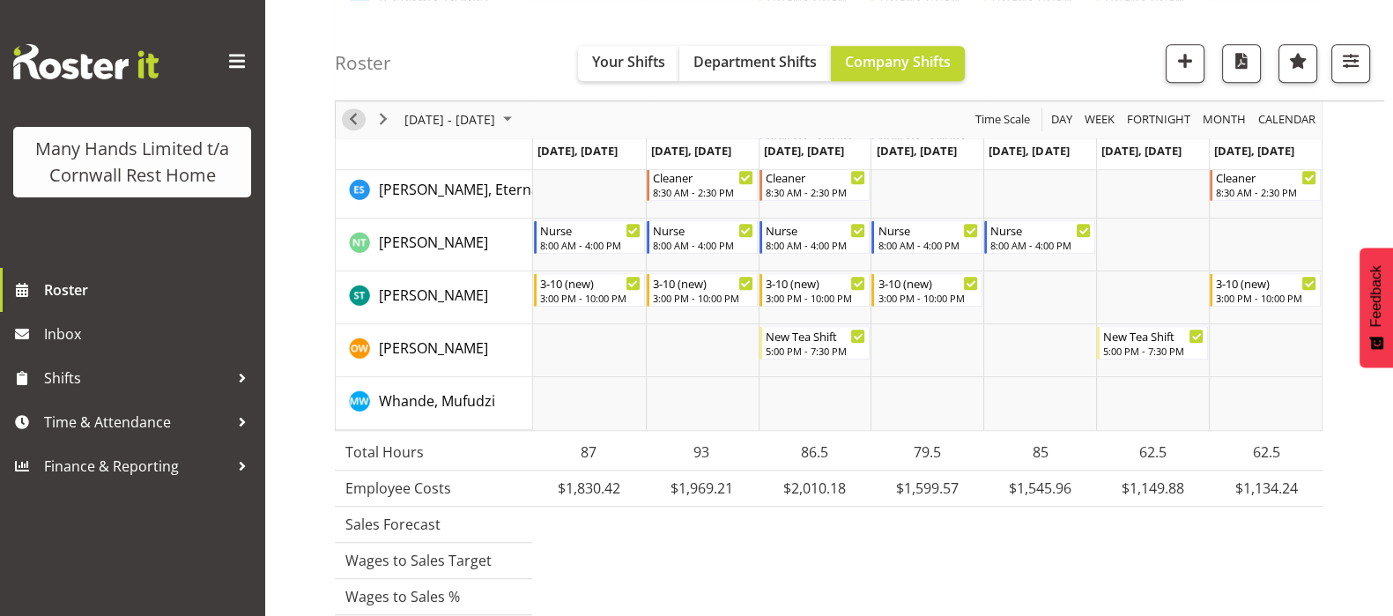
click at [355, 121] on span "Previous" at bounding box center [353, 120] width 21 height 22
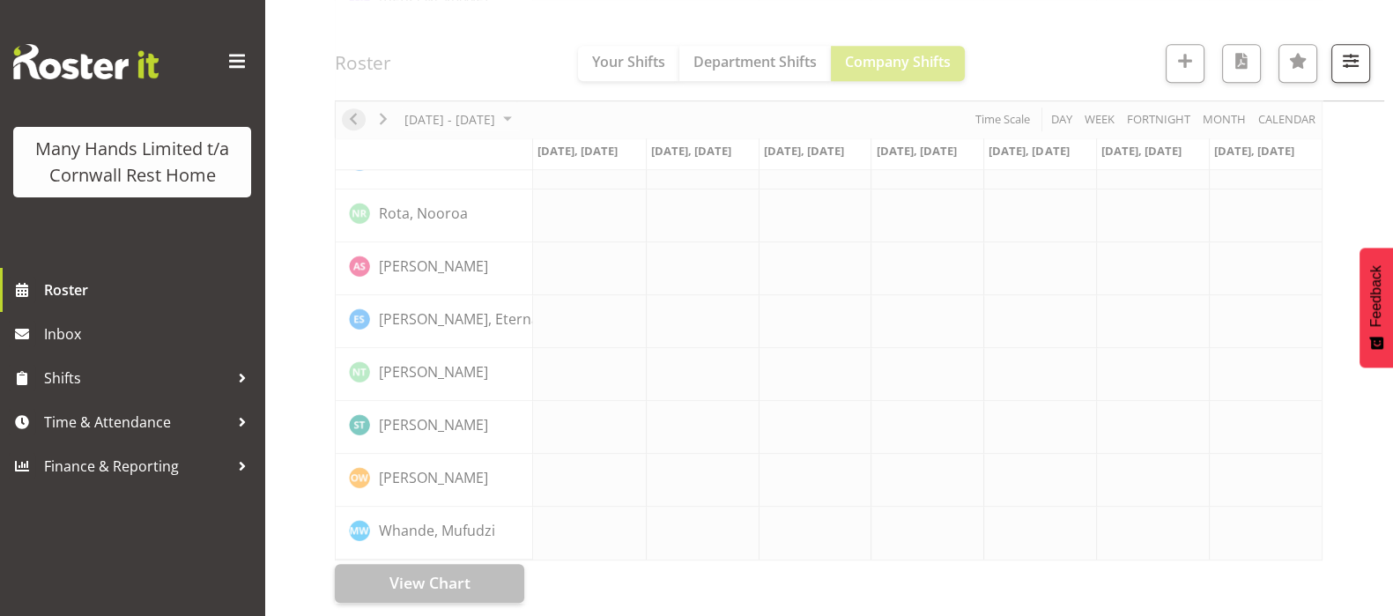
scroll to position [1274, 0]
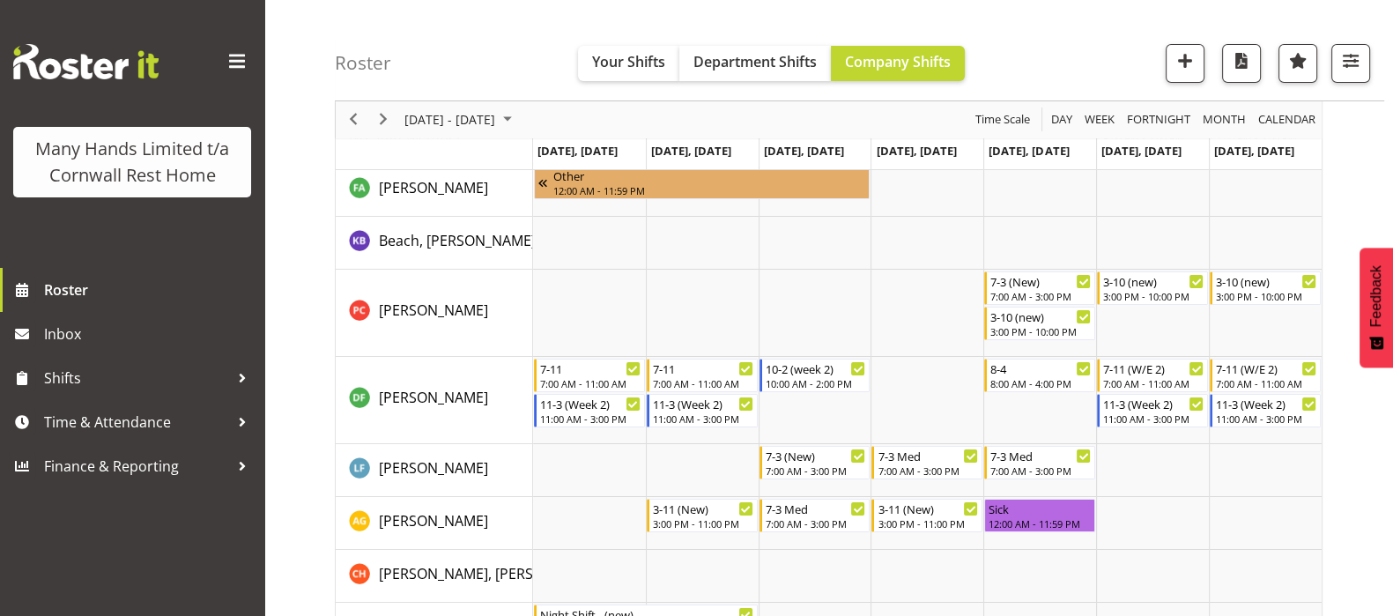
scroll to position [104, 0]
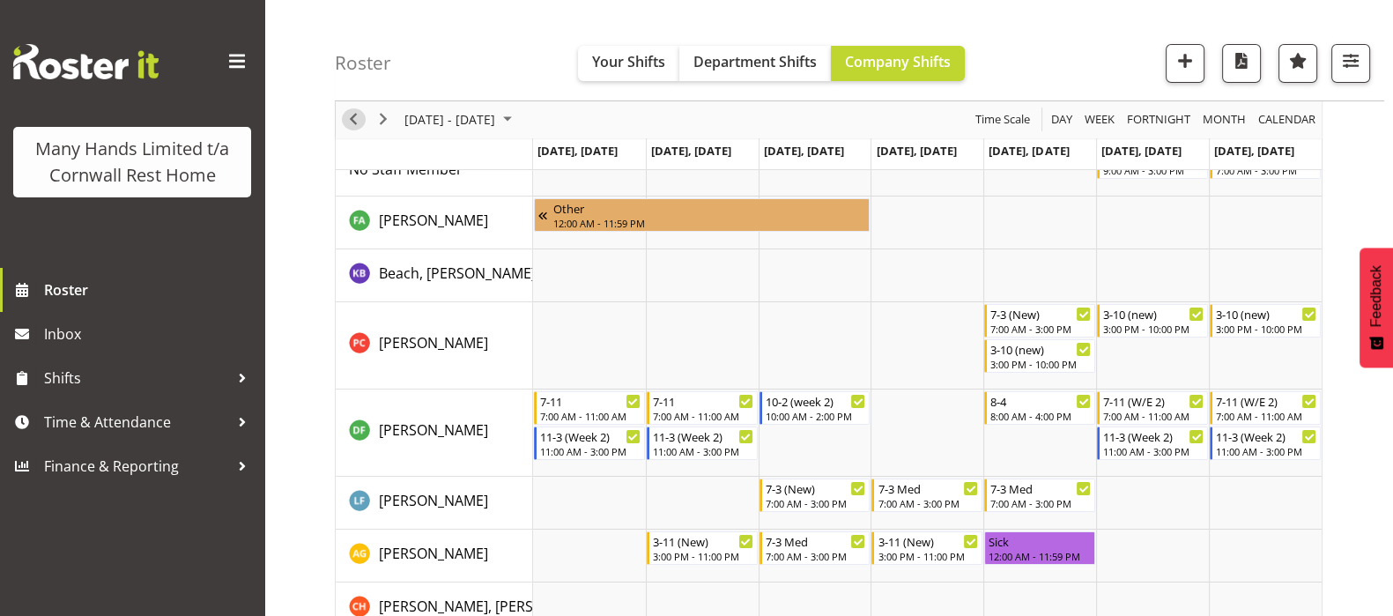
click at [353, 110] on span "Previous" at bounding box center [353, 120] width 21 height 22
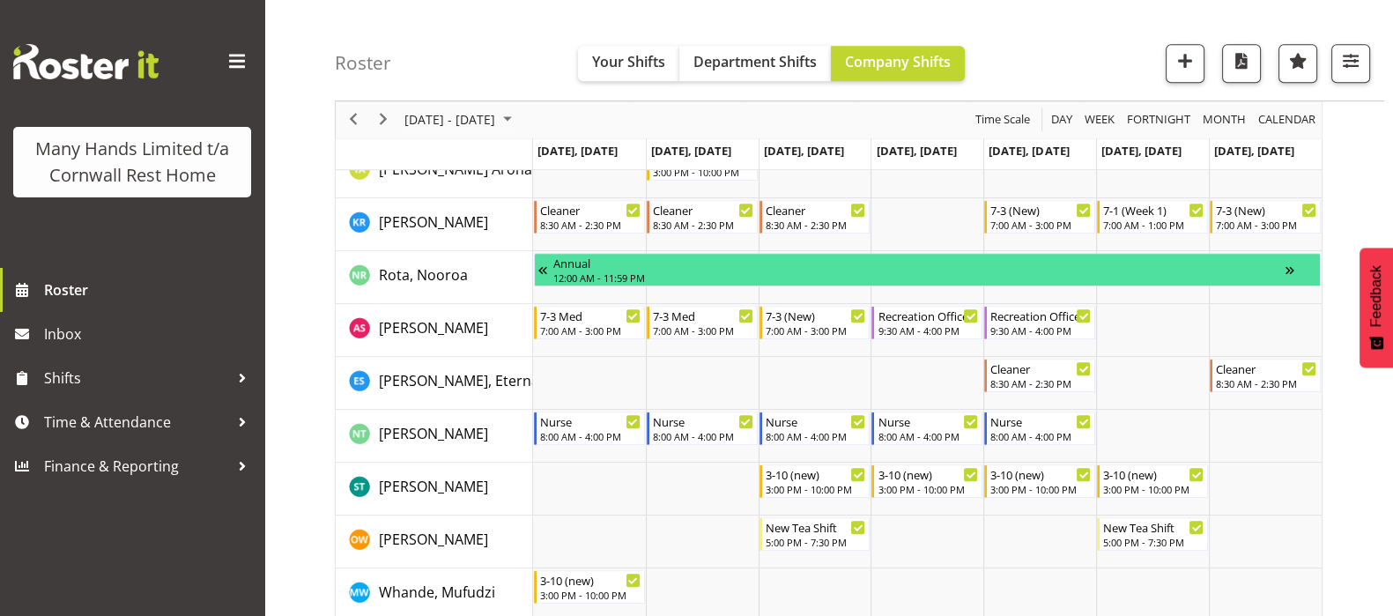
scroll to position [1206, 0]
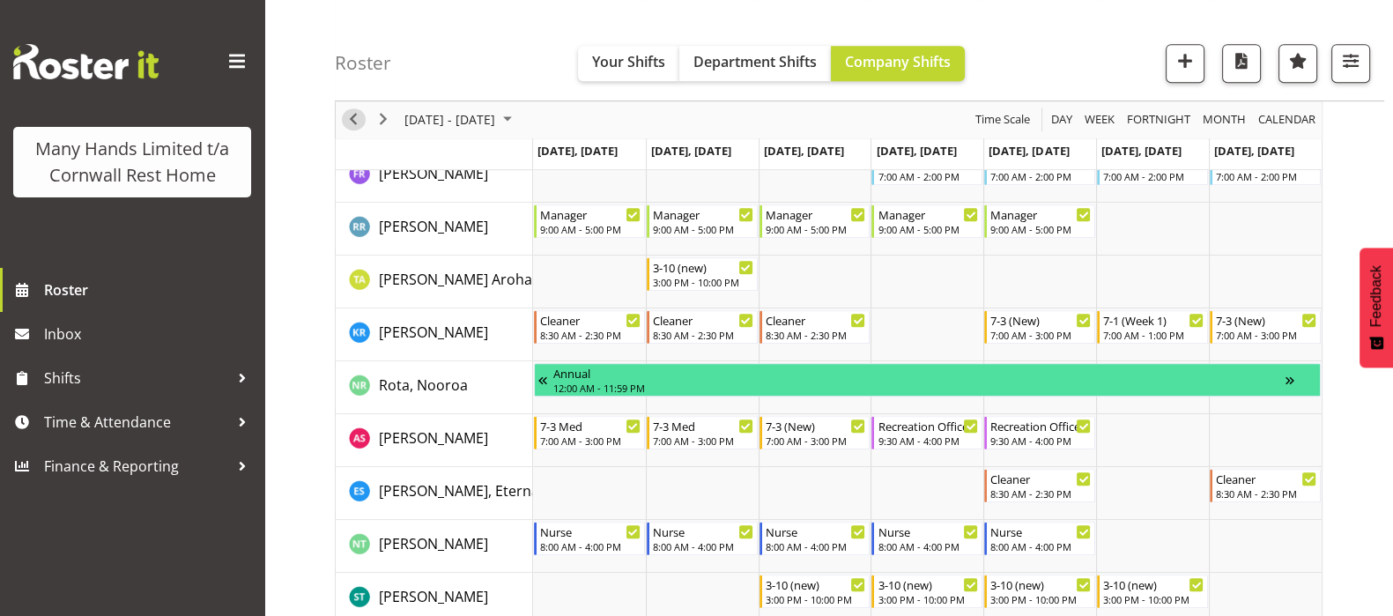
click at [353, 117] on span "Previous" at bounding box center [353, 120] width 21 height 22
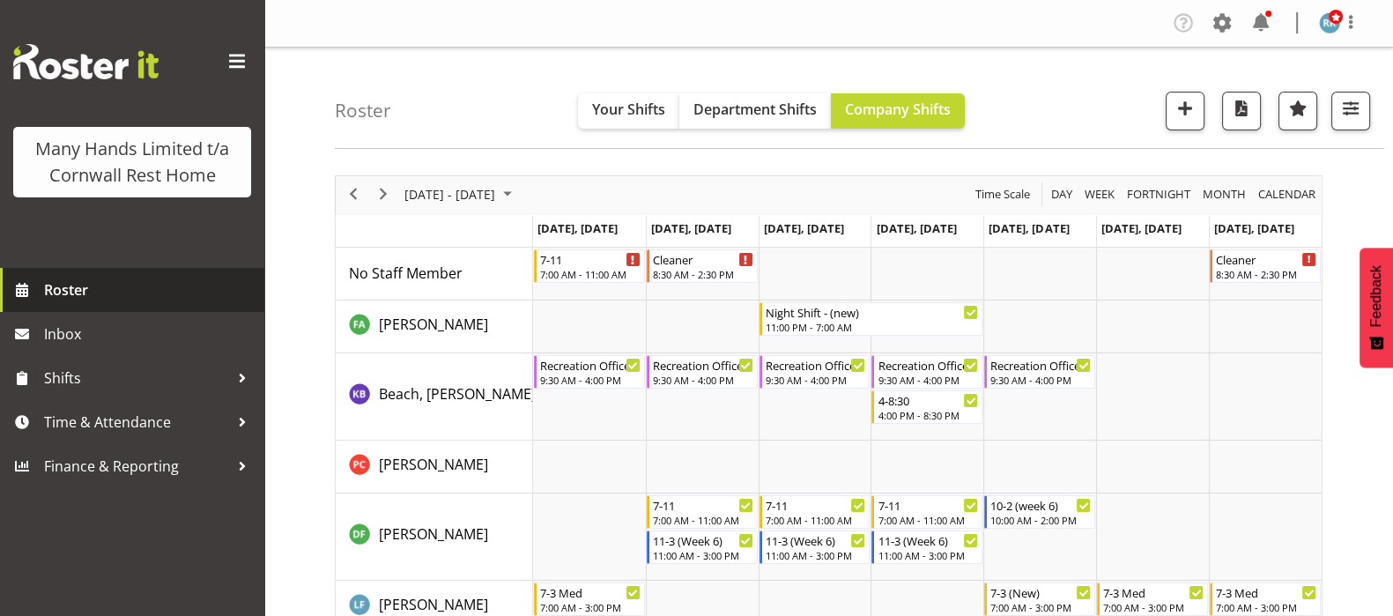
click at [67, 284] on span "Roster" at bounding box center [150, 290] width 212 height 26
